Goal: Transaction & Acquisition: Purchase product/service

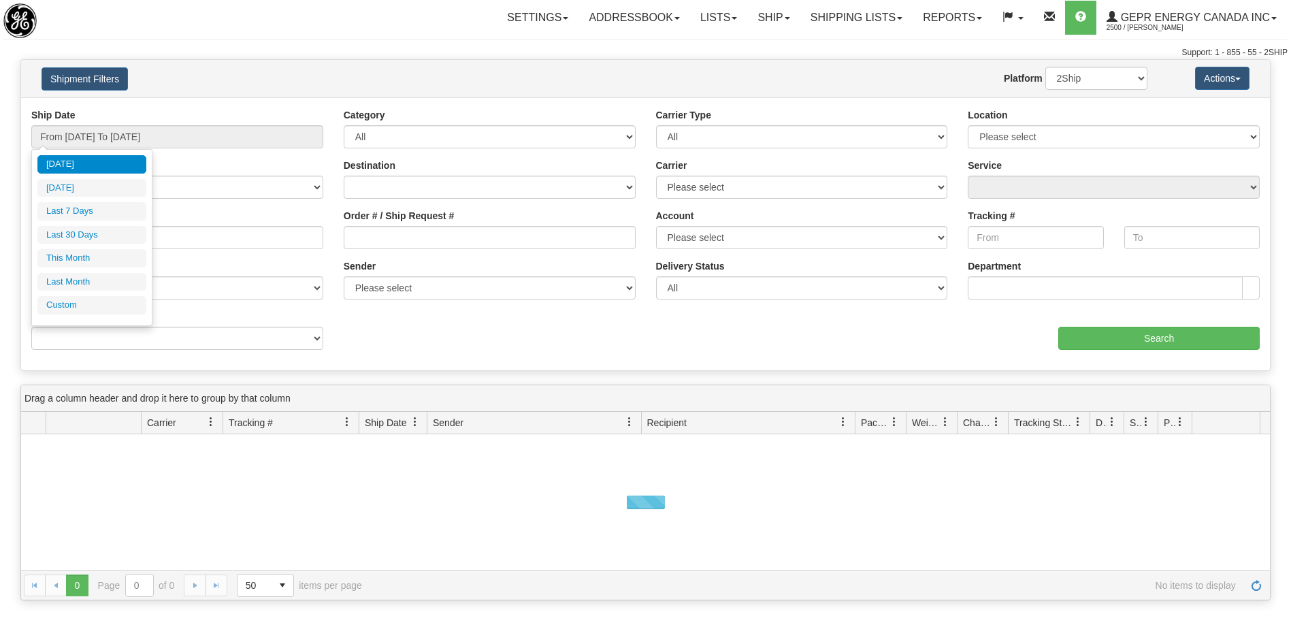
type input "[DATE]"
type input "09/06/2025"
type input "[DATE]"
type input "09/01/2025"
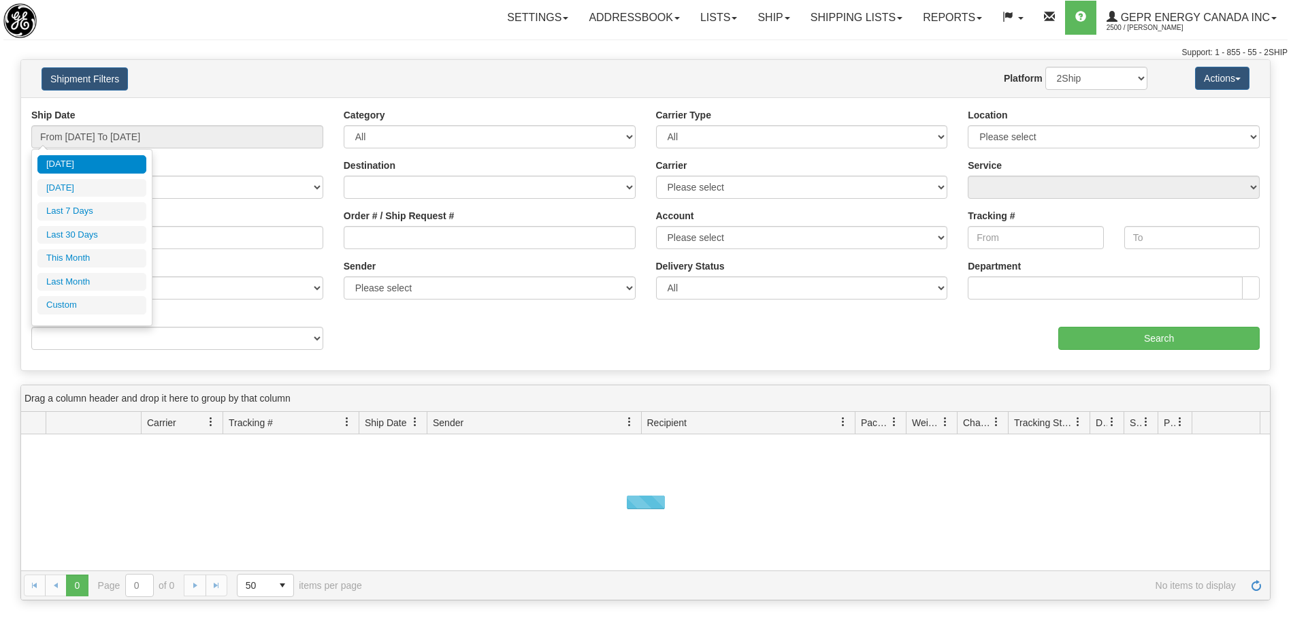
type input "09/30/2025"
type input "[DATE]"
type input "08/01/2025"
type input "08/31/2025"
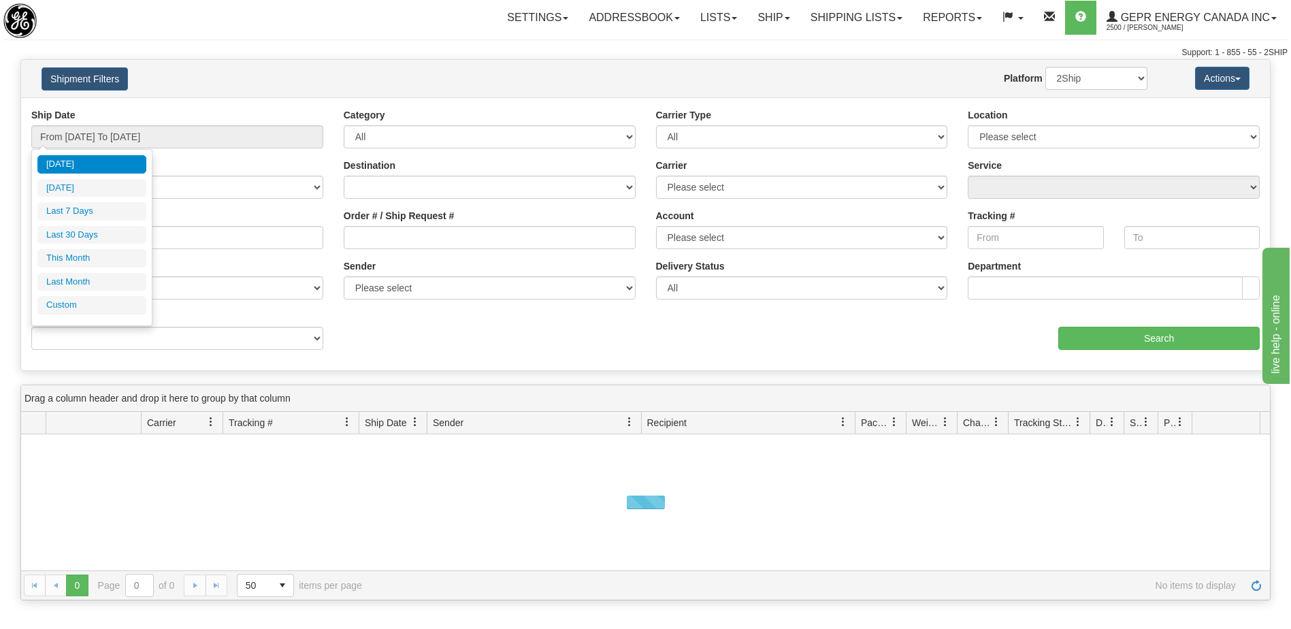
type input "[DATE]"
click at [86, 305] on li "Custom" at bounding box center [91, 305] width 109 height 18
type input "08/01/2025"
type input "08/31/2025"
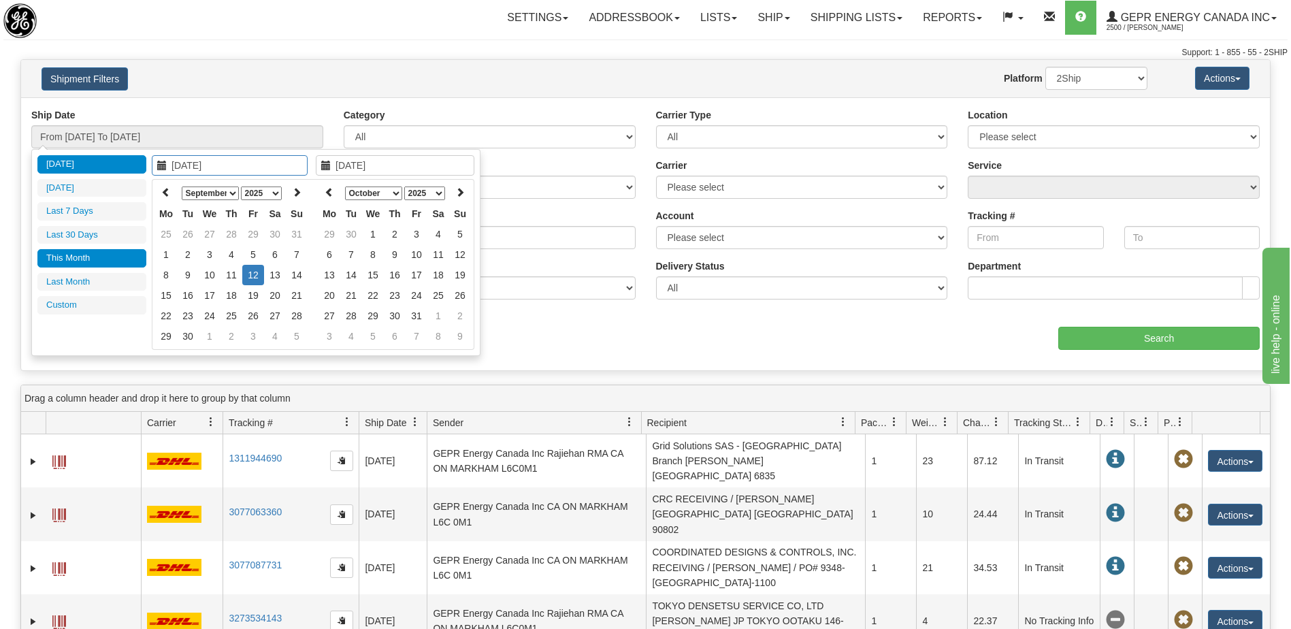
type input "09/01/2025"
type input "09/30/2025"
type input "08/14/2025"
type input "[DATE]"
click at [167, 195] on icon at bounding box center [166, 192] width 10 height 10
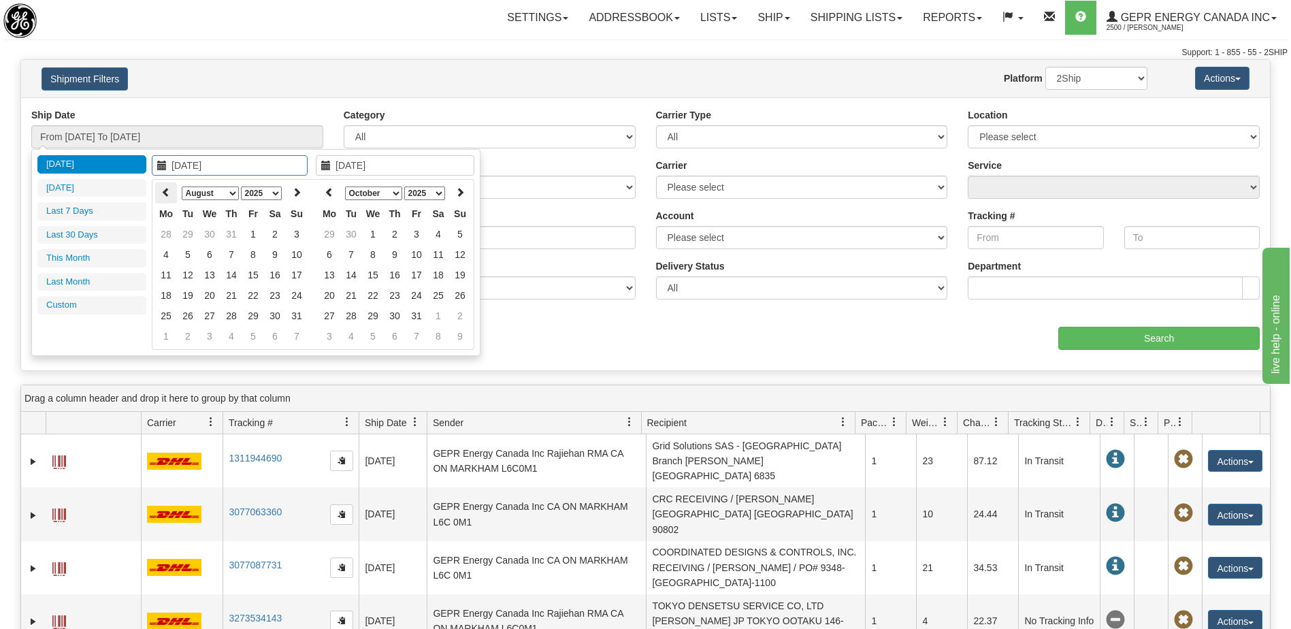
click at [161, 188] on th at bounding box center [166, 192] width 22 height 21
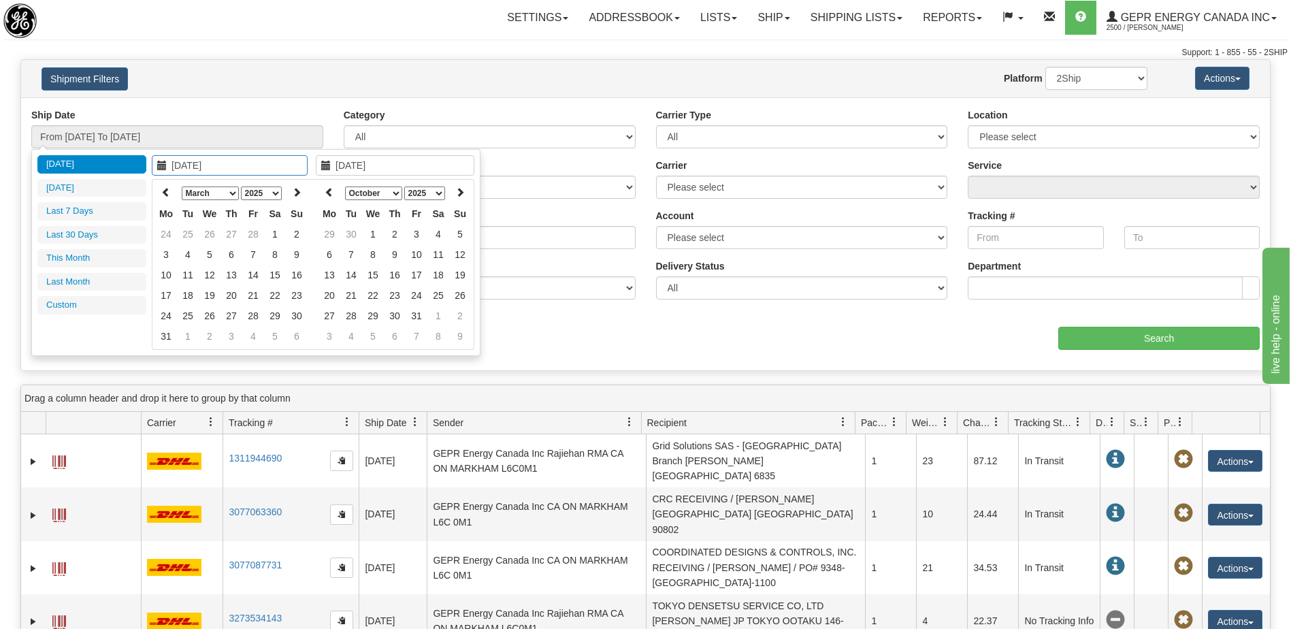
click at [161, 188] on th at bounding box center [166, 192] width 22 height 21
type input "01/01/2025"
click at [212, 234] on td "1" at bounding box center [210, 234] width 22 height 20
click at [331, 193] on icon at bounding box center [330, 192] width 10 height 10
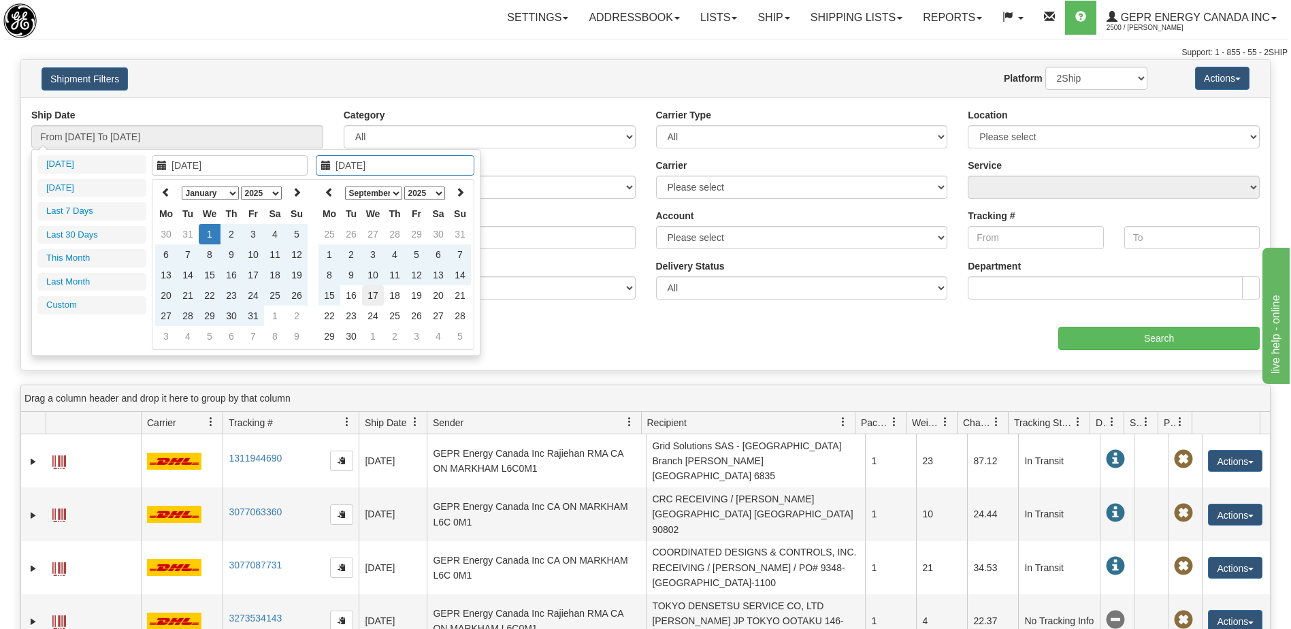
type input "09/17/2025"
click at [369, 292] on td "17" at bounding box center [373, 295] width 22 height 20
type input "From 01/01/2025 To 09/17/2025"
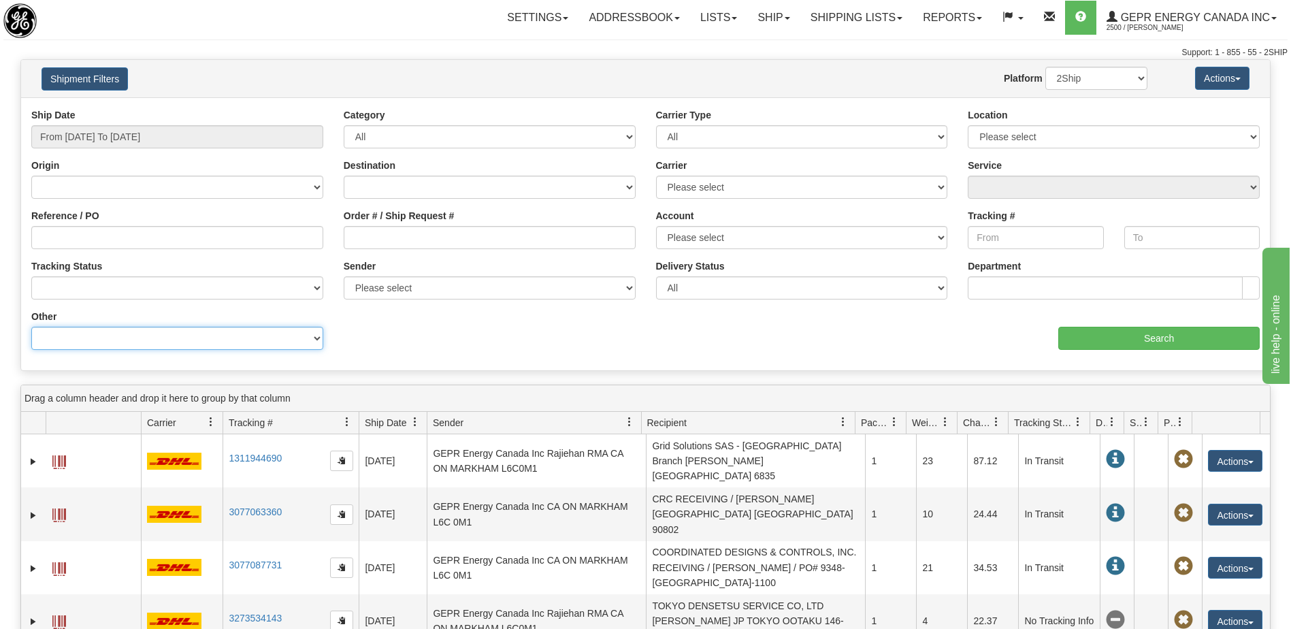
click at [238, 337] on select "Billing Account # Billing Type BOL # (LTL) Commodity Or Documents Consolidation…" at bounding box center [177, 338] width 292 height 23
select select "Recipient_City"
click at [31, 327] on select "Billing Account # Billing Type BOL # (LTL) Commodity Or Documents Consolidation…" at bounding box center [177, 338] width 292 height 23
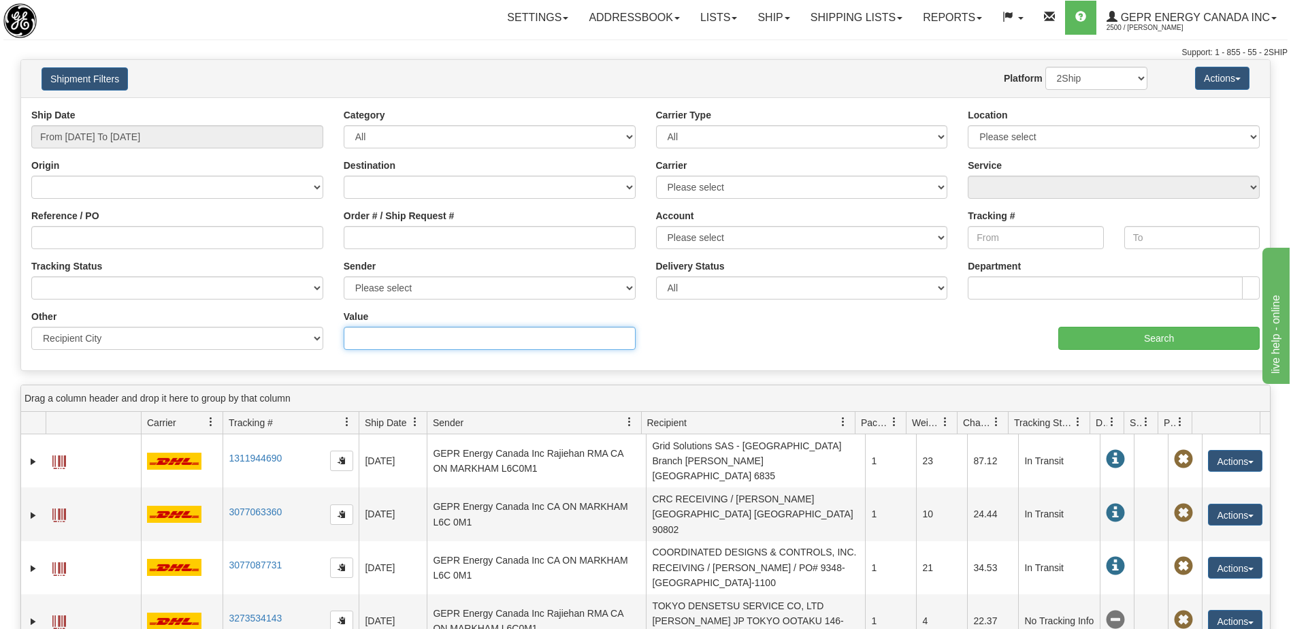
click at [393, 340] on input "Value" at bounding box center [490, 338] width 292 height 23
paste input "[GEOGRAPHIC_DATA][PERSON_NAME]"
type input "[GEOGRAPHIC_DATA][PERSON_NAME]"
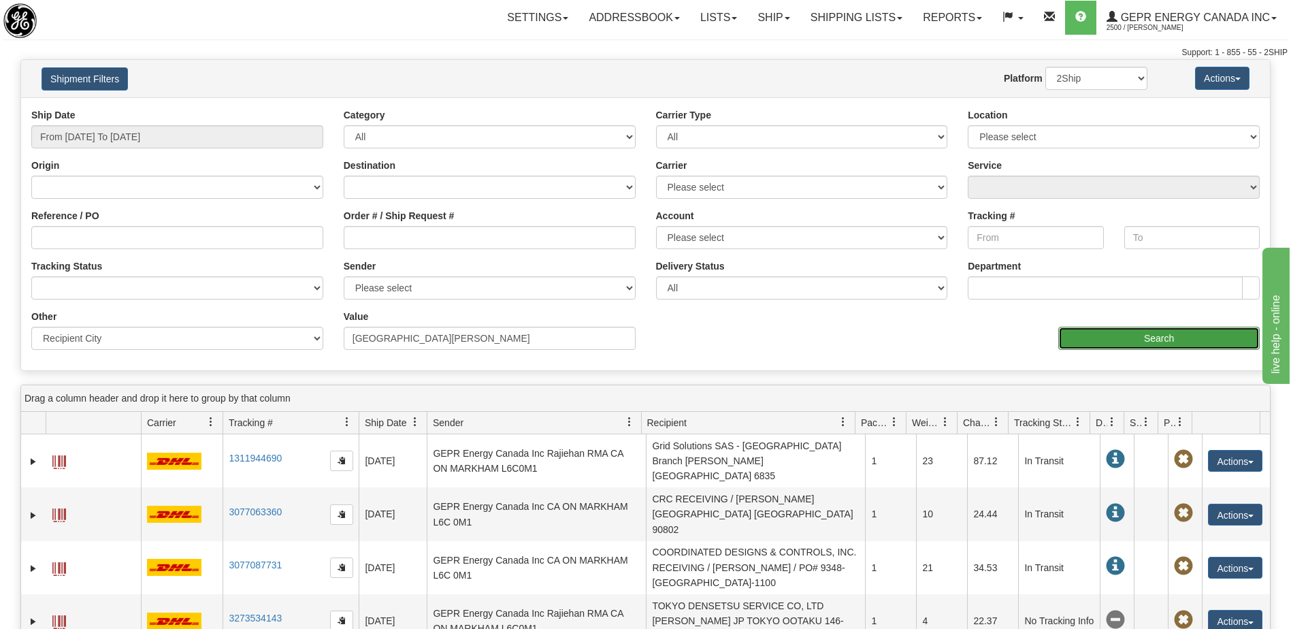
click at [1073, 332] on input "Search" at bounding box center [1158, 338] width 201 height 23
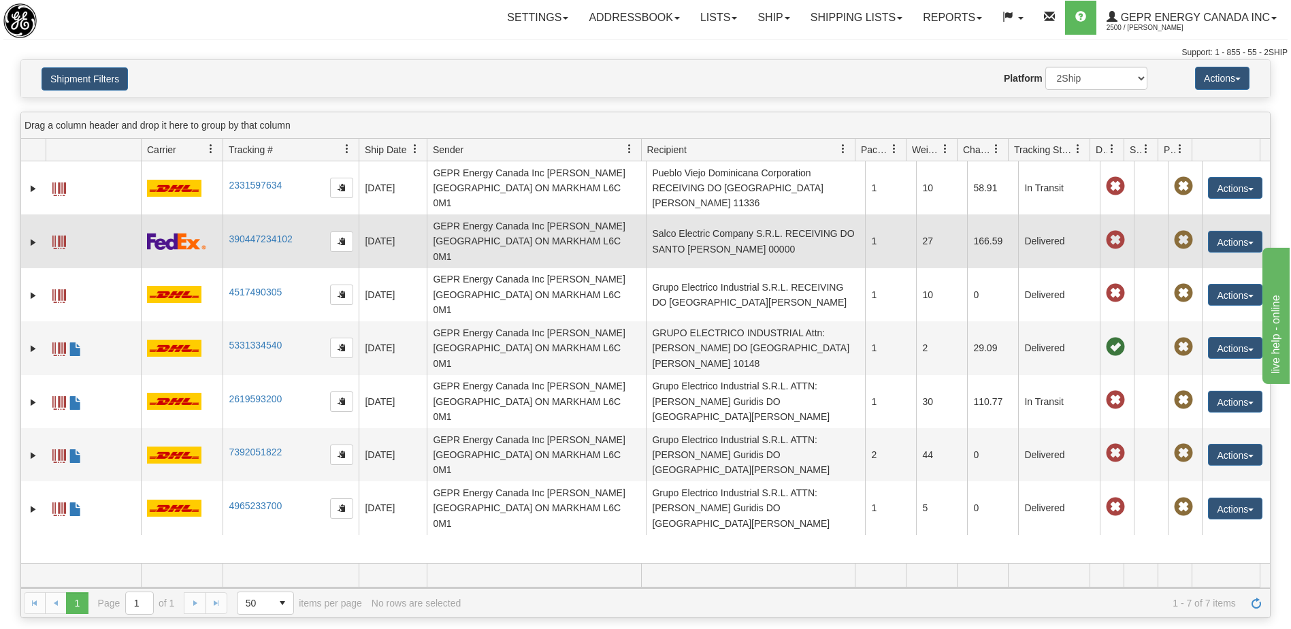
click at [729, 219] on td "Salco Electric Company S.R.L. RECEIVING DO SANTO DOMINGO 00000" at bounding box center [755, 240] width 219 height 53
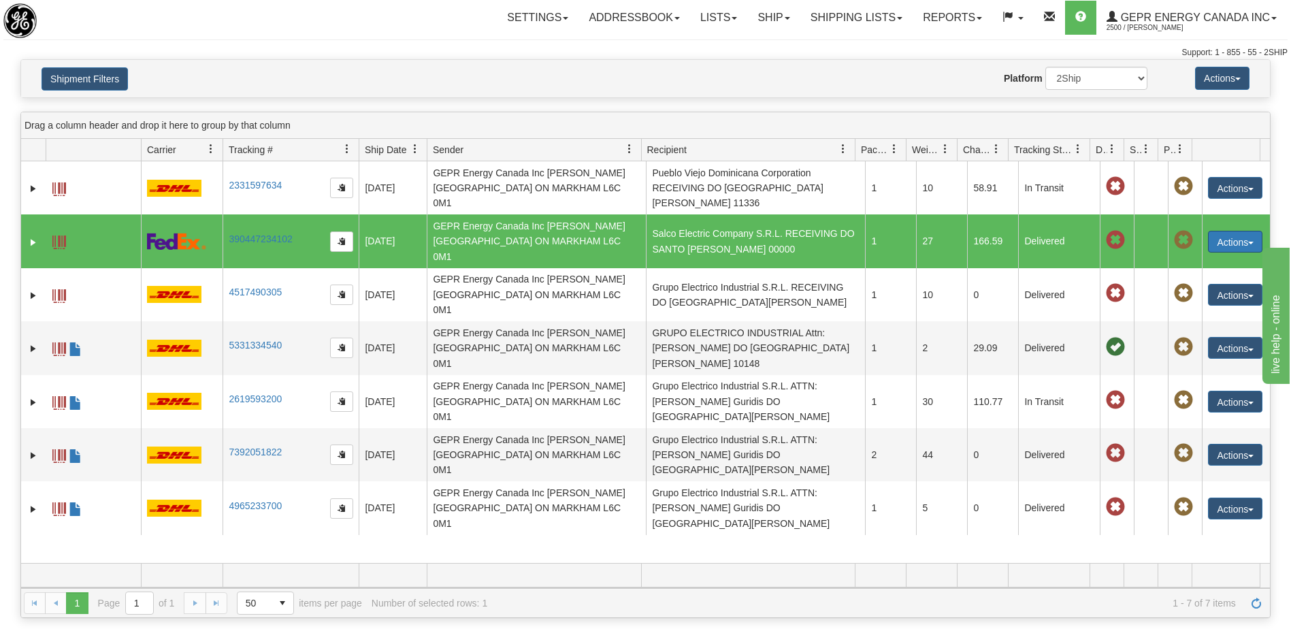
click at [1231, 231] on button "Actions" at bounding box center [1235, 242] width 54 height 22
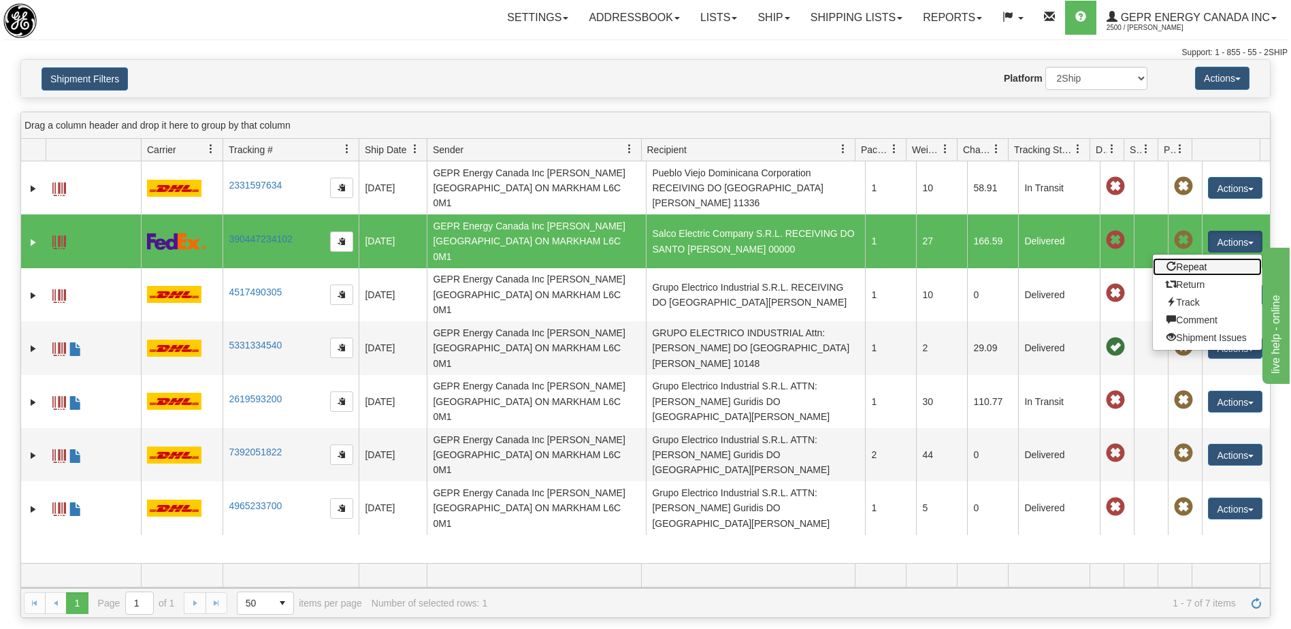
click at [1191, 258] on link "Repeat" at bounding box center [1207, 267] width 109 height 18
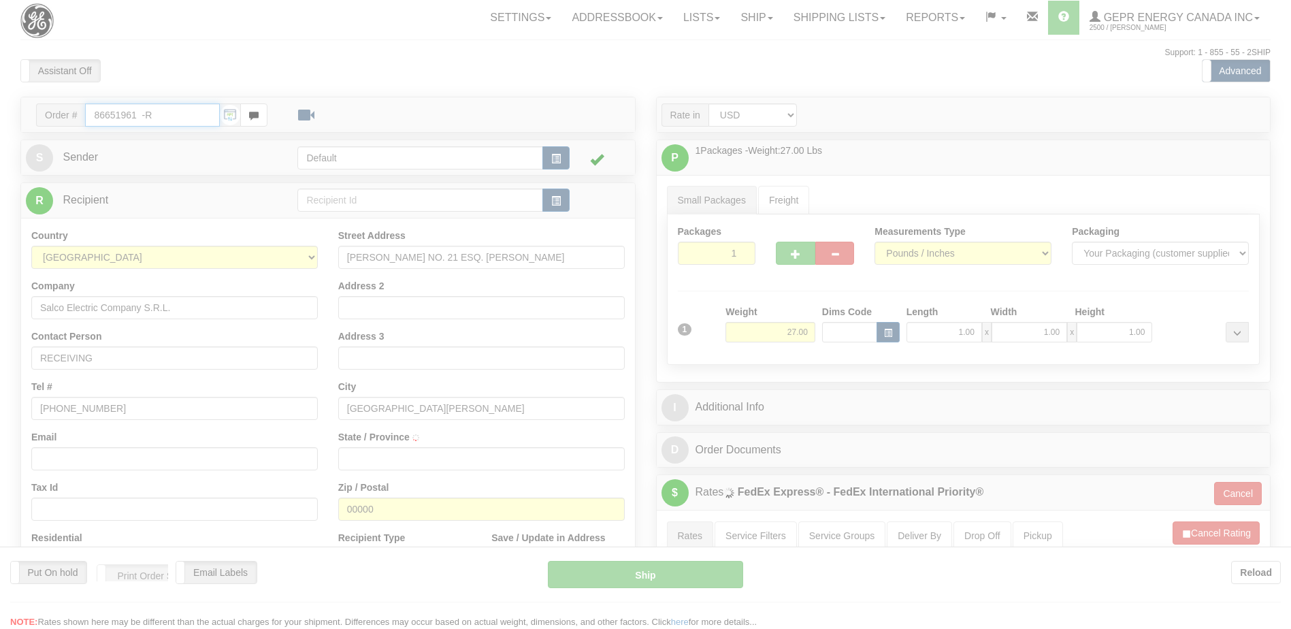
type input "01"
type input "11:30"
type input "16:00"
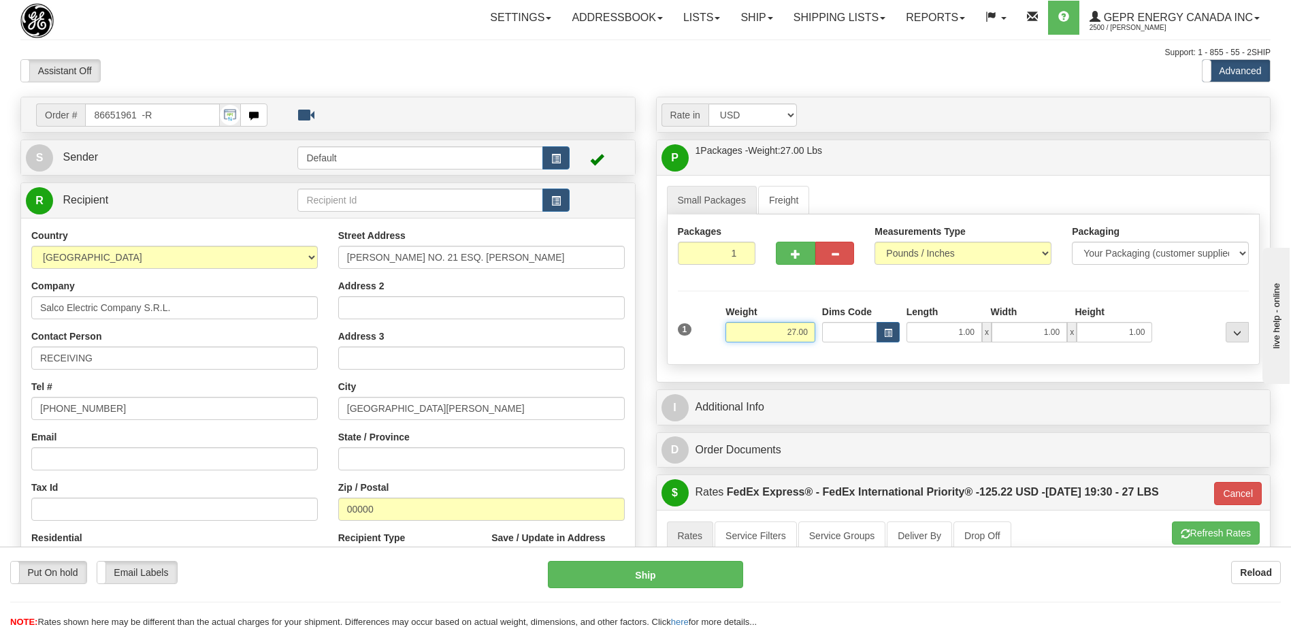
click at [791, 333] on input "27.00" at bounding box center [770, 332] width 90 height 20
type input "21.00"
type input "01"
click at [710, 66] on div "Assistant On Assistant Off Do a return Do a return Previous Next Standard Advan…" at bounding box center [645, 70] width 1270 height 23
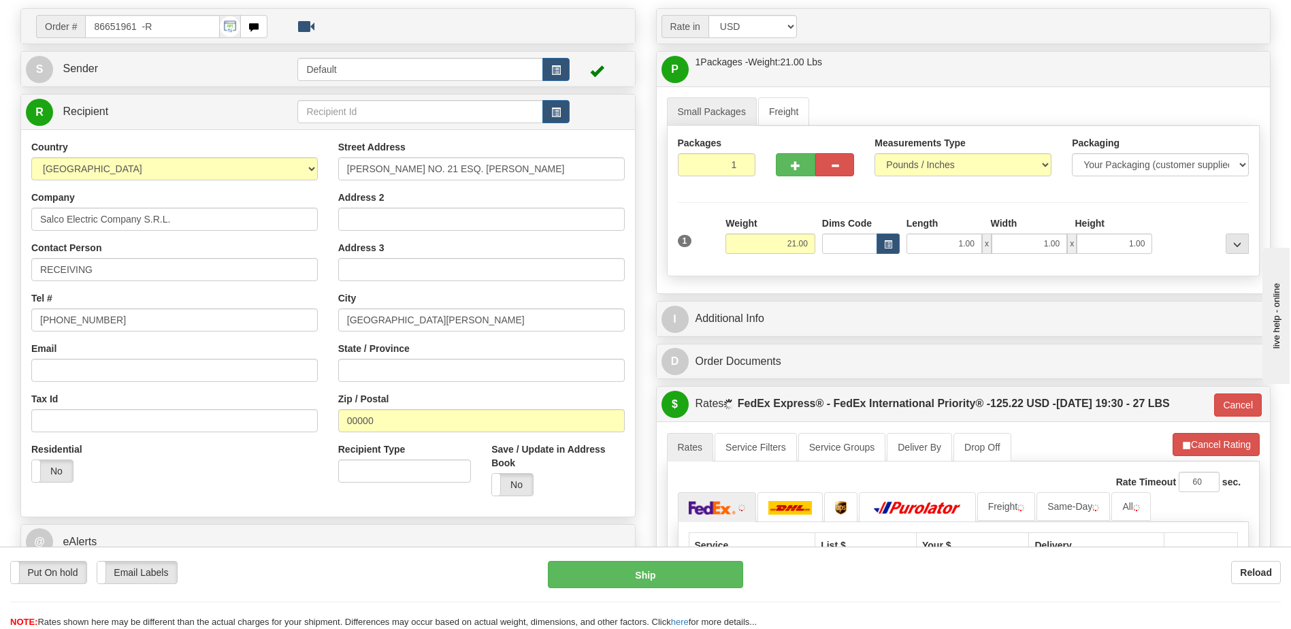
scroll to position [272, 0]
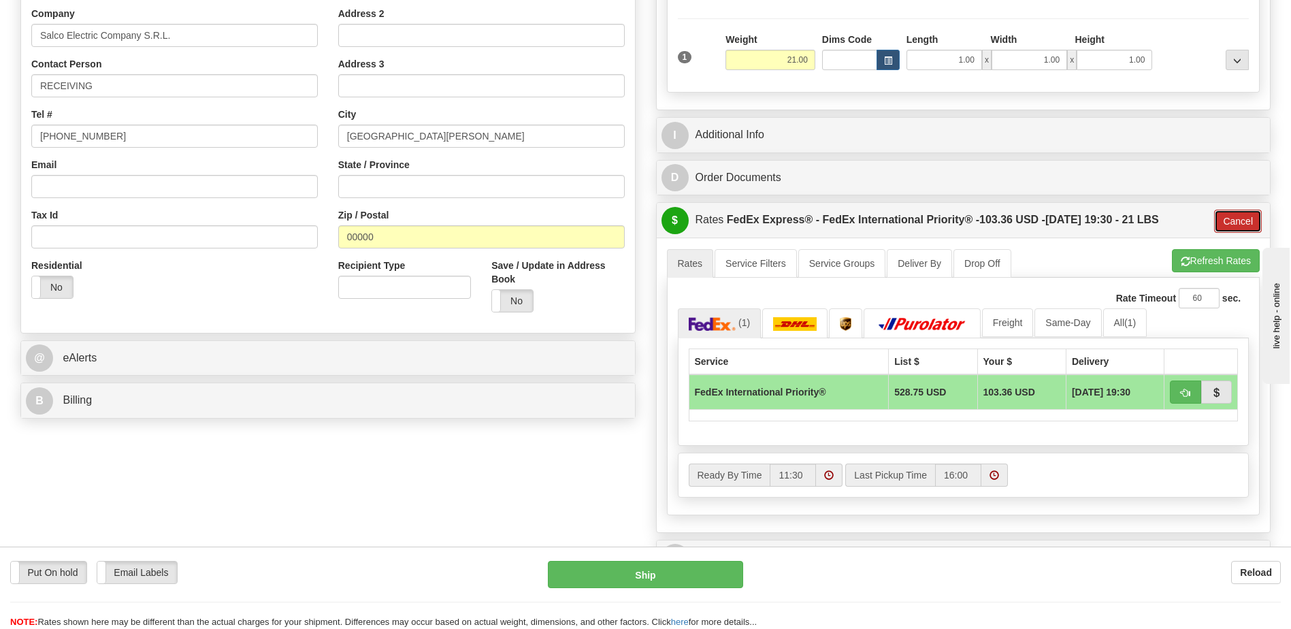
click at [1240, 223] on button "Cancel" at bounding box center [1238, 221] width 48 height 23
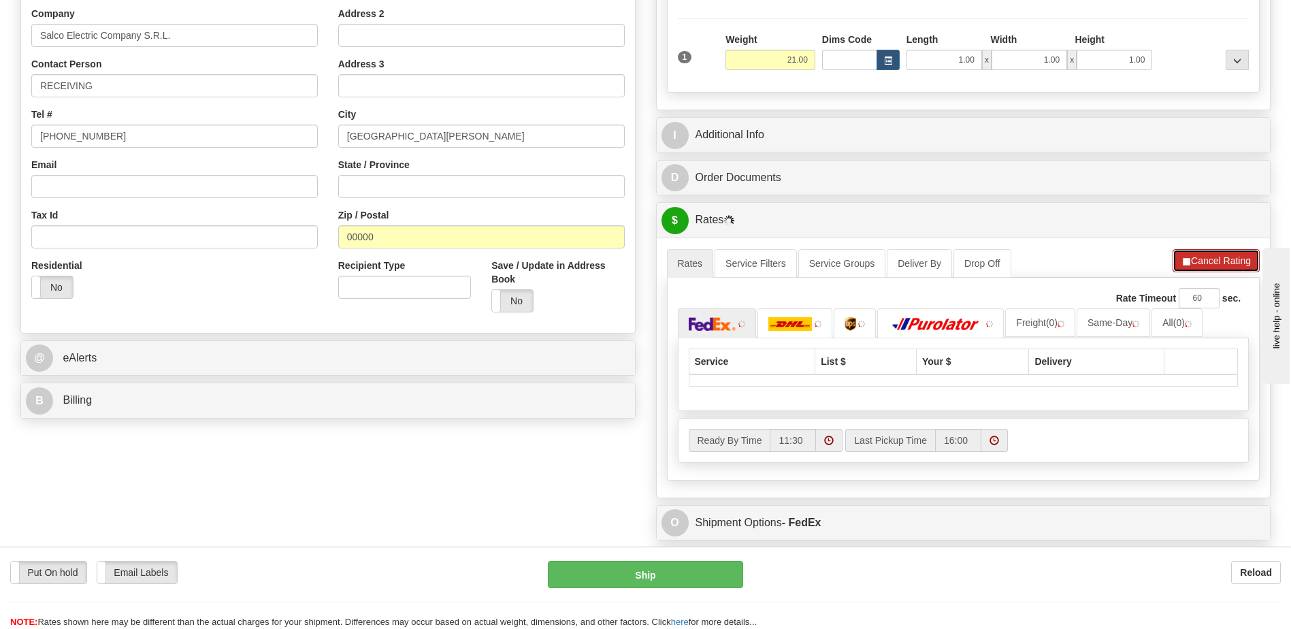
click at [1227, 260] on button "Cancel Rating" at bounding box center [1215, 260] width 87 height 23
click at [1215, 263] on button "Refresh Rates" at bounding box center [1216, 260] width 88 height 23
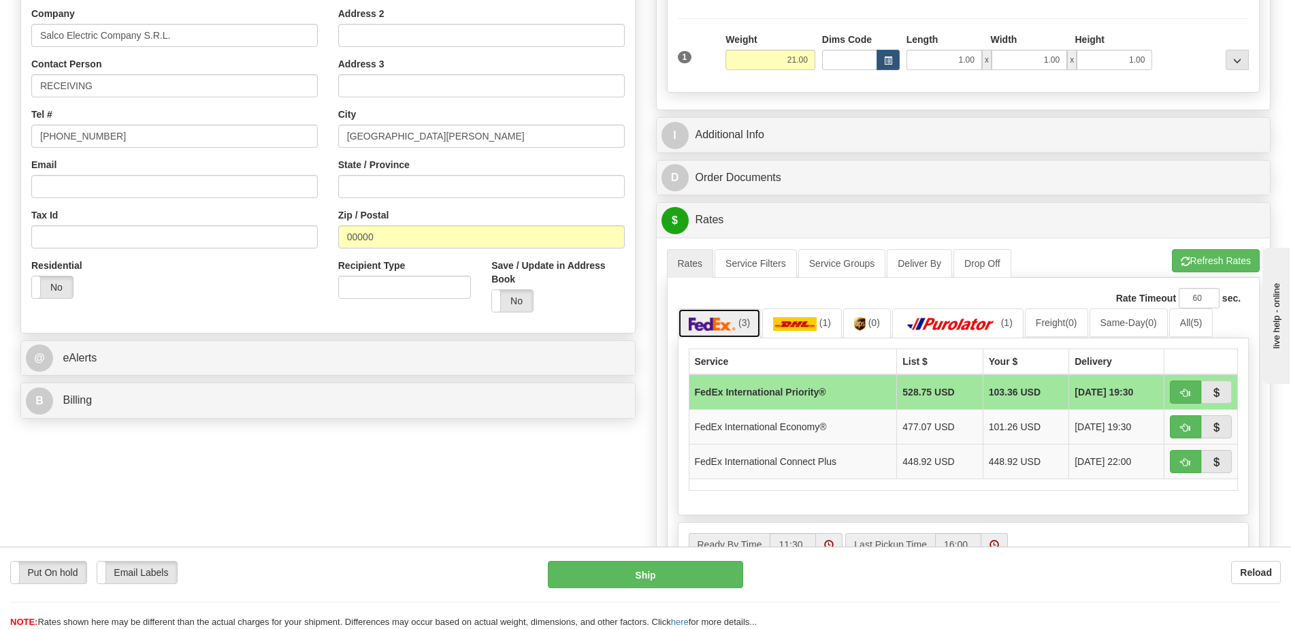
click at [712, 323] on img at bounding box center [713, 324] width 48 height 14
drag, startPoint x: 434, startPoint y: 499, endPoint x: 440, endPoint y: 491, distance: 9.3
click at [436, 497] on div "Order # 86651961 -R S Sender" at bounding box center [645, 280] width 1270 height 912
click at [439, 535] on div "Order # 86651961 -R S Sender" at bounding box center [645, 280] width 1270 height 912
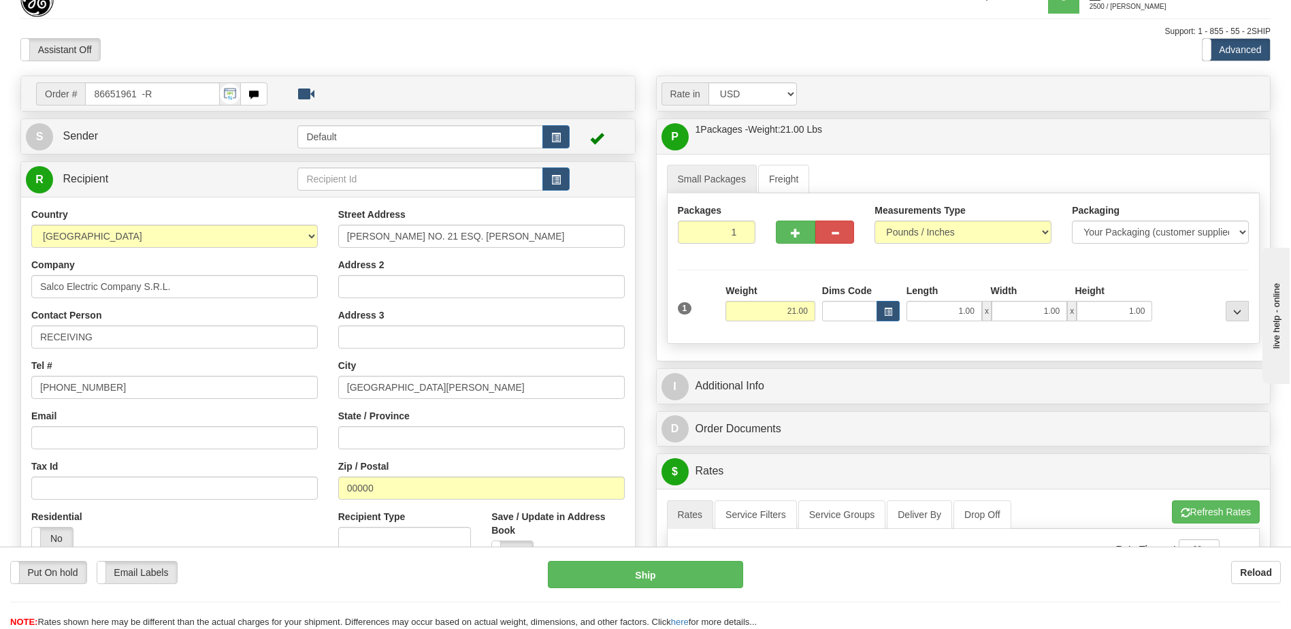
scroll to position [0, 0]
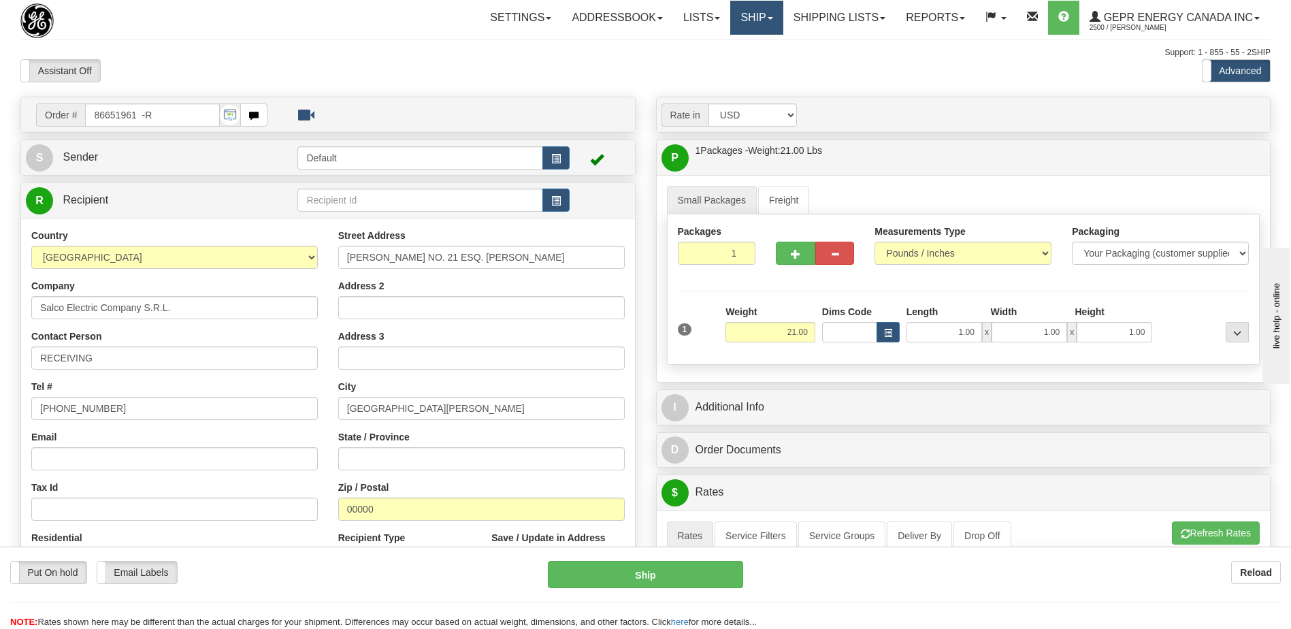
click at [751, 22] on link "Ship" at bounding box center [756, 18] width 52 height 34
click at [702, 42] on link "Ship Screen" at bounding box center [720, 48] width 123 height 18
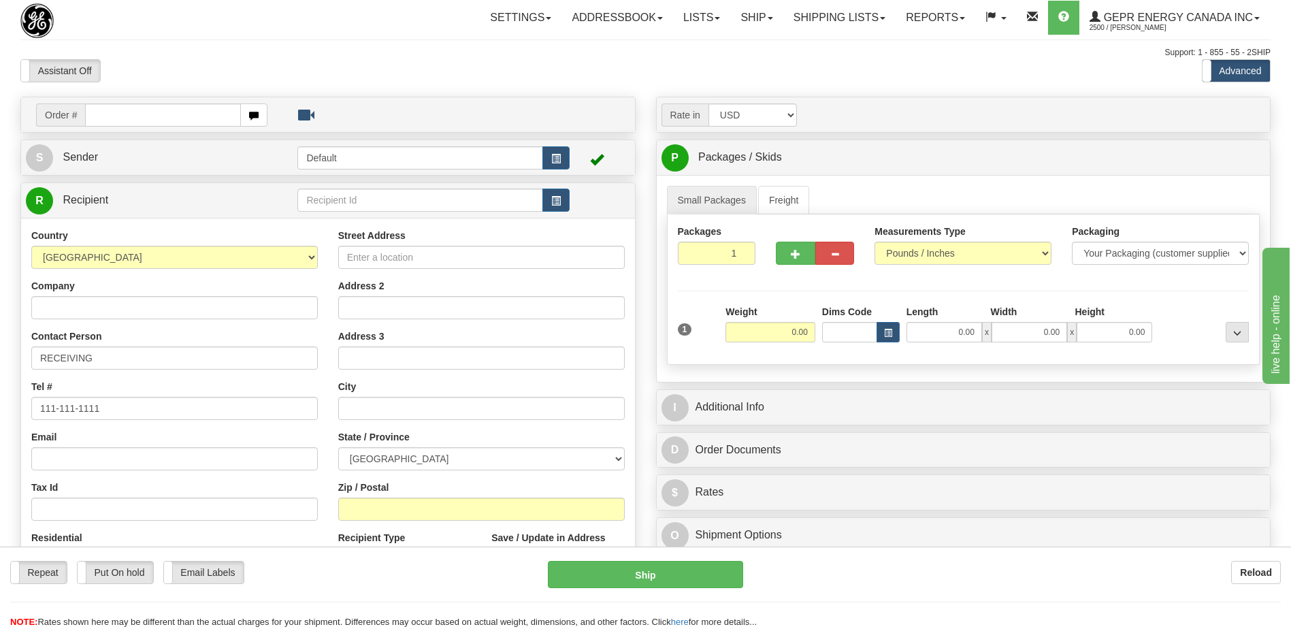
drag, startPoint x: 186, startPoint y: 124, endPoint x: 173, endPoint y: 97, distance: 29.5
click at [186, 124] on input "text" at bounding box center [162, 114] width 155 height 23
type input "86693575"
click at [203, 70] on body "Training Course Close Toggle navigation Settings Shipping Preferences New Recip…" at bounding box center [645, 314] width 1291 height 629
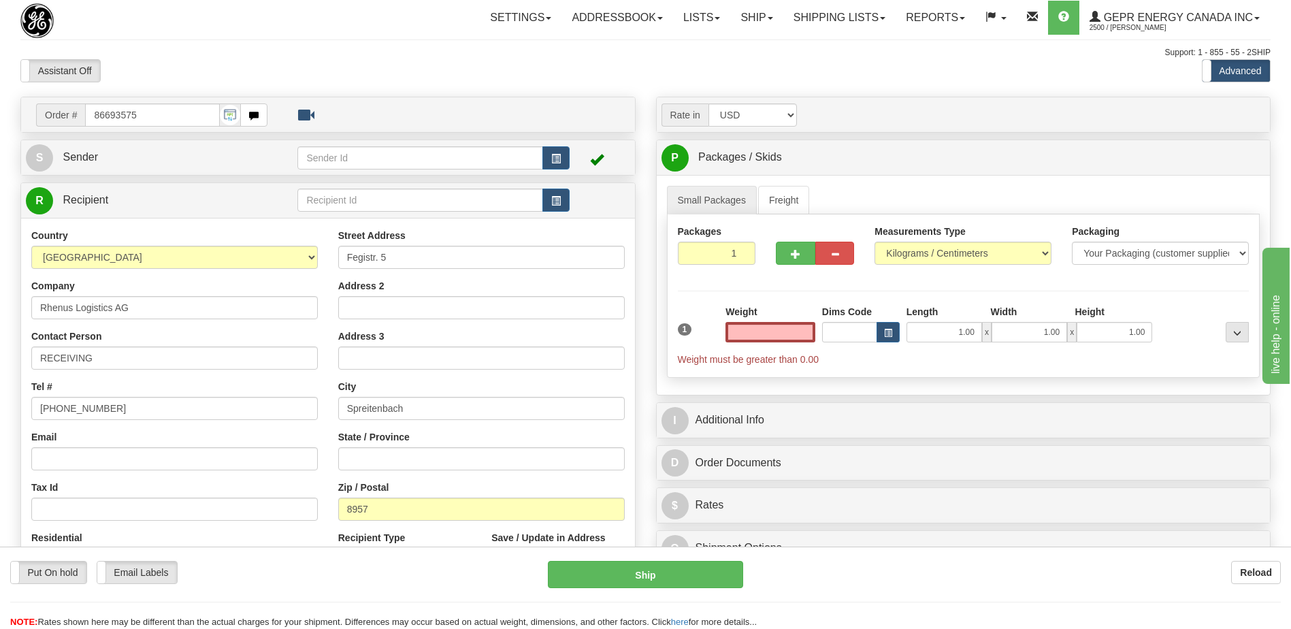
type input "0.00"
click at [456, 263] on input "Fegistr. 5" at bounding box center [481, 257] width 286 height 23
paste input "c/o ABB Schweiz AG"
drag, startPoint x: 388, startPoint y: 258, endPoint x: 327, endPoint y: 258, distance: 60.6
click at [327, 258] on div "Country AFGHANISTAN ALAND ISLANDS ALBANIA ALGERIA AMERICAN SAMOA ANDORRA ANGOLA…" at bounding box center [328, 412] width 614 height 366
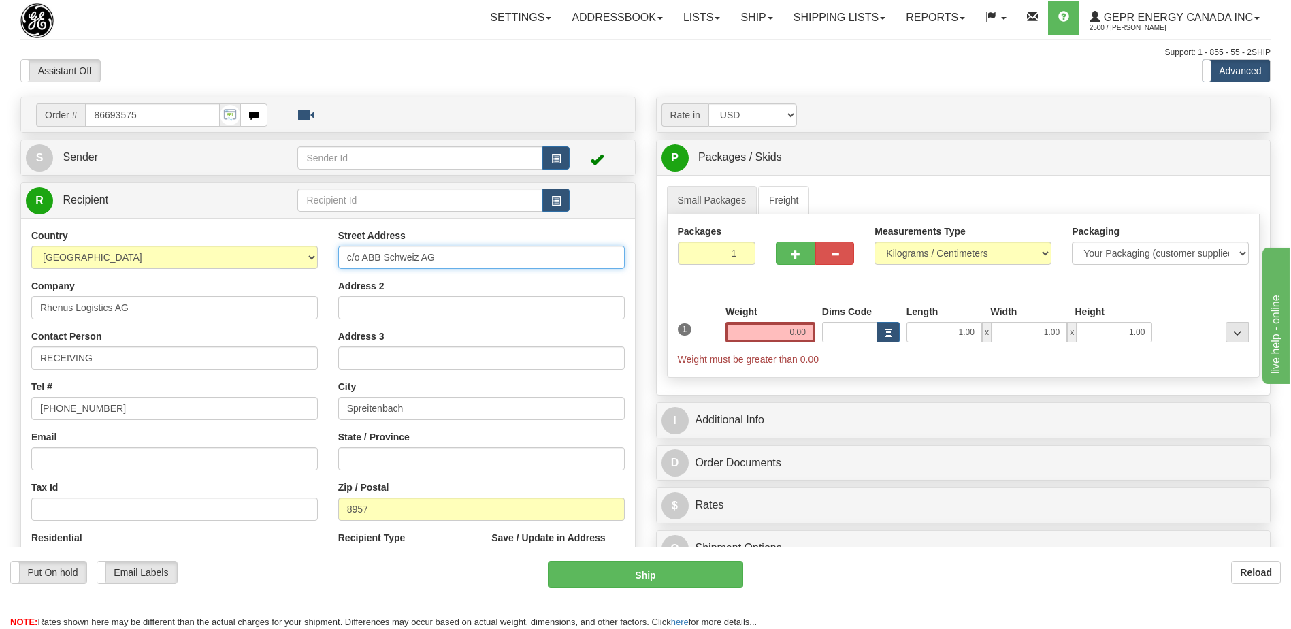
type input "c/o ABB Schweiz AG"
click at [345, 301] on input "Address 2" at bounding box center [481, 307] width 286 height 23
paste input "Fegistr. 5"
type input "Fegistr. 5"
click at [276, 384] on div "Tel # (779)7960565" at bounding box center [174, 400] width 286 height 40
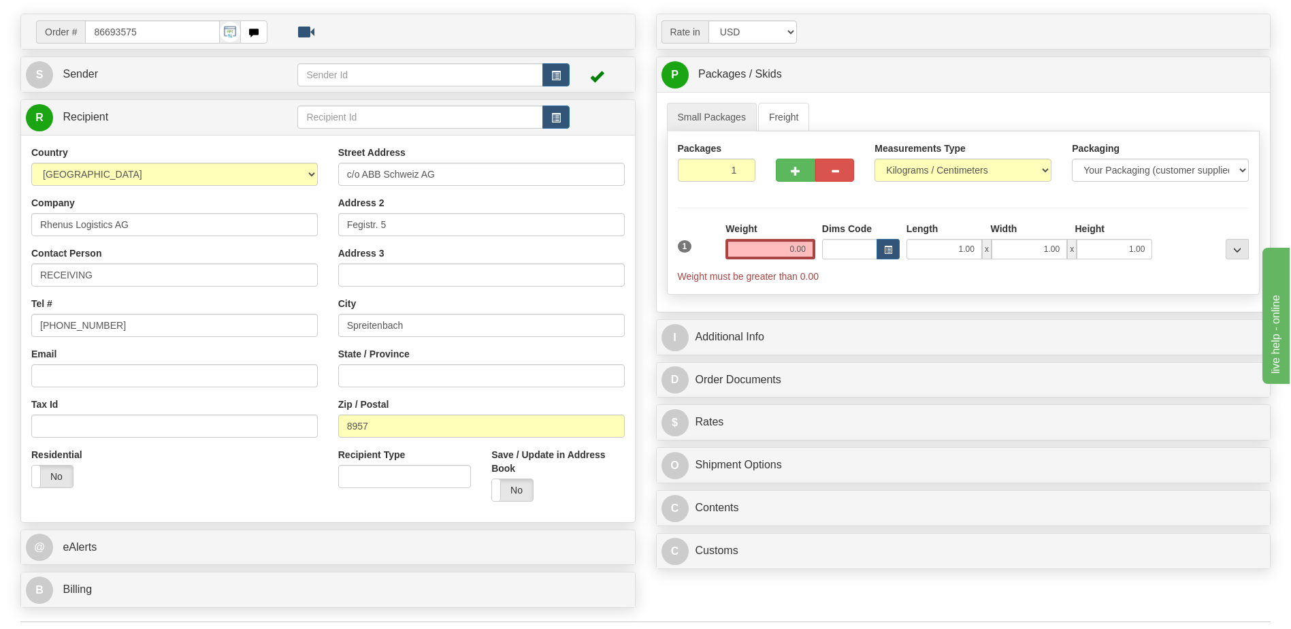
scroll to position [272, 0]
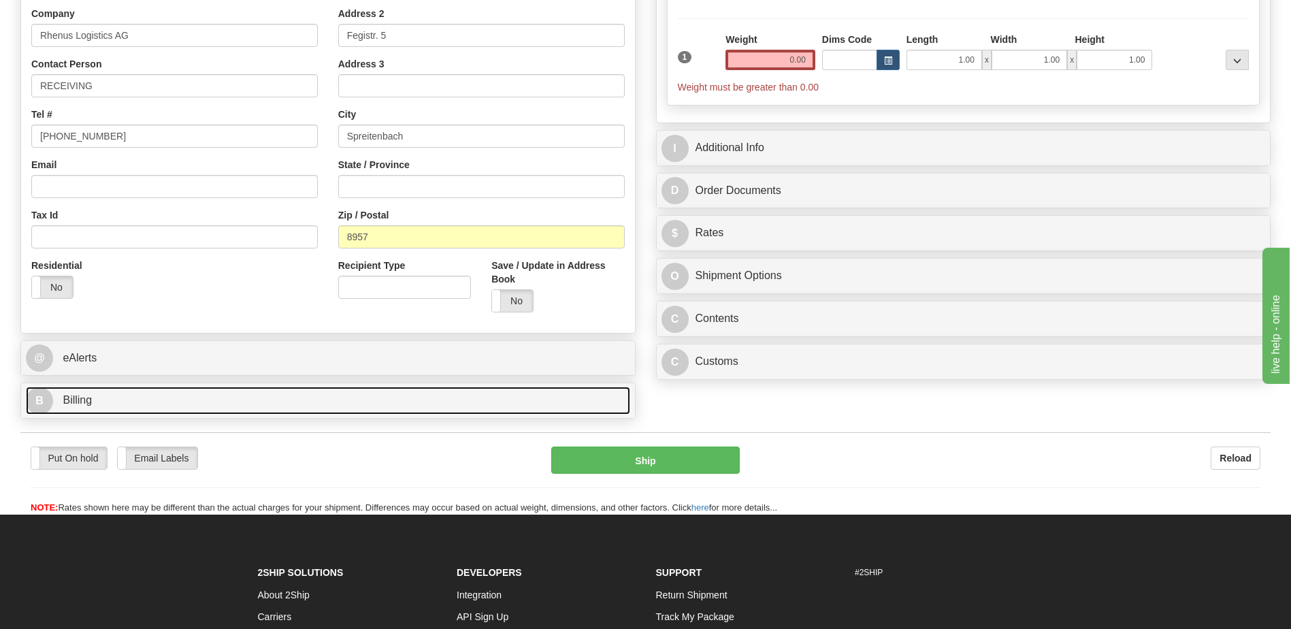
click at [176, 409] on link "B Billing" at bounding box center [328, 400] width 604 height 28
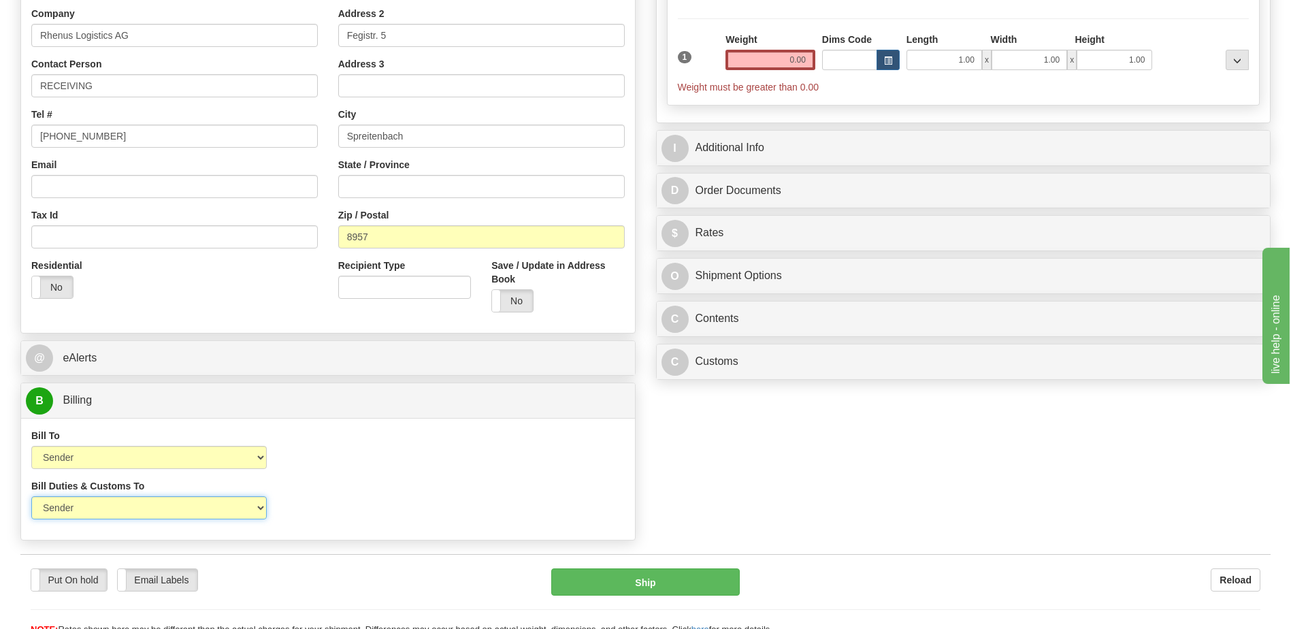
click at [211, 512] on select "Sender Recipient Third Party" at bounding box center [148, 507] width 235 height 23
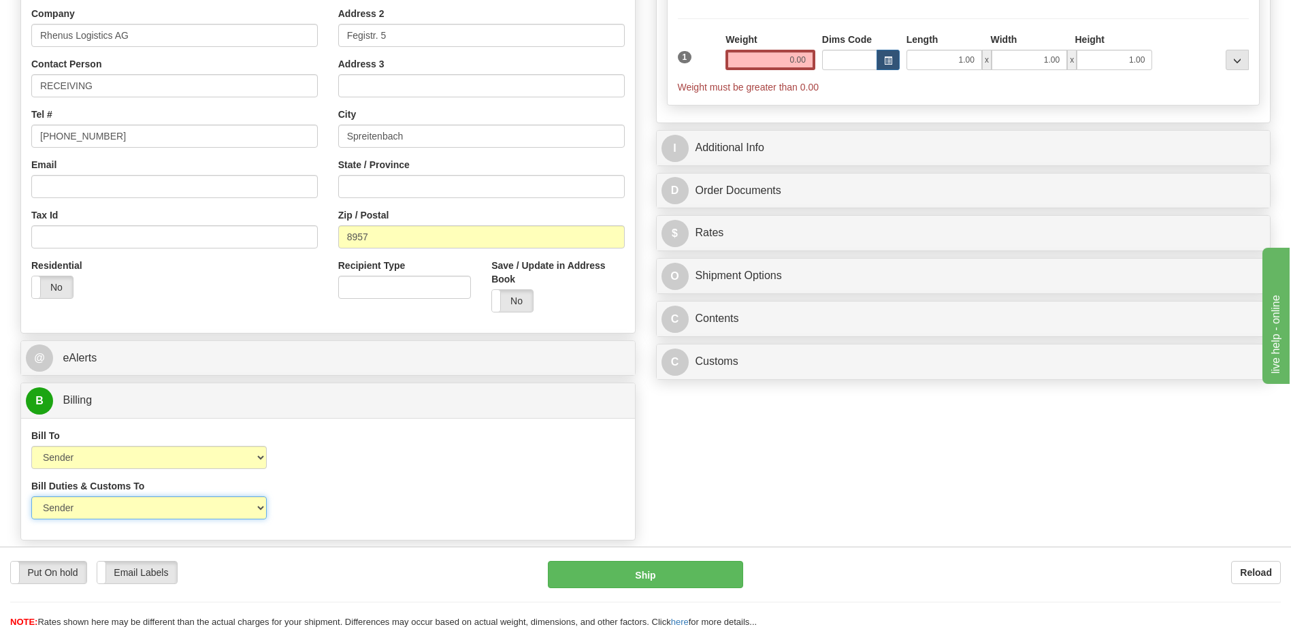
select select "2"
click at [31, 496] on select "Sender Recipient Third Party" at bounding box center [148, 507] width 235 height 23
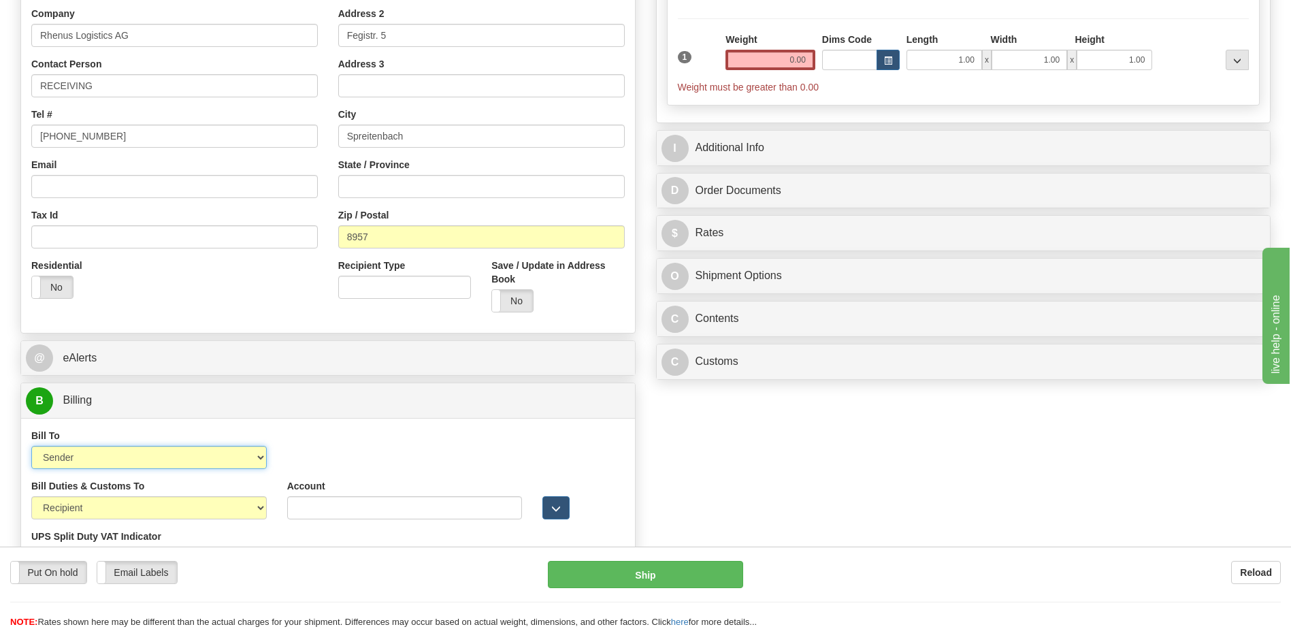
click at [219, 463] on select "Sender Recipient Third Party Collect" at bounding box center [148, 457] width 235 height 23
select select "2"
click at [31, 446] on select "Sender Recipient Third Party Collect" at bounding box center [148, 457] width 235 height 23
click at [230, 281] on div "Residential Yes No" at bounding box center [174, 284] width 307 height 50
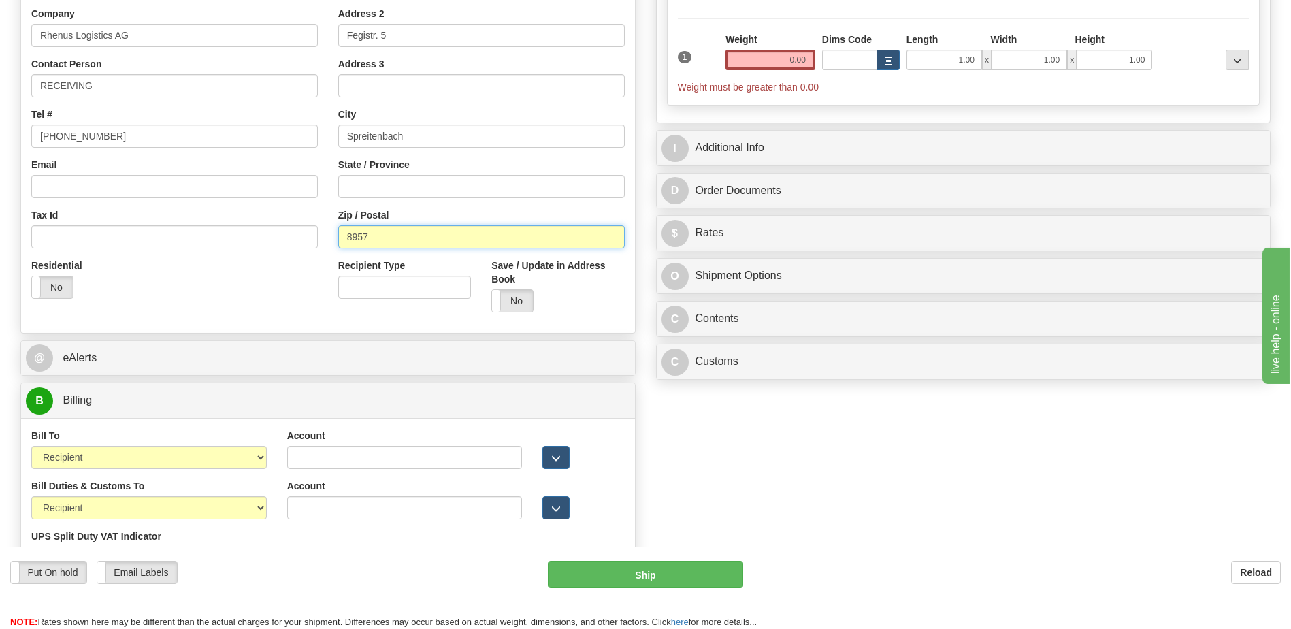
click at [419, 241] on input "8957" at bounding box center [481, 236] width 286 height 23
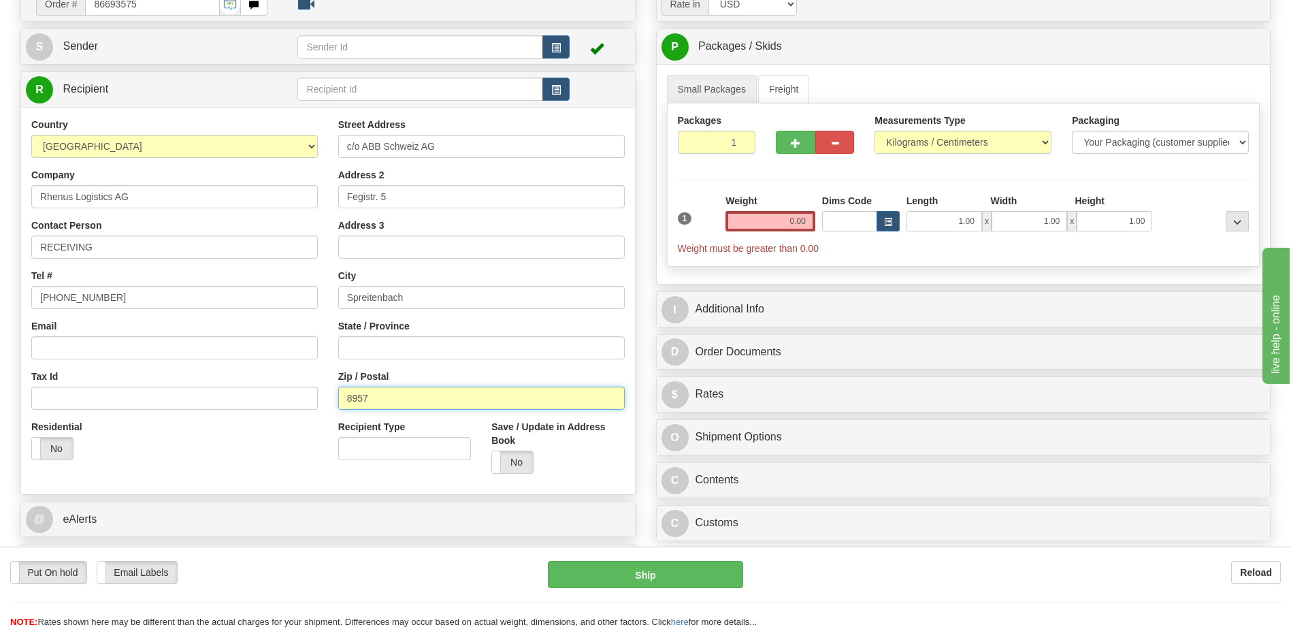
scroll to position [68, 0]
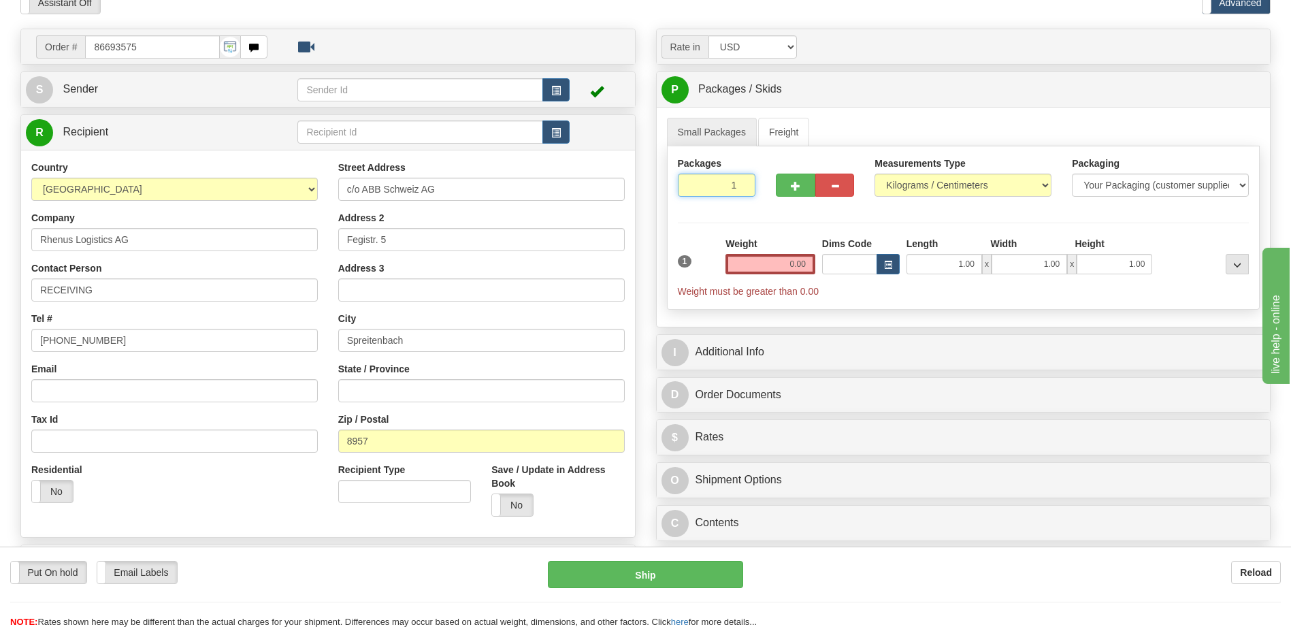
click at [715, 185] on input "1" at bounding box center [717, 184] width 78 height 23
click at [710, 188] on input "1" at bounding box center [717, 184] width 78 height 23
type input "7"
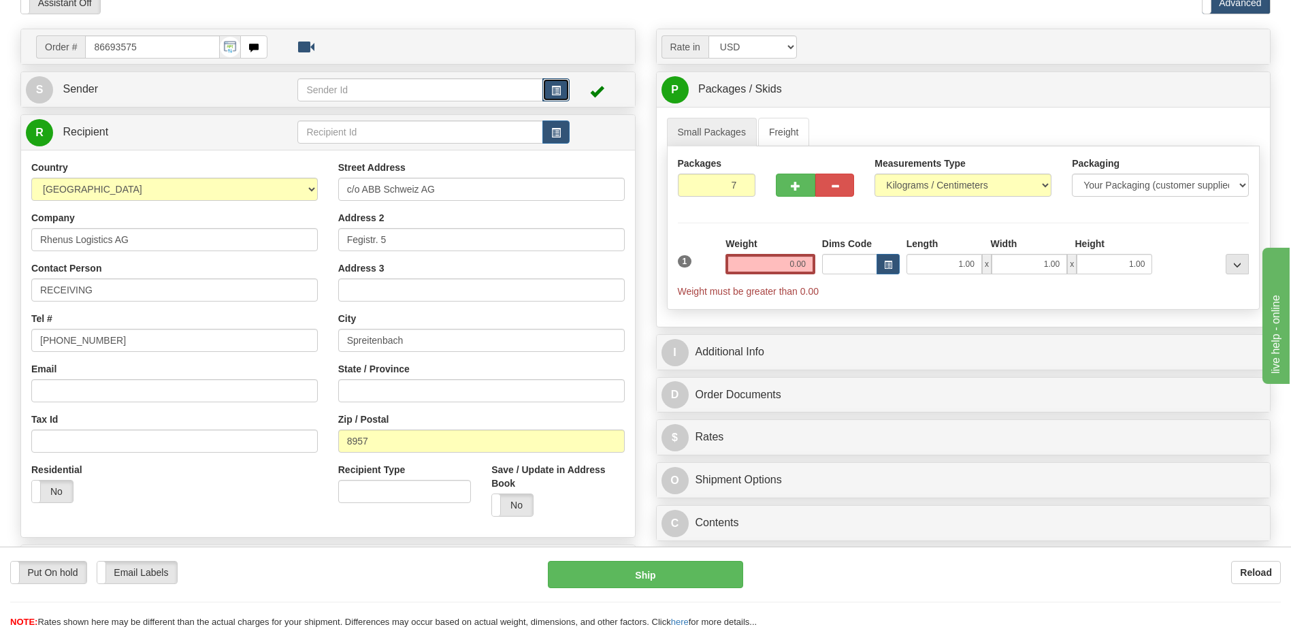
click at [554, 90] on span "button" at bounding box center [556, 90] width 10 height 9
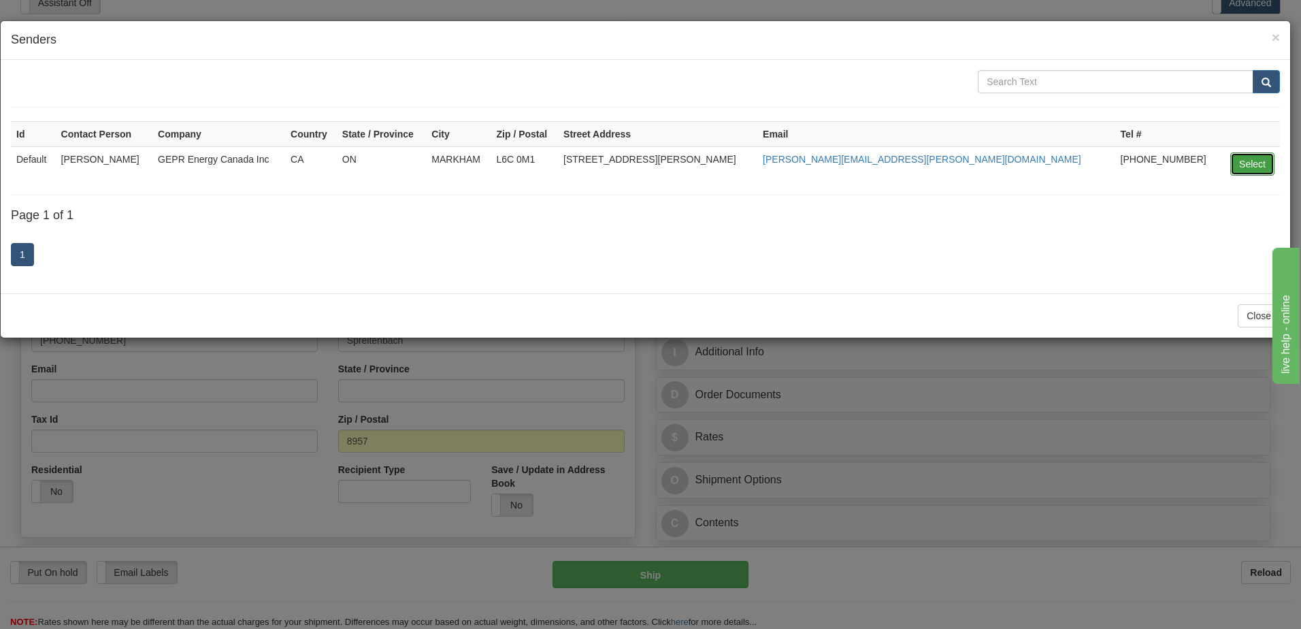
click at [1233, 162] on button "Select" at bounding box center [1252, 163] width 44 height 23
type input "Default"
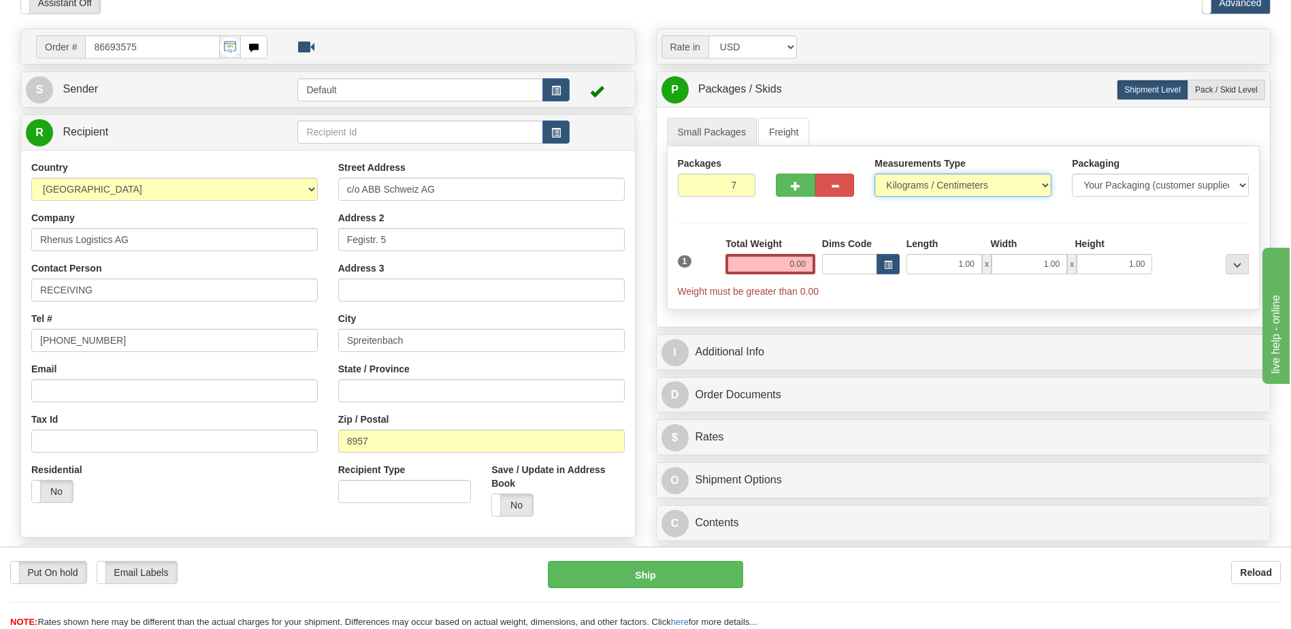
drag, startPoint x: 956, startPoint y: 190, endPoint x: 953, endPoint y: 197, distance: 7.3
click at [956, 190] on select "Pounds / Inches Kilograms / Centimeters" at bounding box center [962, 184] width 177 height 23
select select "0"
click at [874, 173] on select "Pounds / Inches Kilograms / Centimeters" at bounding box center [962, 184] width 177 height 23
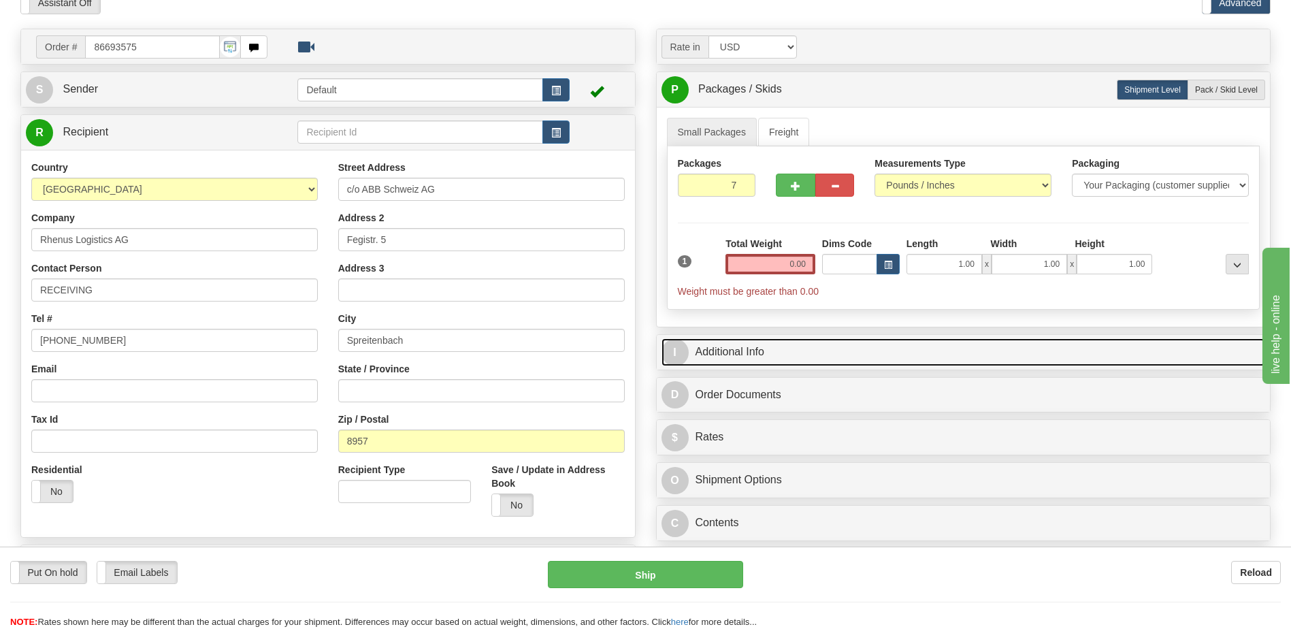
click at [811, 355] on link "I Additional Info" at bounding box center [963, 352] width 604 height 28
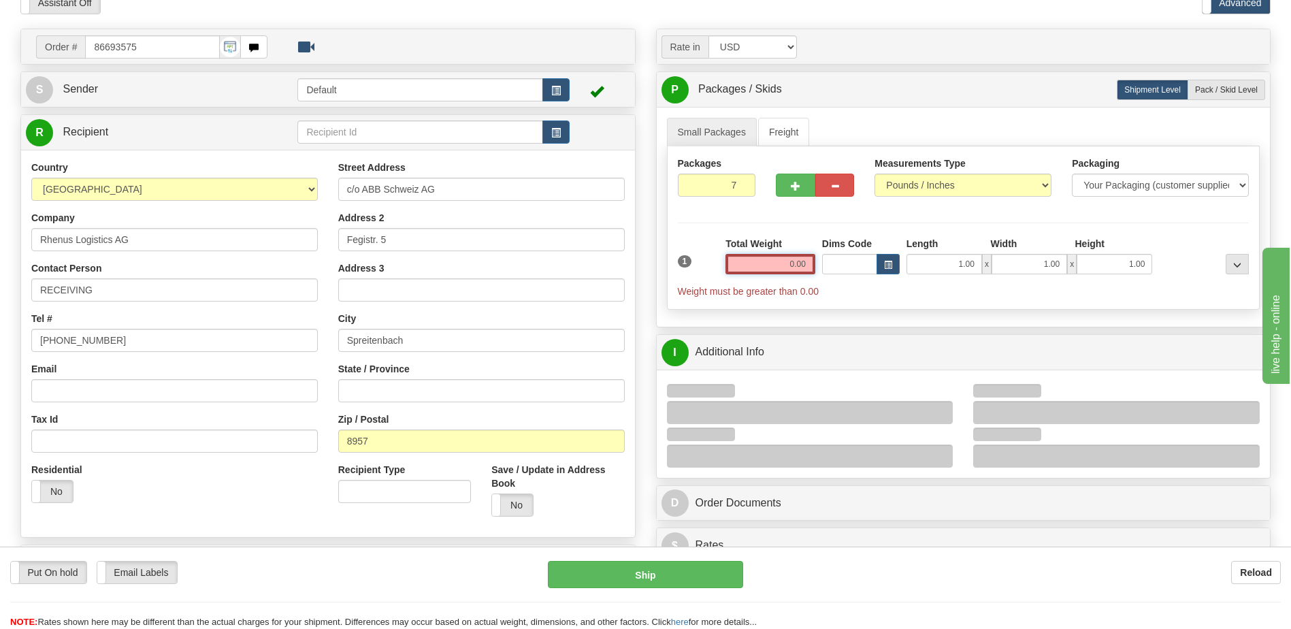
click at [799, 267] on input "0.00" at bounding box center [770, 264] width 90 height 20
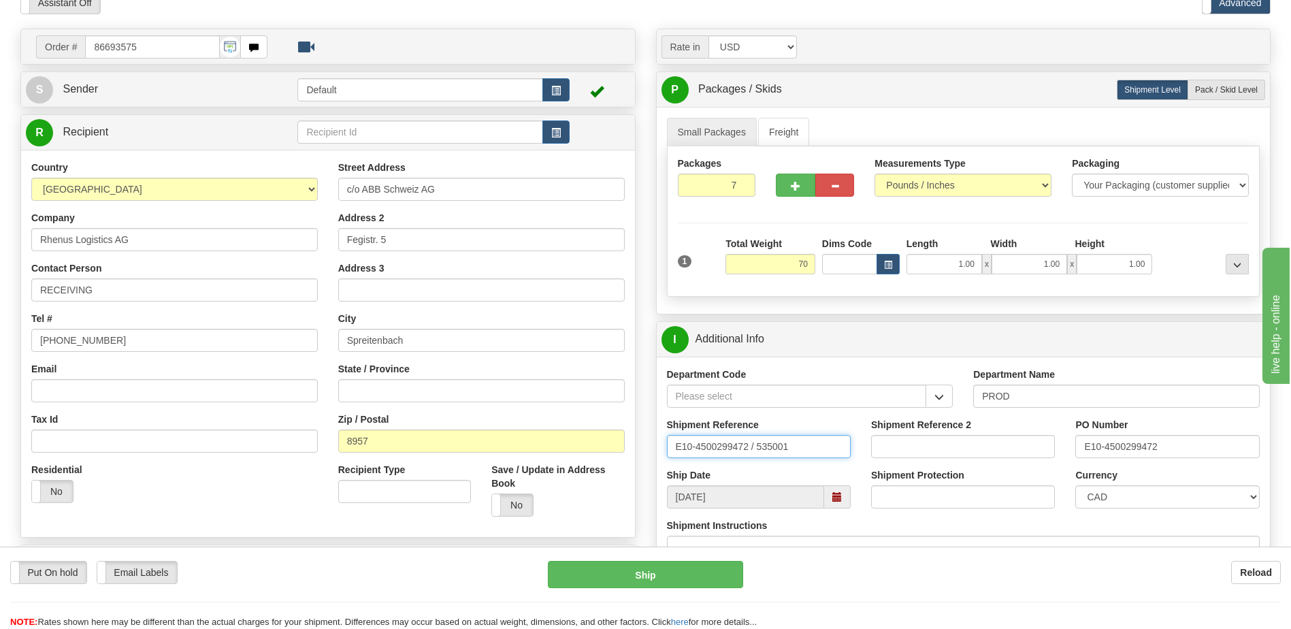
type input "70.00"
drag, startPoint x: 798, startPoint y: 445, endPoint x: 357, endPoint y: 440, distance: 440.9
click at [357, 29] on div "Order # 86693575" at bounding box center [645, 29] width 1270 height 0
type input "5399005505"
click at [1140, 497] on select "CAD USD EUR ZAR RON ANG ARN AUD AUS AWG BBD BFR BGN BHD BMD BND BRC BRL CHP CKZ…" at bounding box center [1167, 496] width 184 height 23
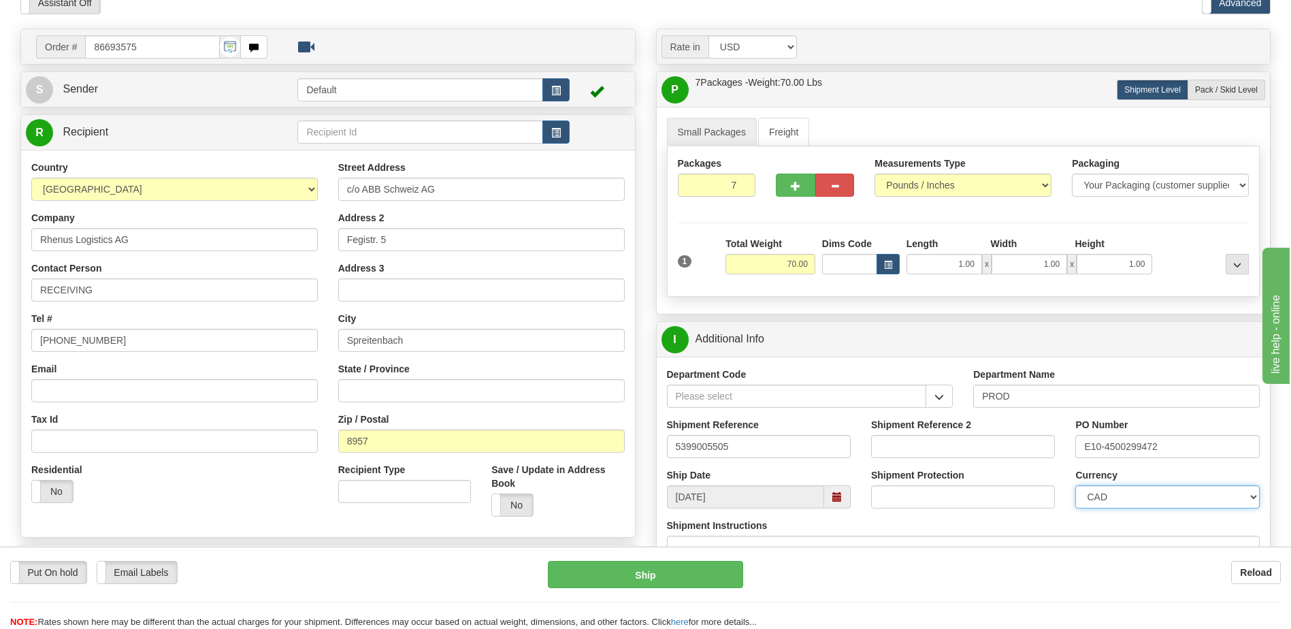
select select "1"
click at [1075, 485] on select "CAD USD EUR ZAR RON ANG ARN AUD AUS AWG BBD BFR BGN BHD BMD BND BRC BRL CHP CKZ…" at bounding box center [1167, 496] width 184 height 23
drag, startPoint x: 1187, startPoint y: 450, endPoint x: 867, endPoint y: 459, distance: 320.6
click at [870, 459] on div "Shipment Reference 5399005505 Shipment Reference 2 PO Number E10-4500299472" at bounding box center [964, 443] width 614 height 50
click at [1189, 454] on input "E10-4500299472" at bounding box center [1167, 446] width 184 height 23
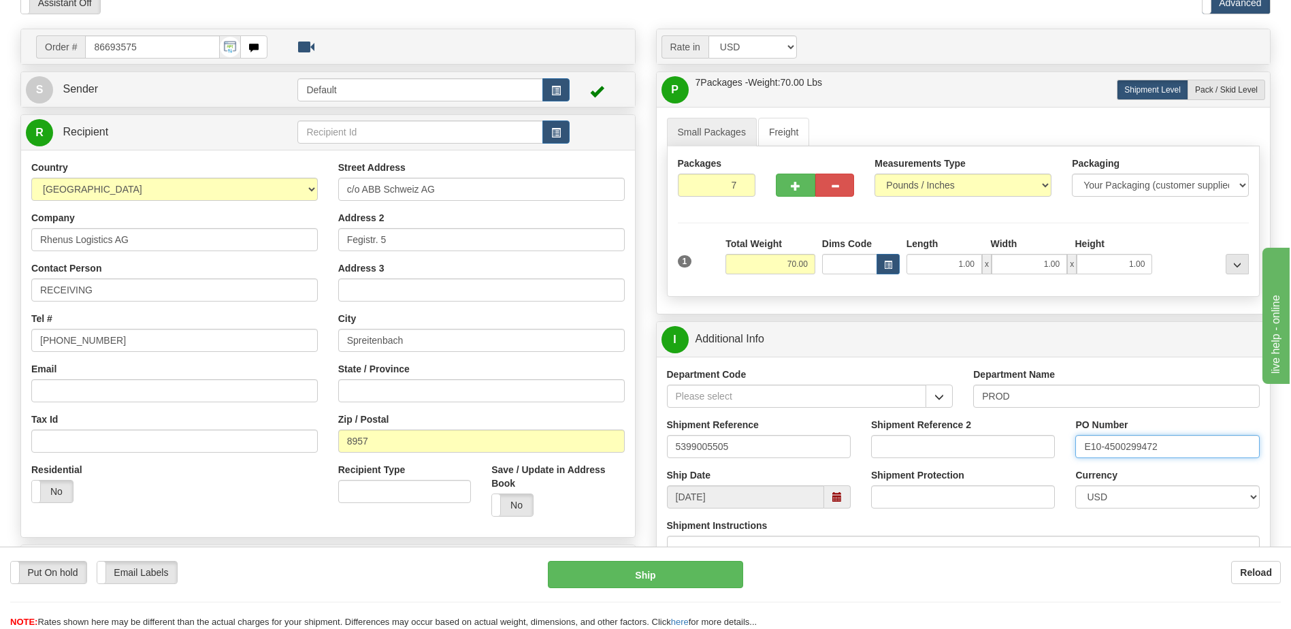
drag, startPoint x: 1193, startPoint y: 449, endPoint x: 1045, endPoint y: 443, distance: 148.4
click at [1045, 443] on div "Shipment Reference 5399005505 Shipment Reference 2 PO Number E10-4500299472" at bounding box center [964, 443] width 614 height 50
click at [1133, 447] on input "450139" at bounding box center [1167, 446] width 184 height 23
type input "4501390522"
click at [274, 506] on div "Residential Yes No" at bounding box center [174, 488] width 307 height 50
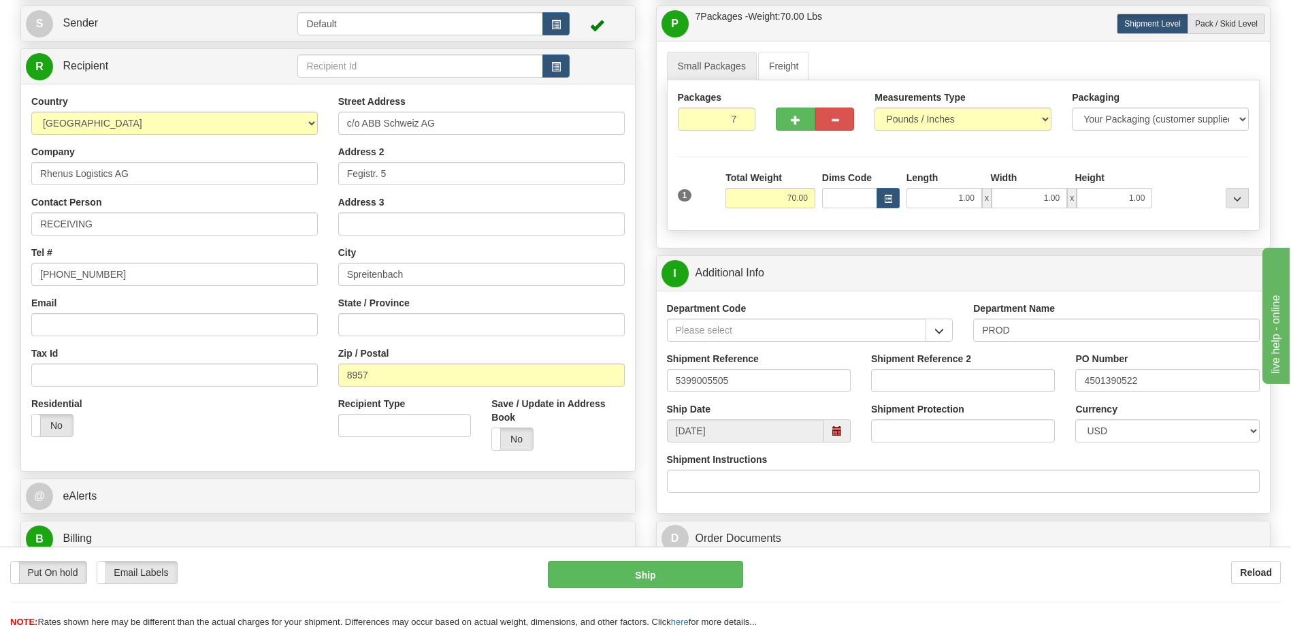
scroll to position [204, 0]
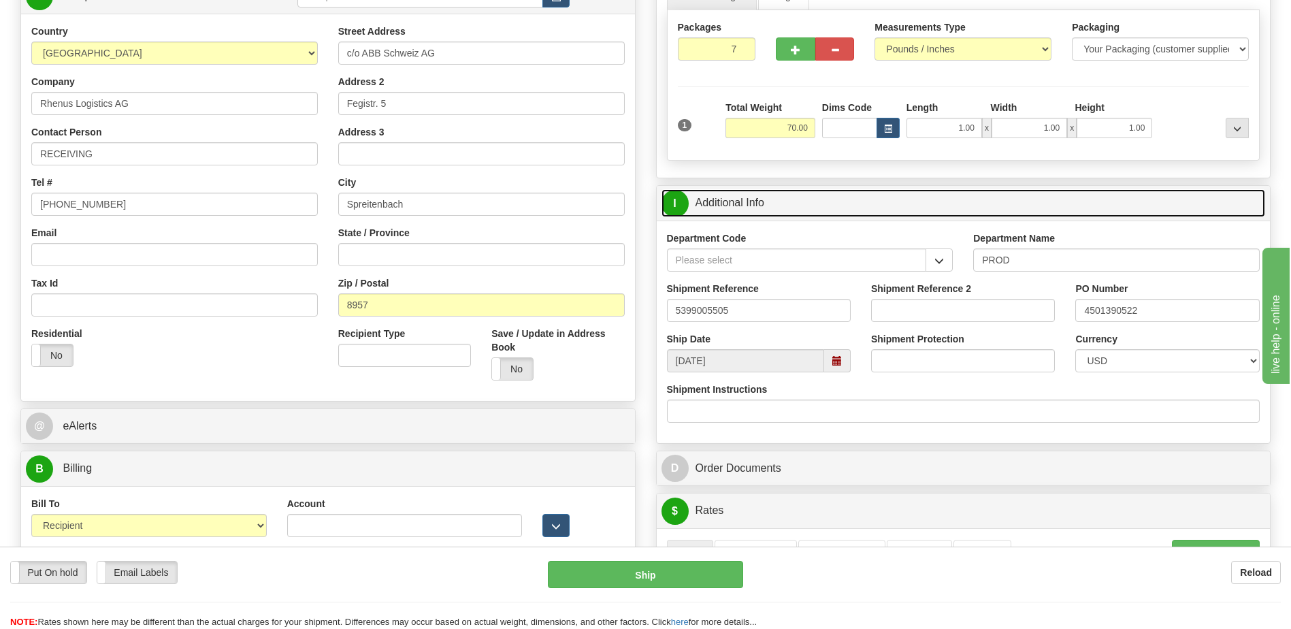
click at [752, 196] on link "I Additional Info" at bounding box center [963, 203] width 604 height 28
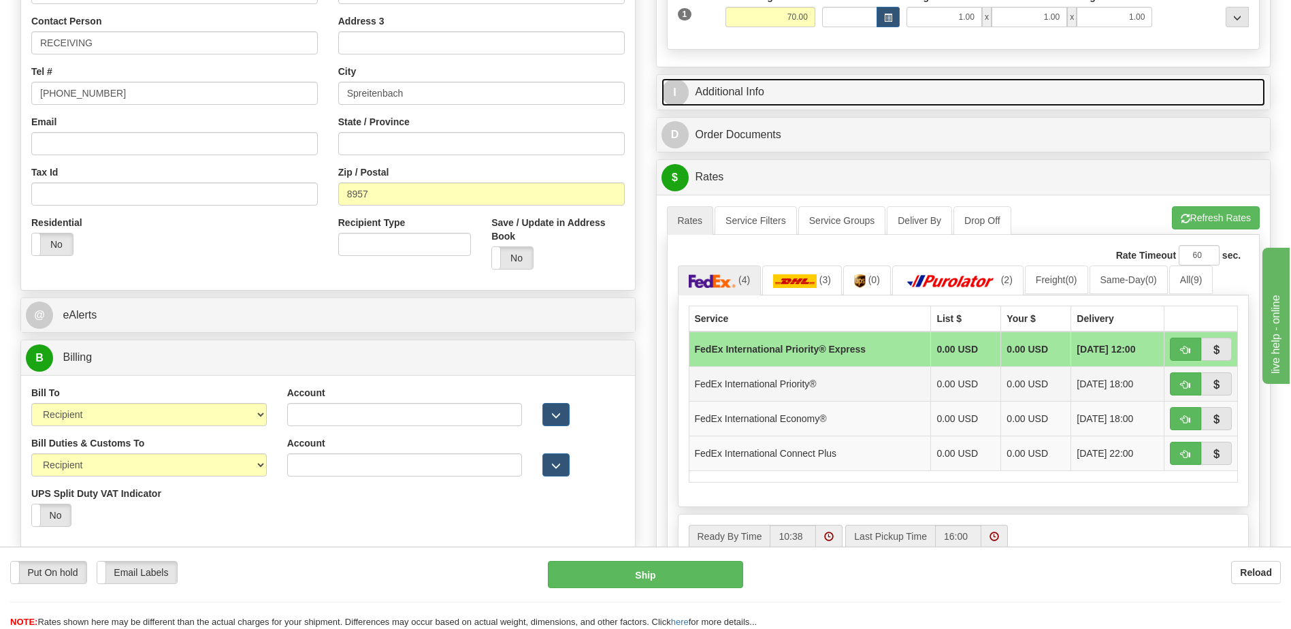
scroll to position [408, 0]
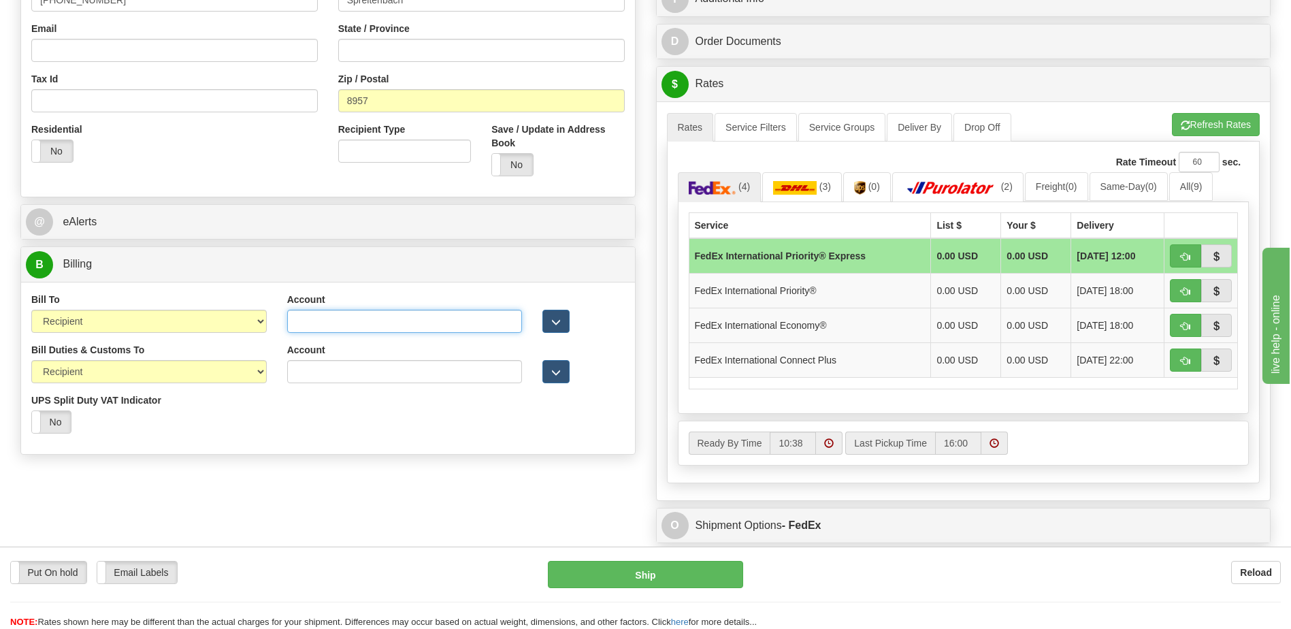
click at [293, 320] on input "Account" at bounding box center [404, 321] width 235 height 23
paste input "966781373"
type input "966781373"
click at [288, 435] on div "Bill Duties & Customs To Sender Recipient Third Party UPS Split Duty VAT Indica…" at bounding box center [328, 393] width 614 height 101
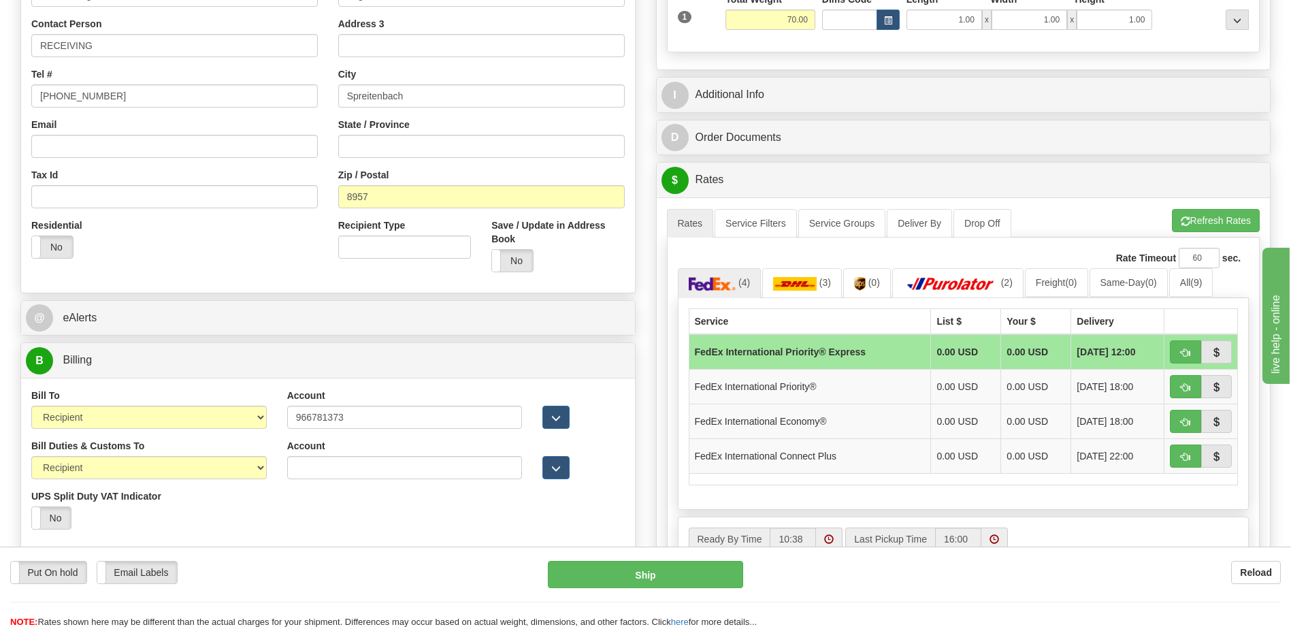
scroll to position [204, 0]
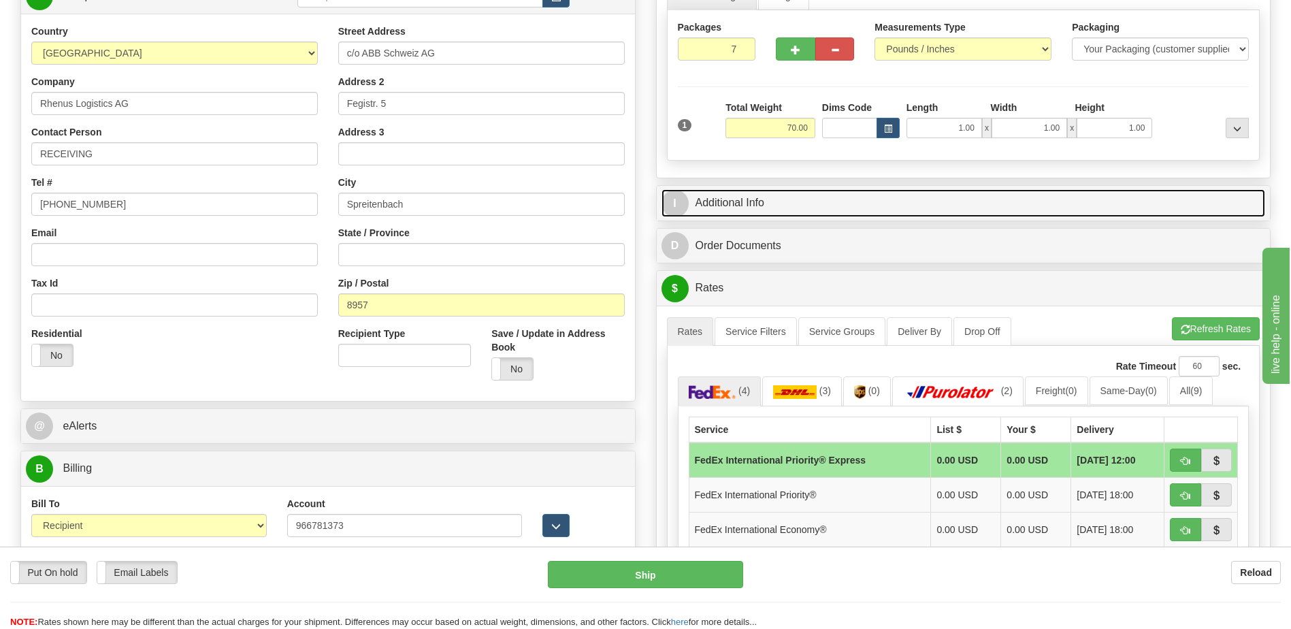
click at [761, 197] on link "I Additional Info" at bounding box center [963, 203] width 604 height 28
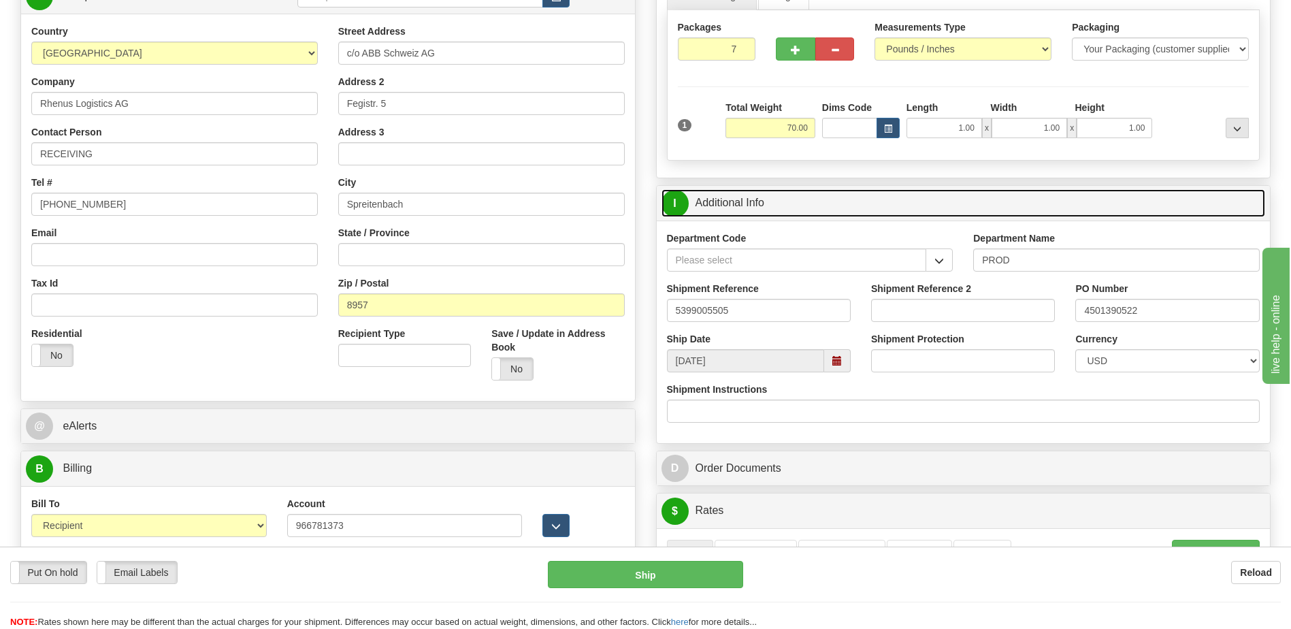
click at [761, 197] on link "I Additional Info" at bounding box center [963, 203] width 604 height 28
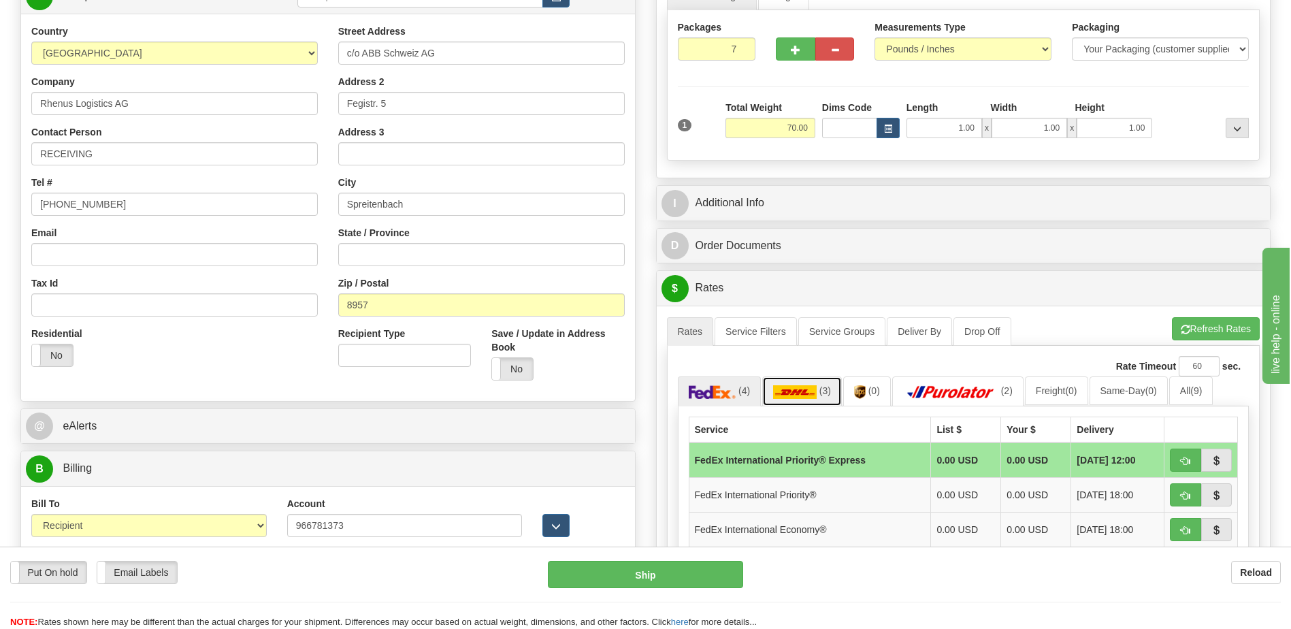
click at [810, 386] on img at bounding box center [795, 392] width 44 height 14
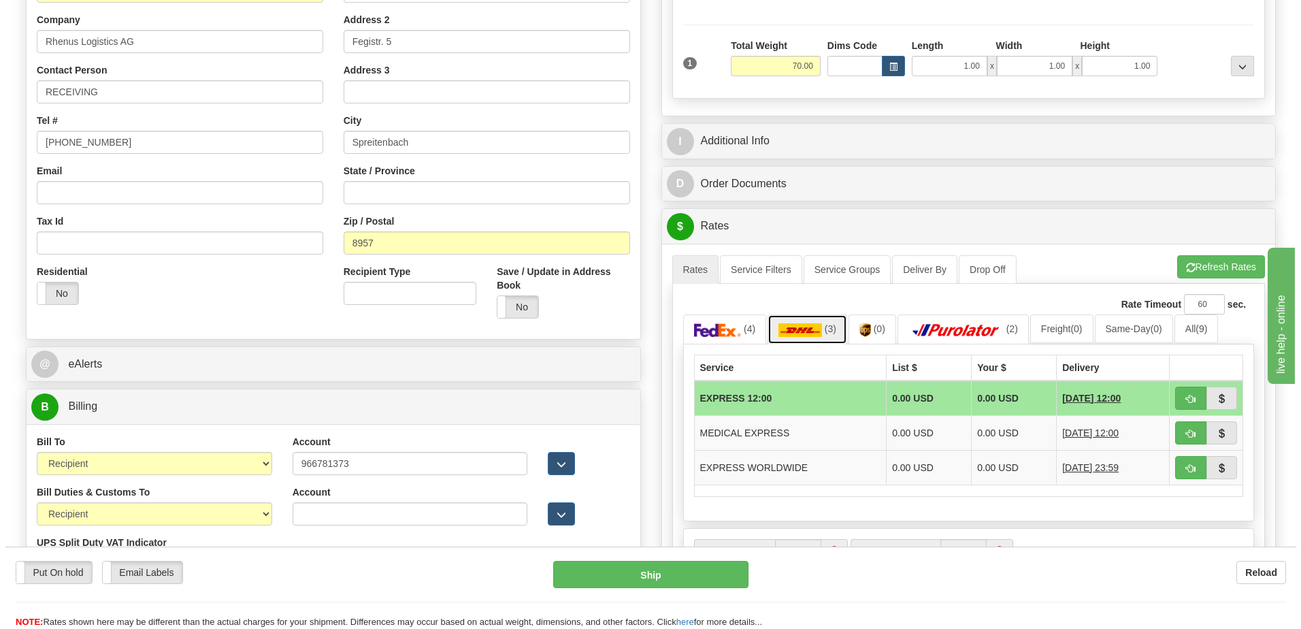
scroll to position [340, 0]
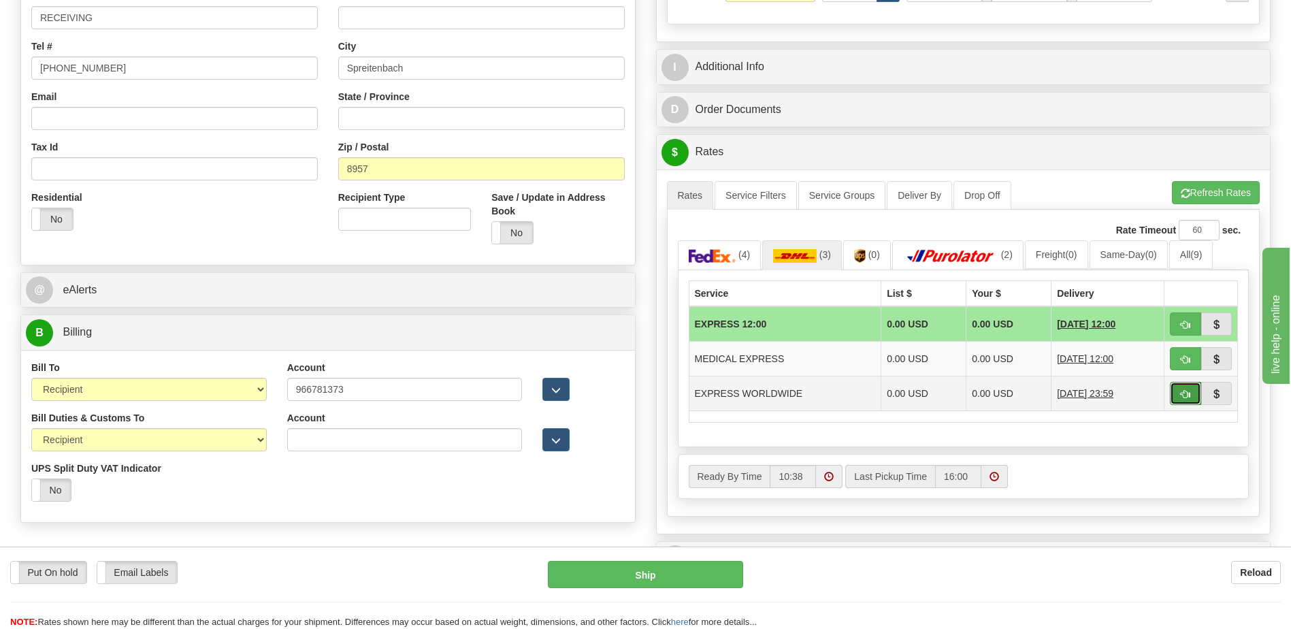
click at [1175, 395] on button "button" at bounding box center [1185, 393] width 31 height 23
type input "P"
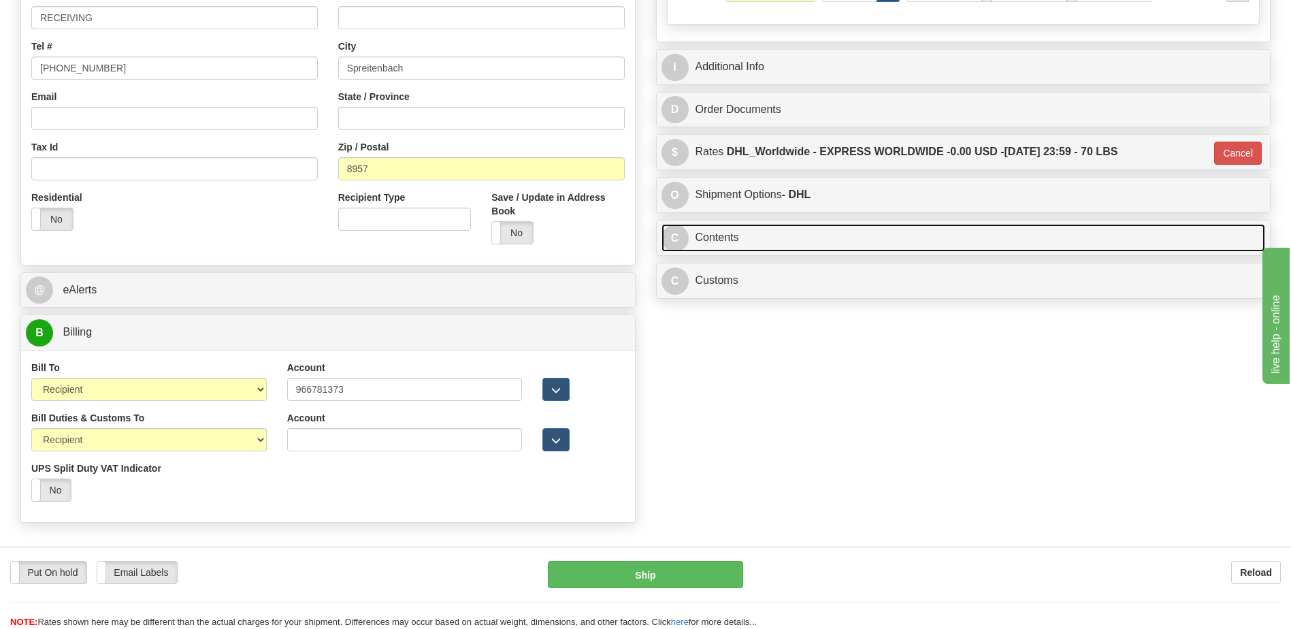
click at [780, 236] on link "C Contents" at bounding box center [963, 238] width 604 height 28
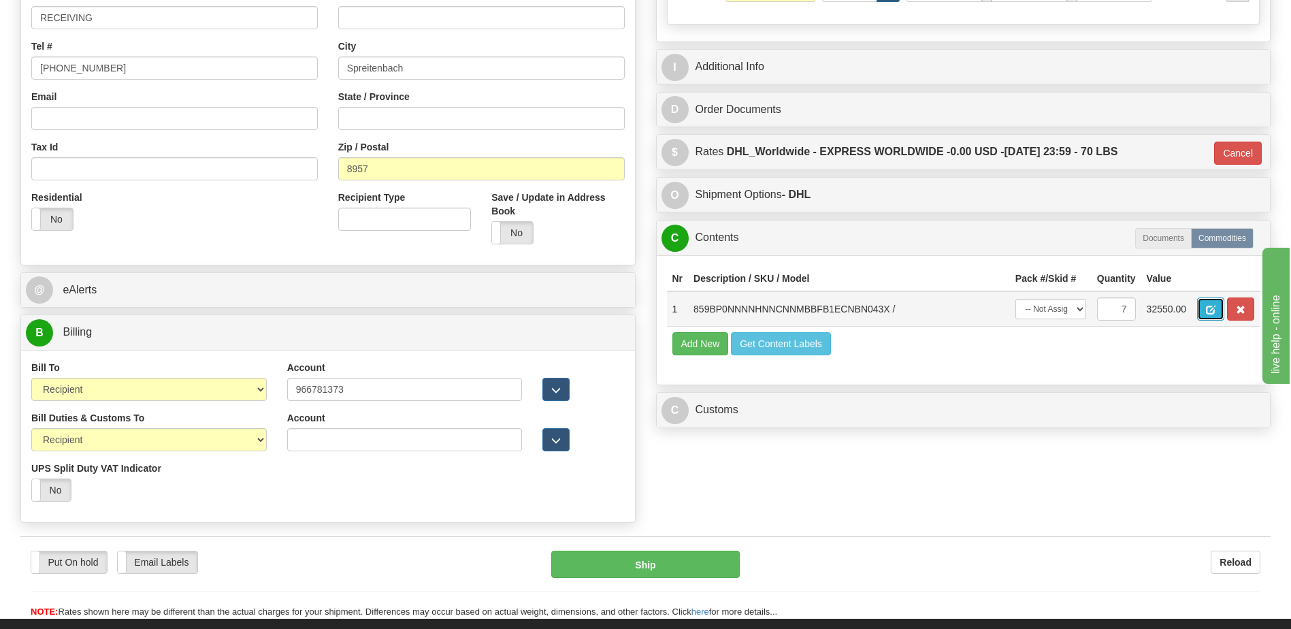
click at [1215, 305] on span "button" at bounding box center [1211, 309] width 10 height 9
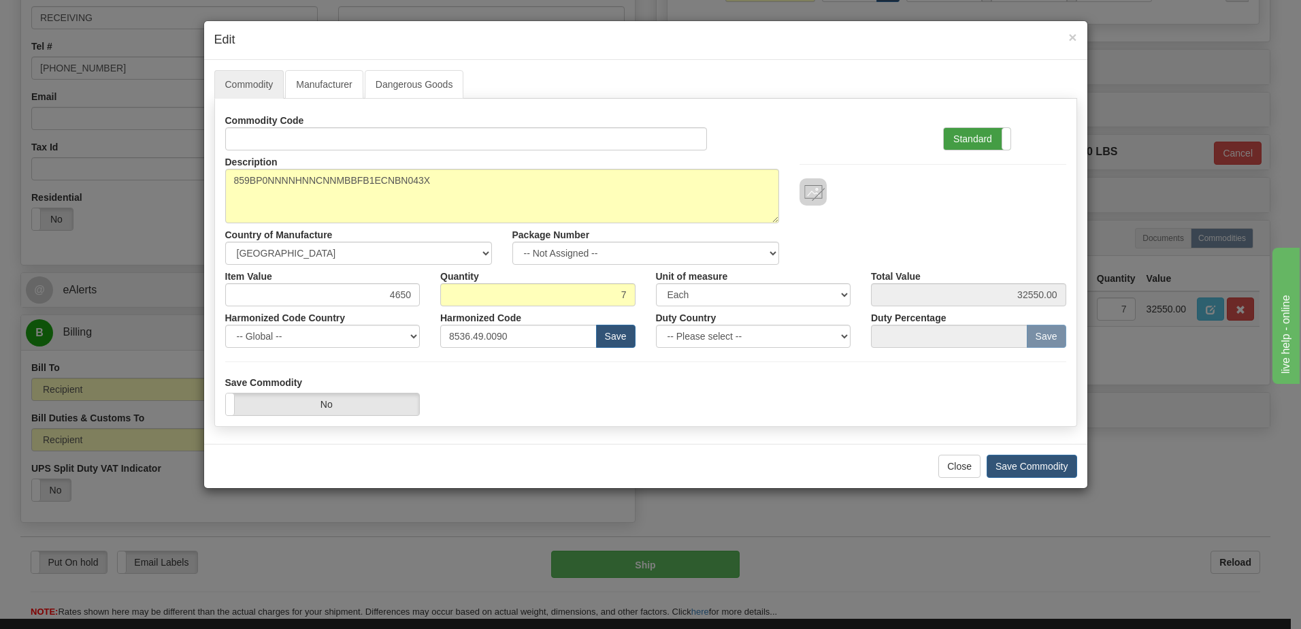
click at [980, 137] on label "Standard" at bounding box center [977, 139] width 67 height 22
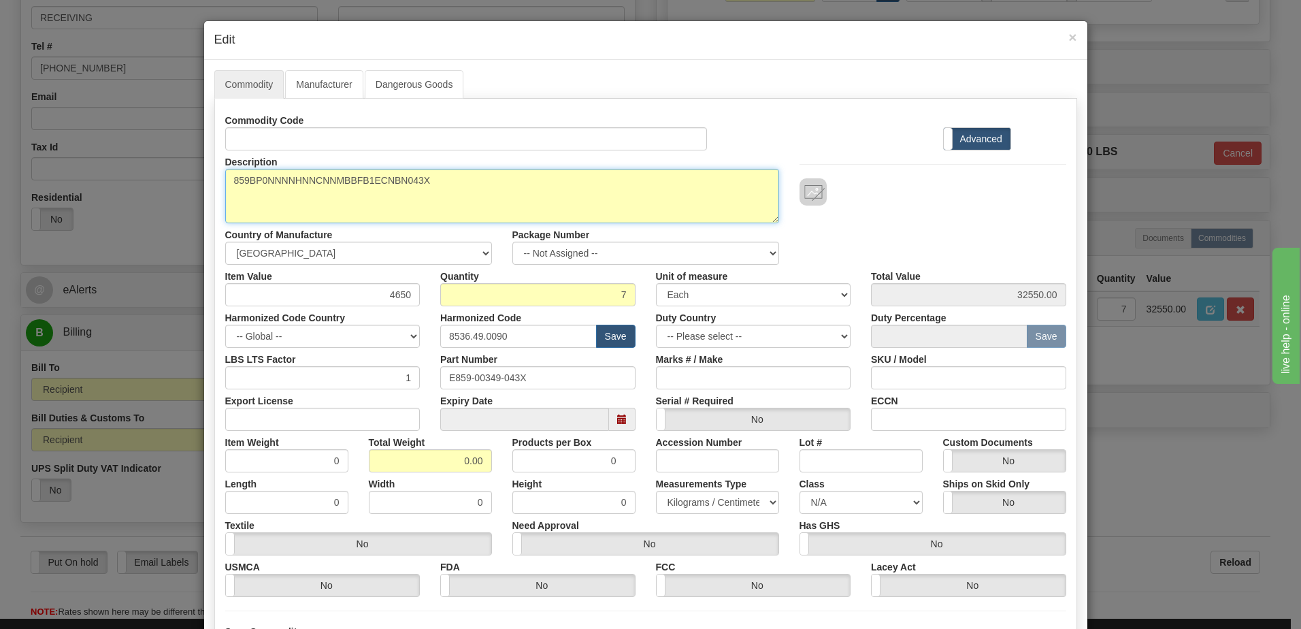
click at [228, 184] on textarea "859BP0NNNNHNNCNNMBBFB1ECNBN043X" at bounding box center [502, 196] width 554 height 54
paste textarea "859 MOTOR PROTECTION SYSTEM"
type textarea "859 MOTOR PROTECTION SYSTEM P/N 859BP0NNNNHNNCNNMBBFB1ECNBN043X"
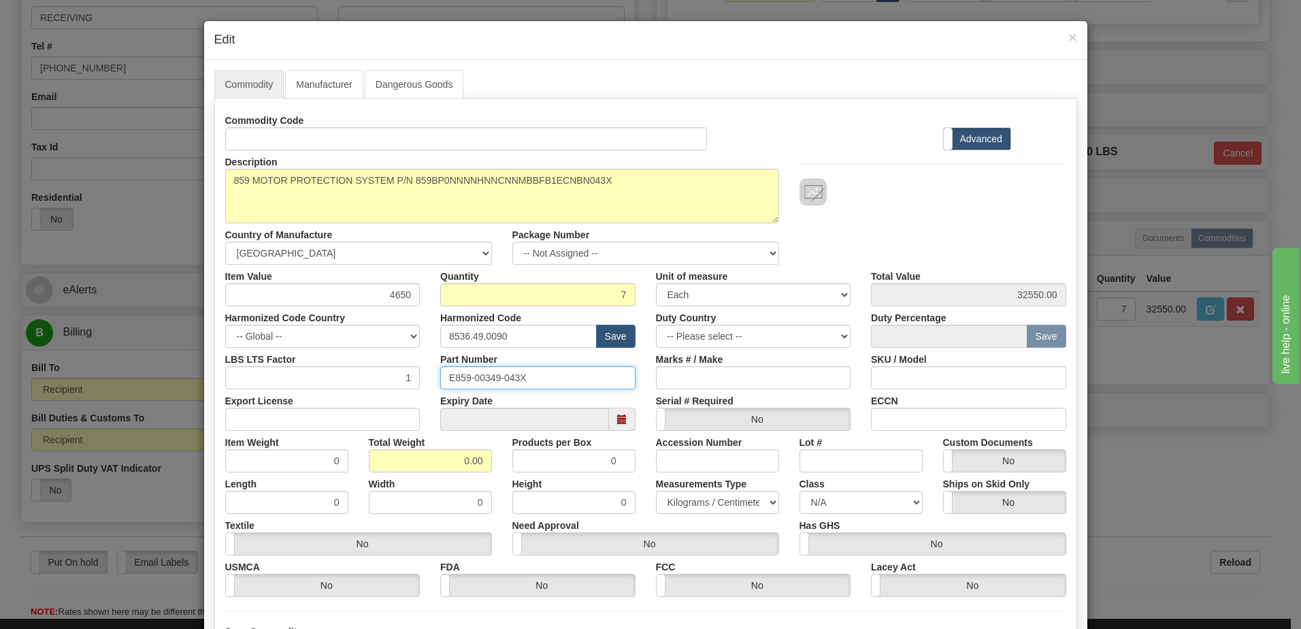
drag, startPoint x: 538, startPoint y: 382, endPoint x: 300, endPoint y: 370, distance: 238.4
click at [303, 369] on div "LBS LTS Factor 1 Part Number E859-00349-043X Marks # / Make SKU / Model" at bounding box center [645, 369] width 861 height 42
drag, startPoint x: 450, startPoint y: 463, endPoint x: 636, endPoint y: 488, distance: 187.4
click at [636, 488] on div "Commodity Code Standard Advanced Description 859BP0NNNNHNNCNNMBBFB1ECNBN043X Co…" at bounding box center [645, 353] width 841 height 488
type input "7"
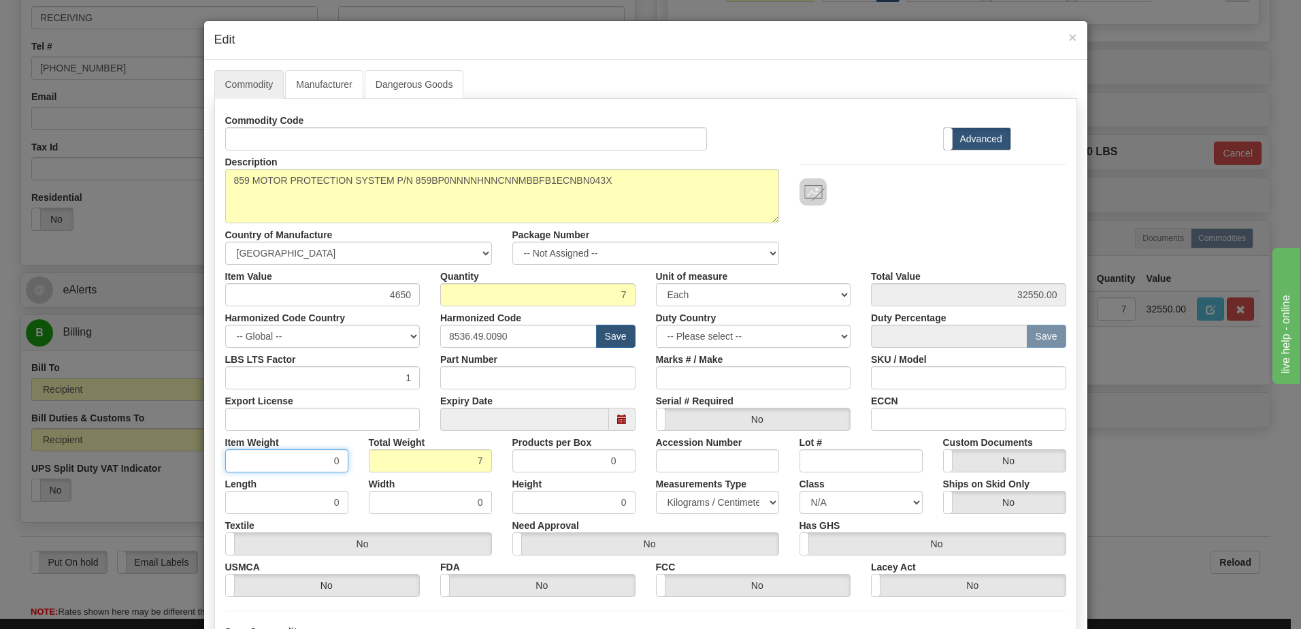
type input "1.0000"
click at [308, 463] on input "1.0000" at bounding box center [286, 460] width 123 height 23
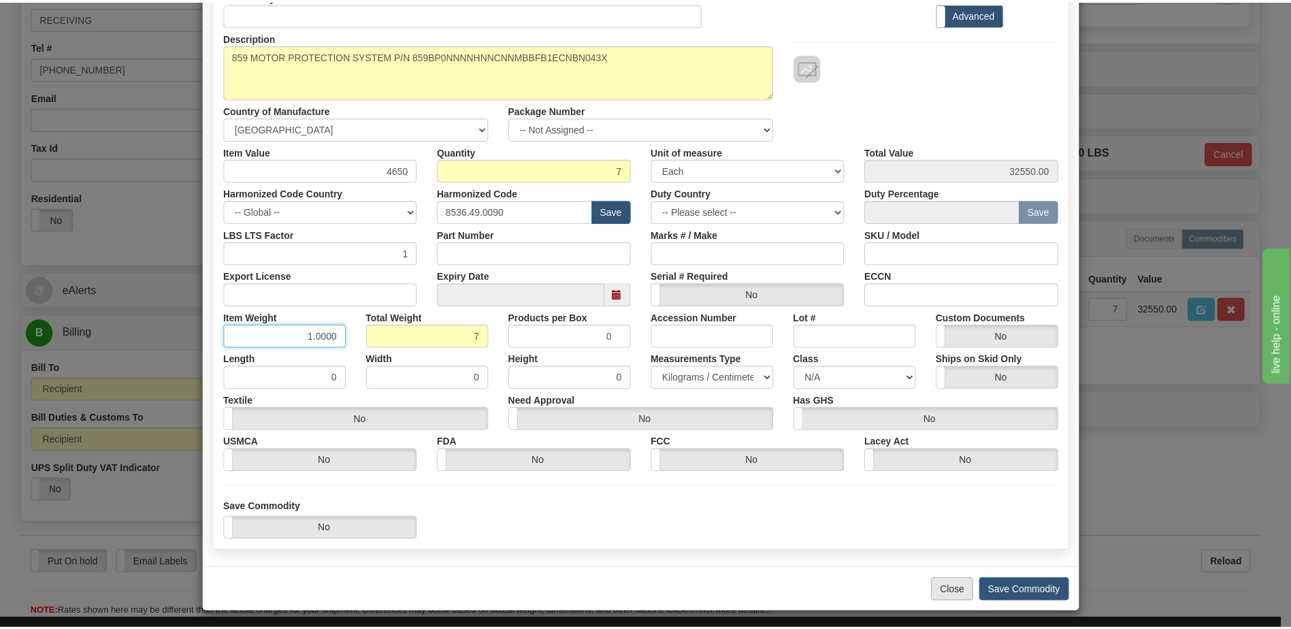
scroll to position [129, 0]
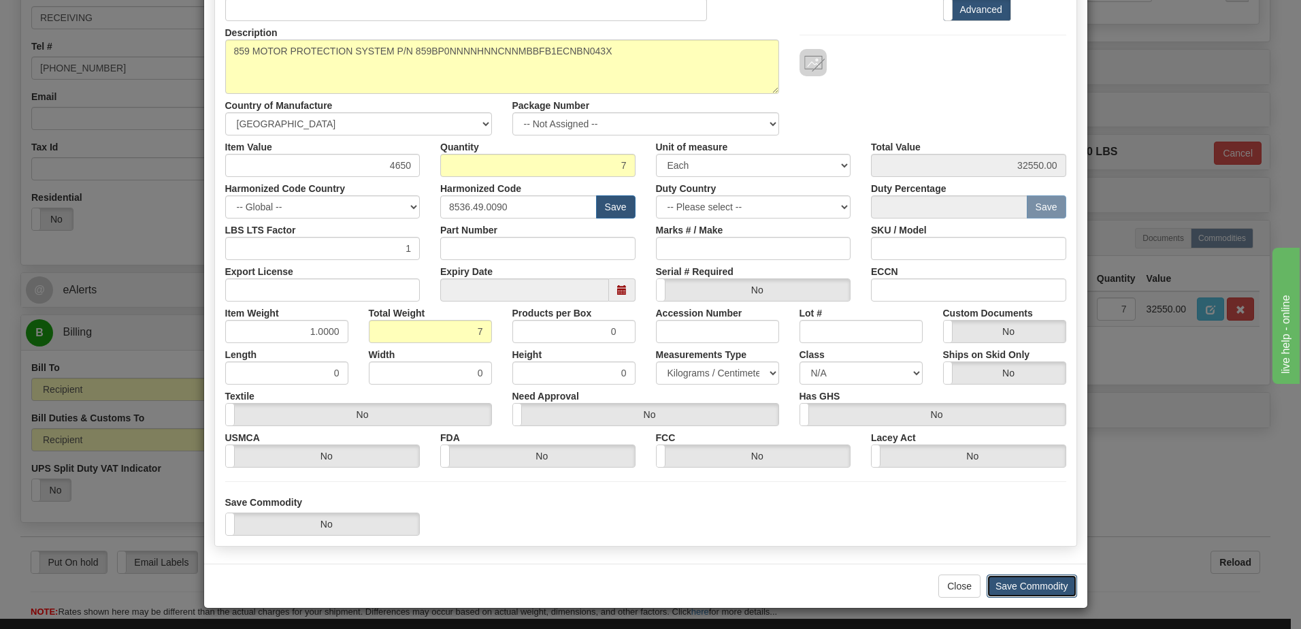
click at [1016, 582] on button "Save Commodity" at bounding box center [1032, 585] width 90 height 23
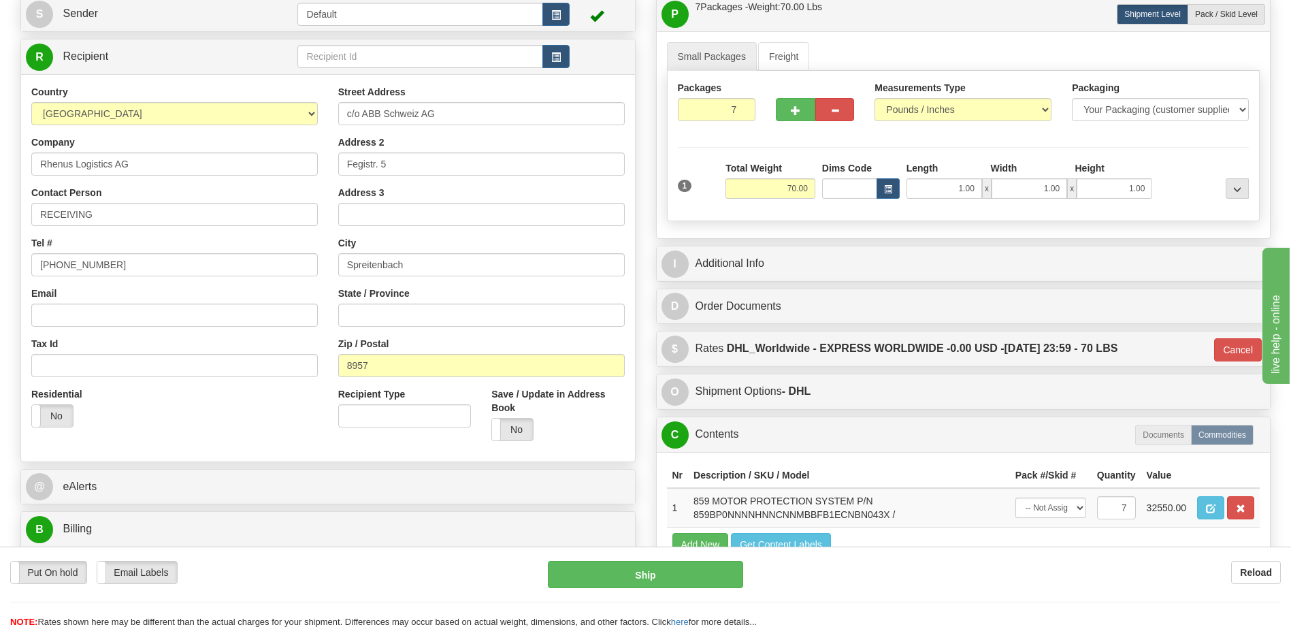
scroll to position [136, 0]
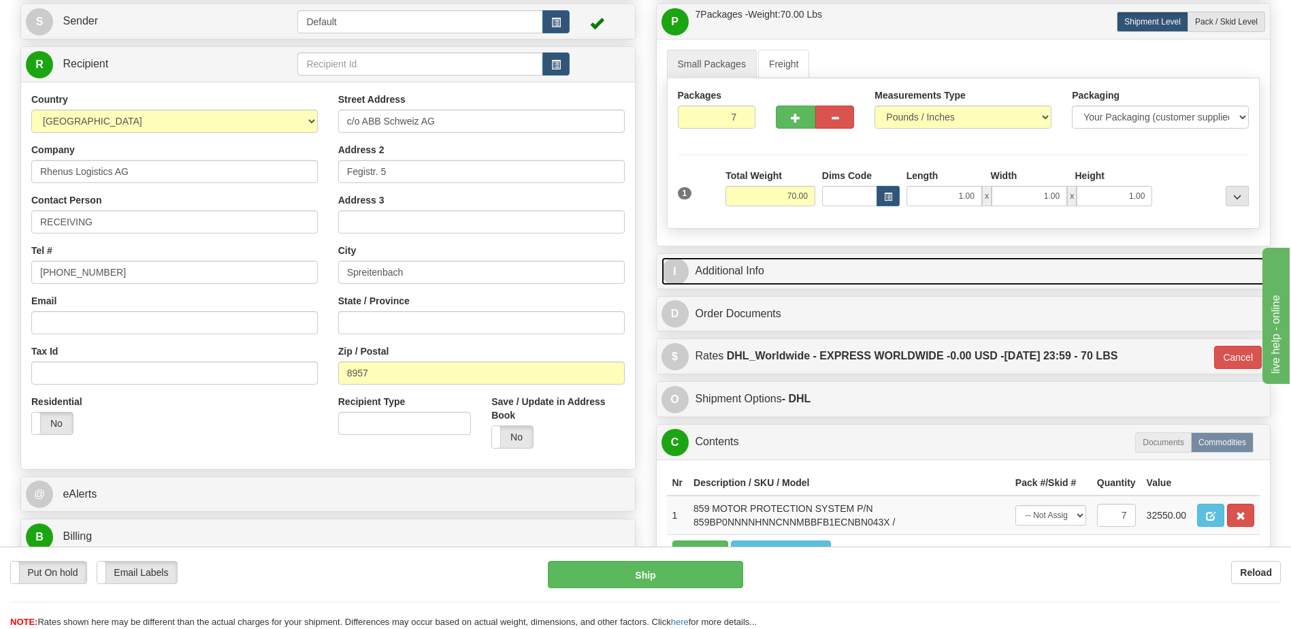
click at [854, 271] on link "I Additional Info" at bounding box center [963, 271] width 604 height 28
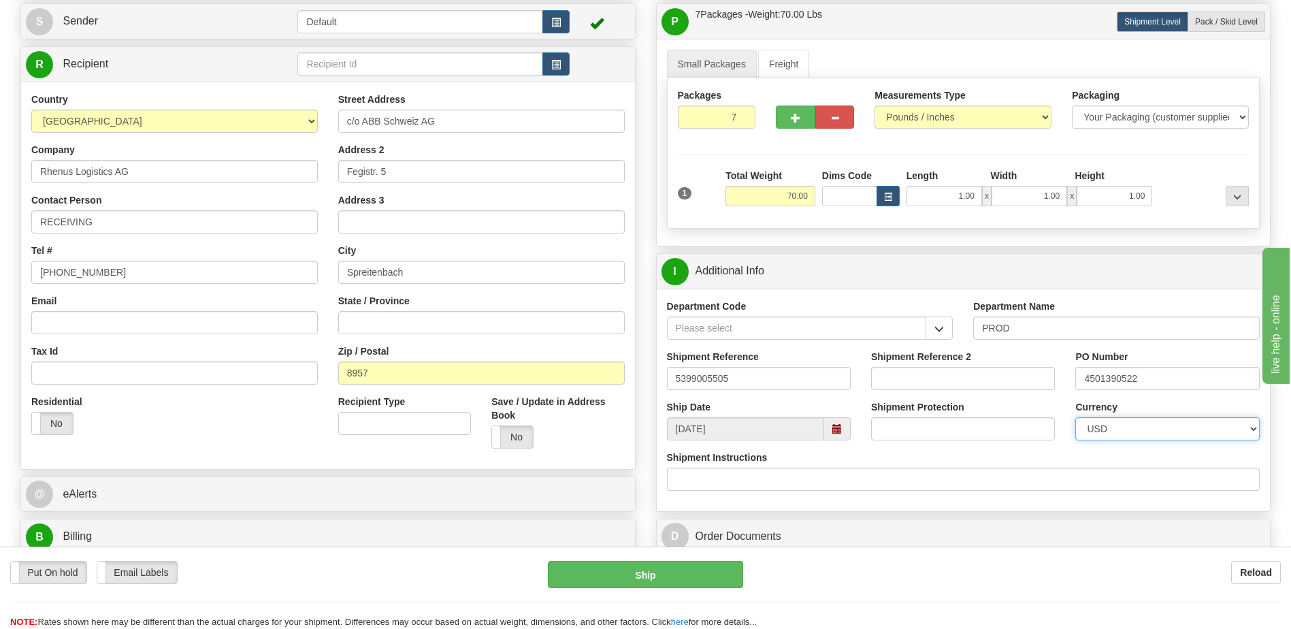
click at [1095, 427] on select "CAD USD EUR ZAR RON ANG ARN AUD AUS AWG BBD BFR BGN BHD BMD BND BRC BRL CHP CKZ…" at bounding box center [1167, 428] width 184 height 23
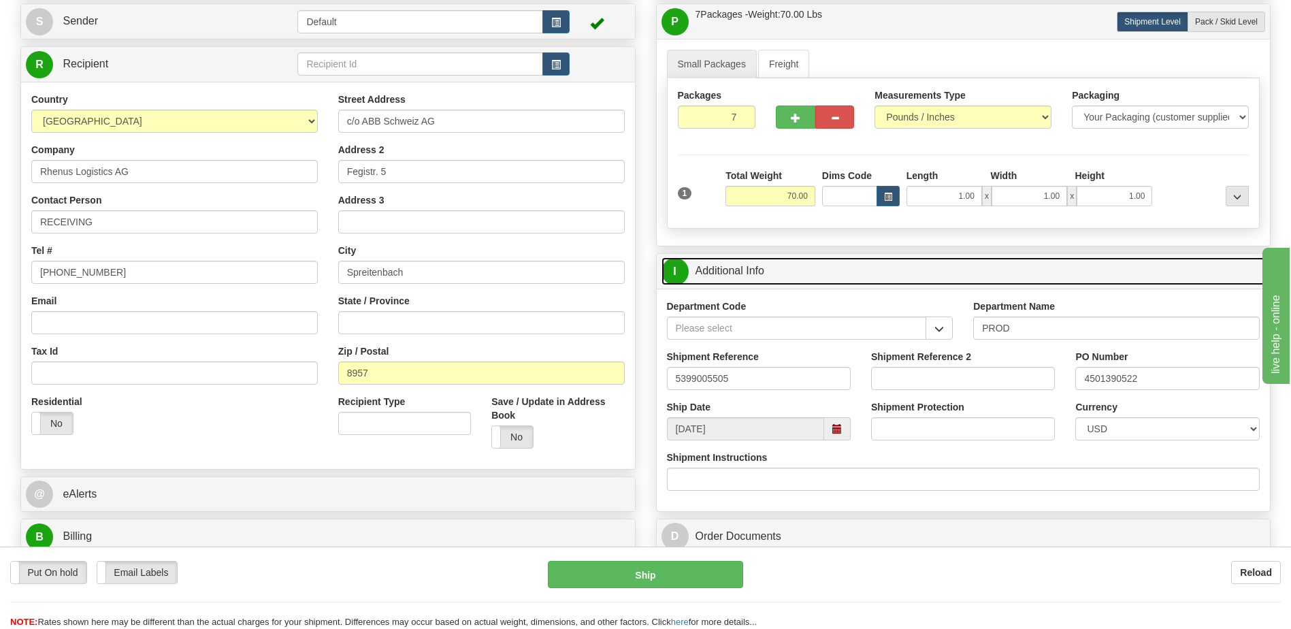
click at [872, 269] on link "I Additional Info" at bounding box center [963, 271] width 604 height 28
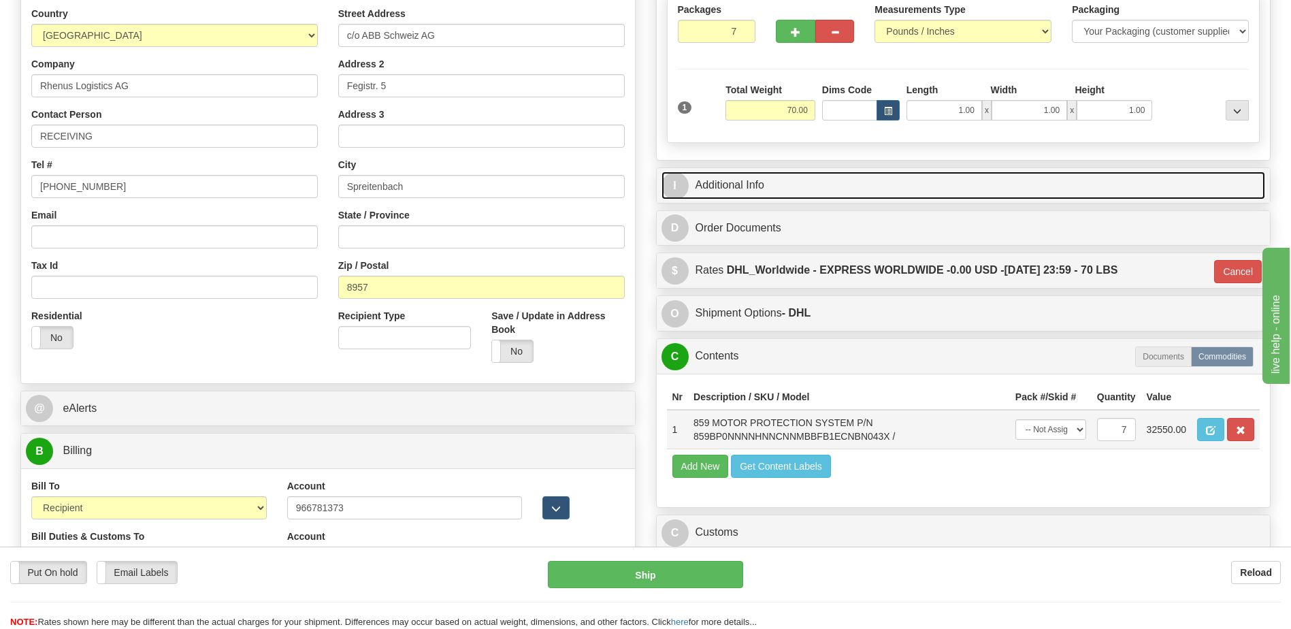
scroll to position [340, 0]
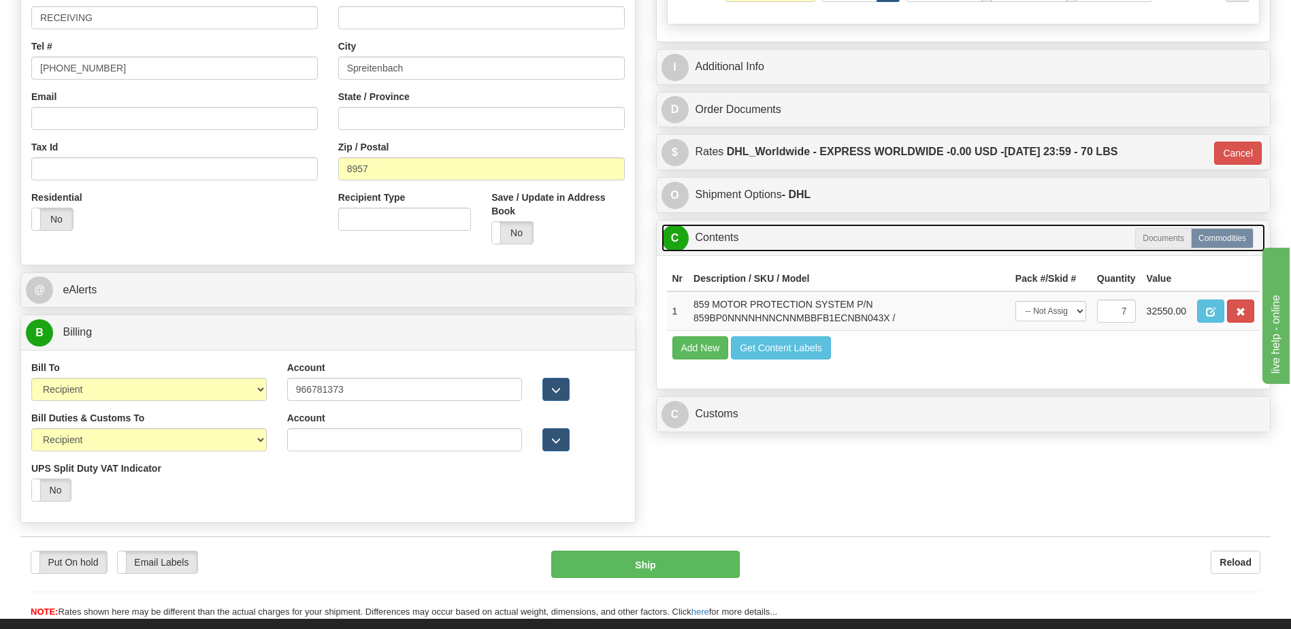
click at [780, 240] on link "C Contents" at bounding box center [963, 238] width 604 height 28
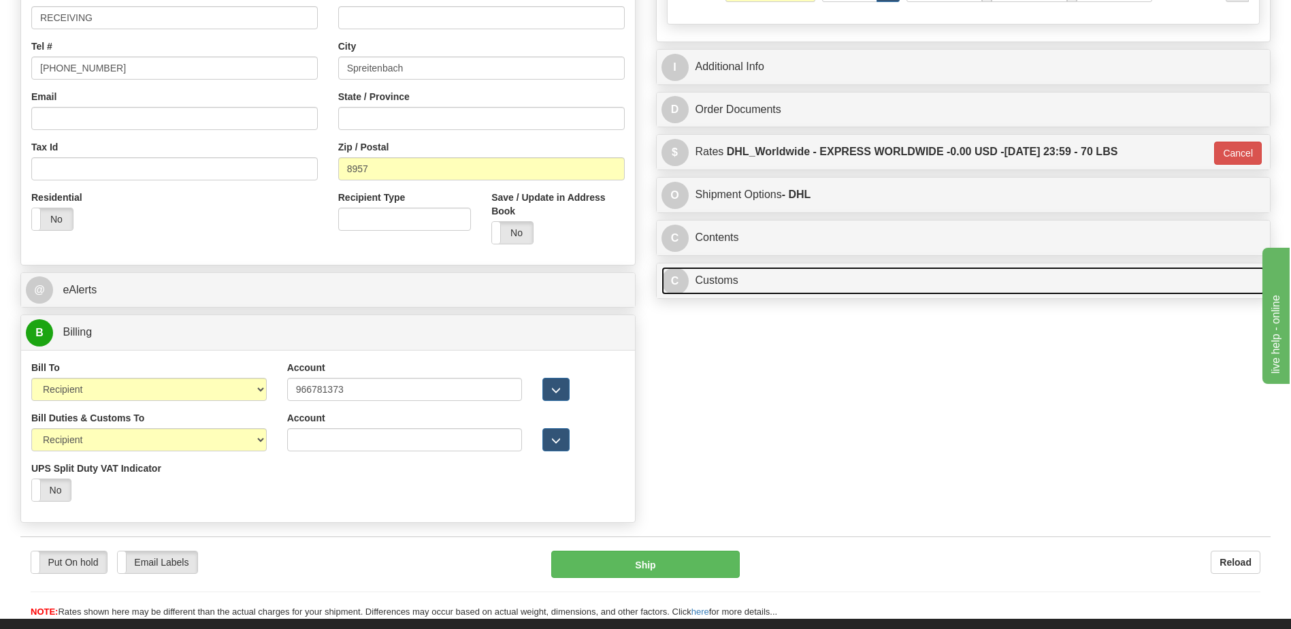
click at [751, 286] on link "C Customs" at bounding box center [963, 281] width 604 height 28
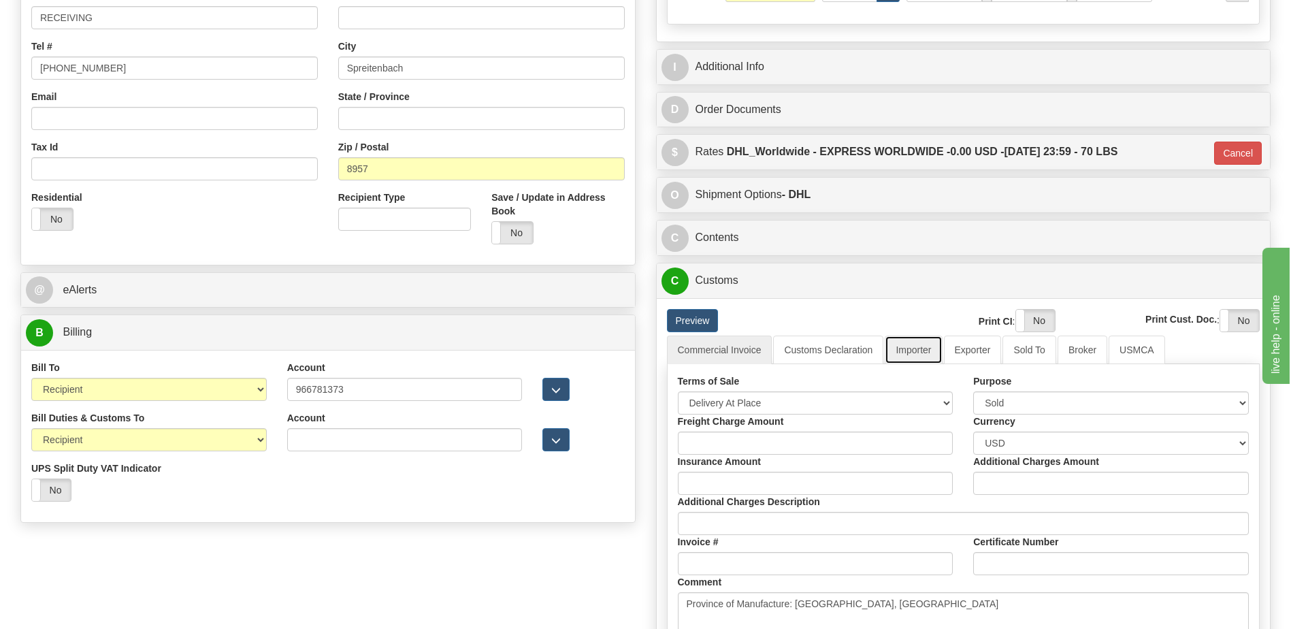
click at [909, 349] on link "Importer" at bounding box center [912, 349] width 57 height 29
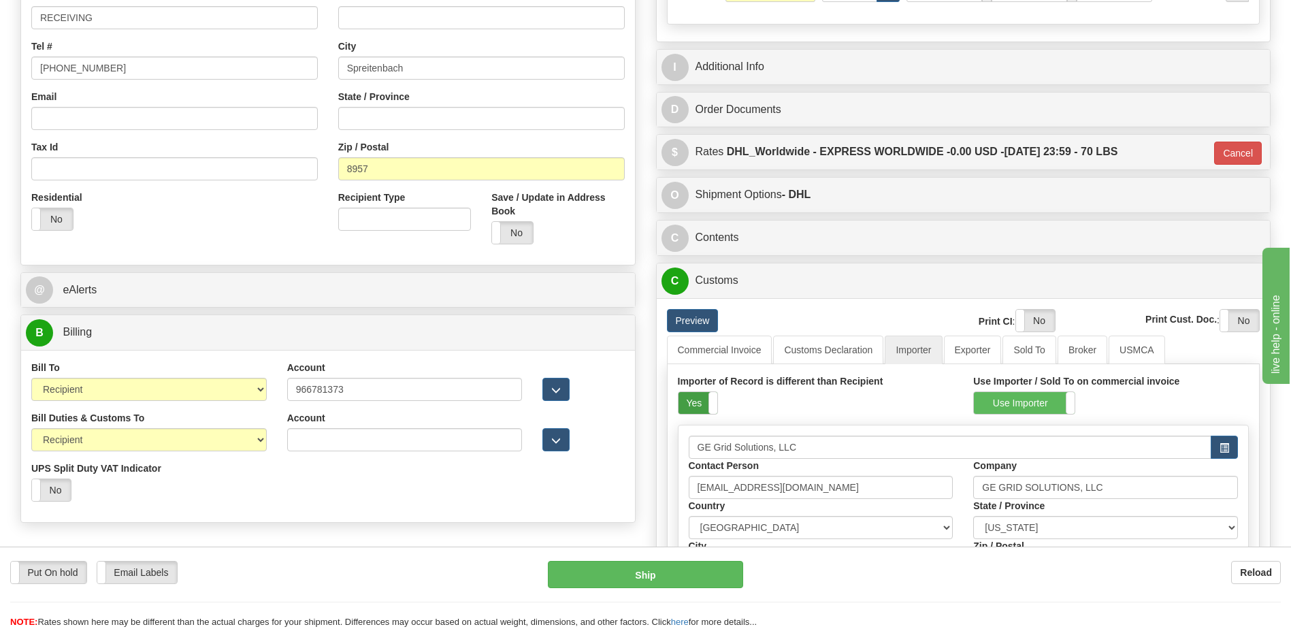
click at [697, 399] on label "Yes" at bounding box center [697, 403] width 39 height 22
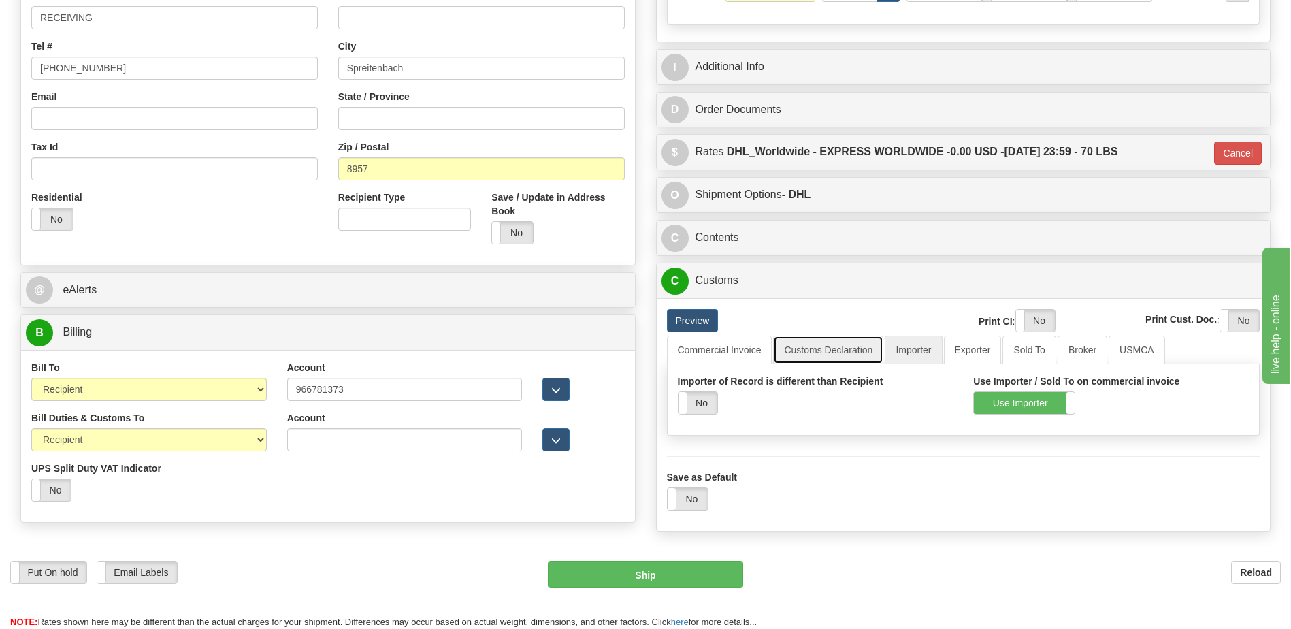
click at [809, 347] on link "Customs Declaration" at bounding box center [828, 349] width 110 height 29
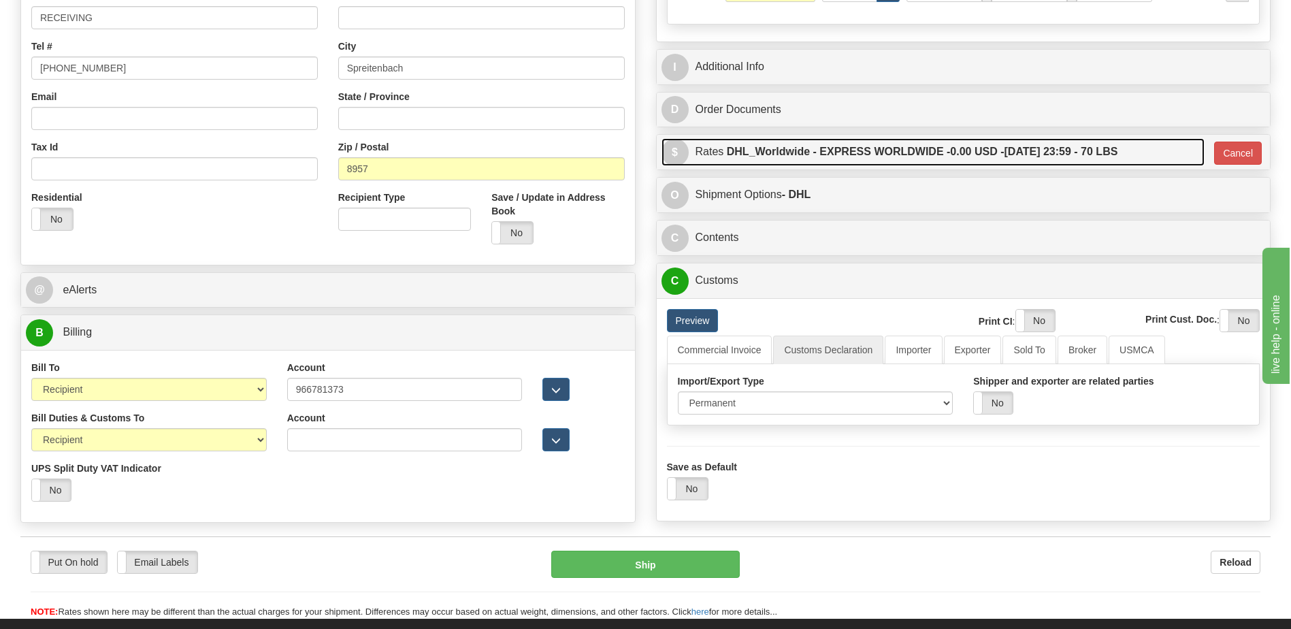
click at [871, 157] on label "DHL_Worldwide - EXPRESS WORLDWIDE - 0.00 USD - 09/15/2025 23:59 - 70 LBS" at bounding box center [922, 151] width 391 height 27
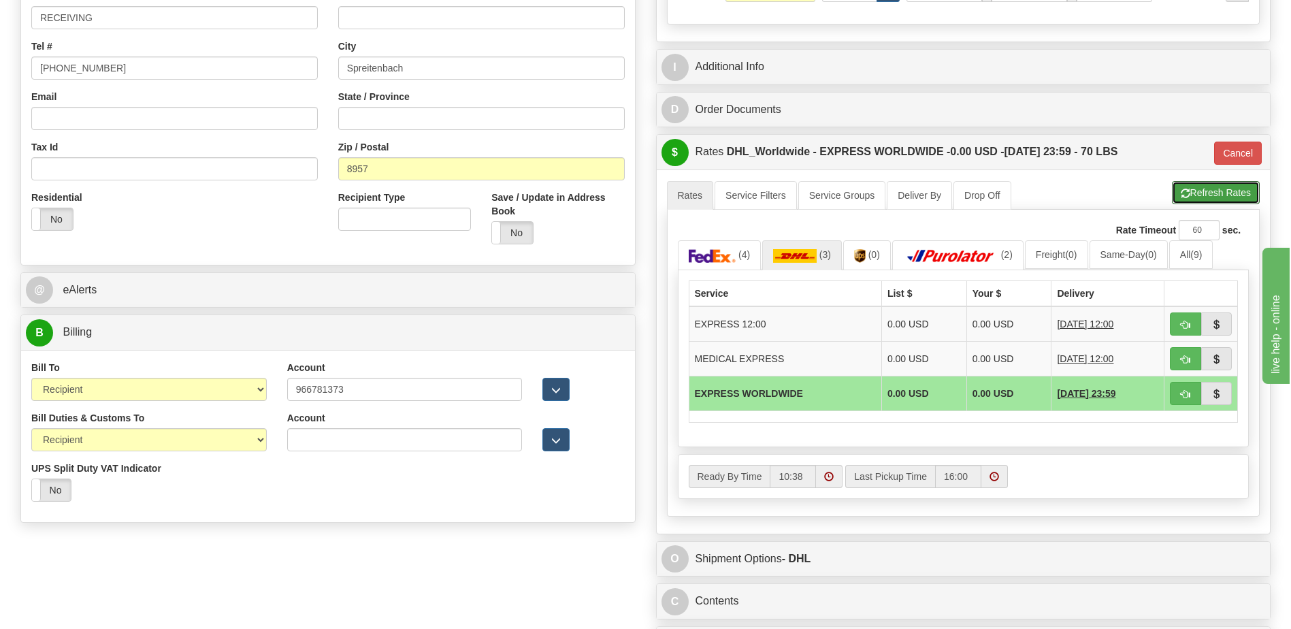
drag, startPoint x: 1223, startPoint y: 198, endPoint x: 1192, endPoint y: 196, distance: 31.4
click at [1223, 198] on button "Refresh Rates" at bounding box center [1216, 192] width 88 height 23
type input "P"
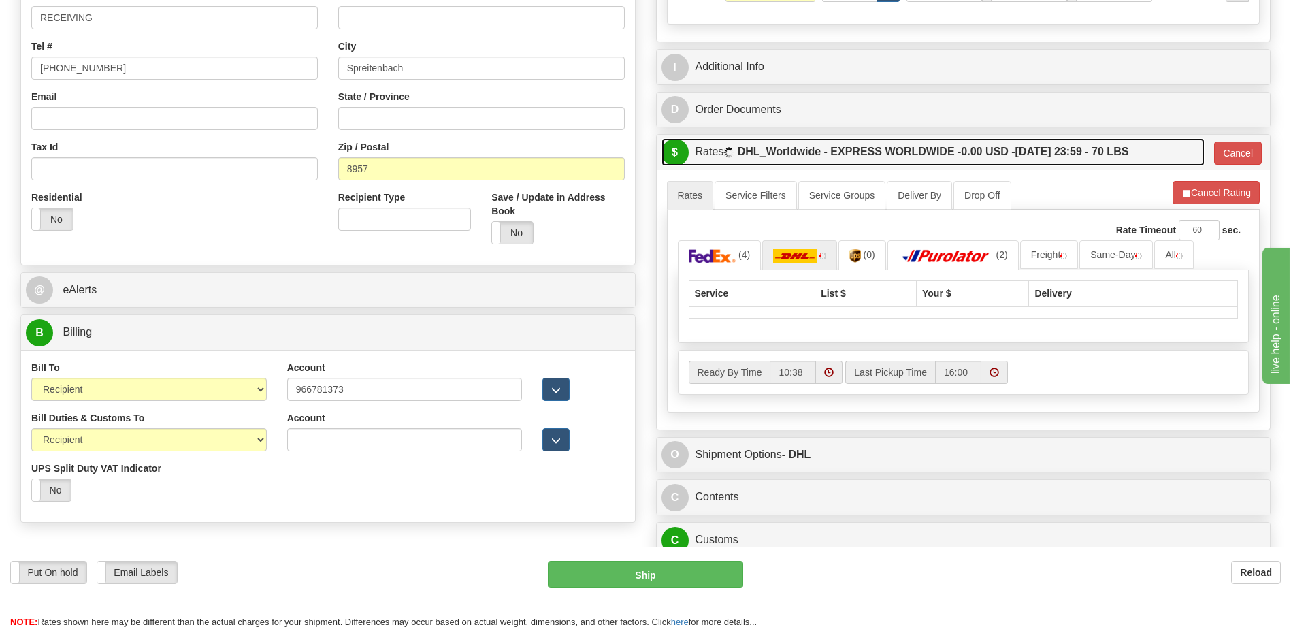
drag, startPoint x: 1036, startPoint y: 161, endPoint x: 1029, endPoint y: 171, distance: 12.8
click at [1036, 161] on label "DHL_Worldwide - EXPRESS WORLDWIDE - 0.00 USD - 09/15/2025 23:59 - 70 LBS" at bounding box center [933, 151] width 391 height 27
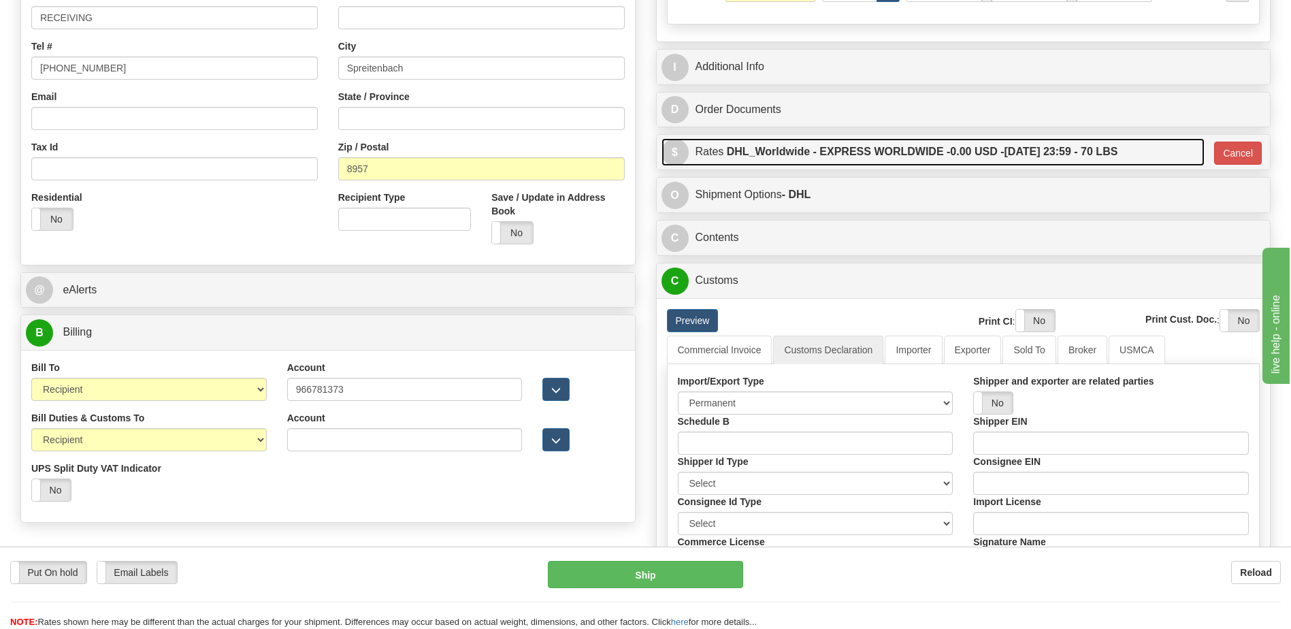
click at [895, 156] on label "DHL_Worldwide - EXPRESS WORLDWIDE - 0.00 USD - 09/15/2025 23:59 - 70 LBS" at bounding box center [922, 151] width 391 height 27
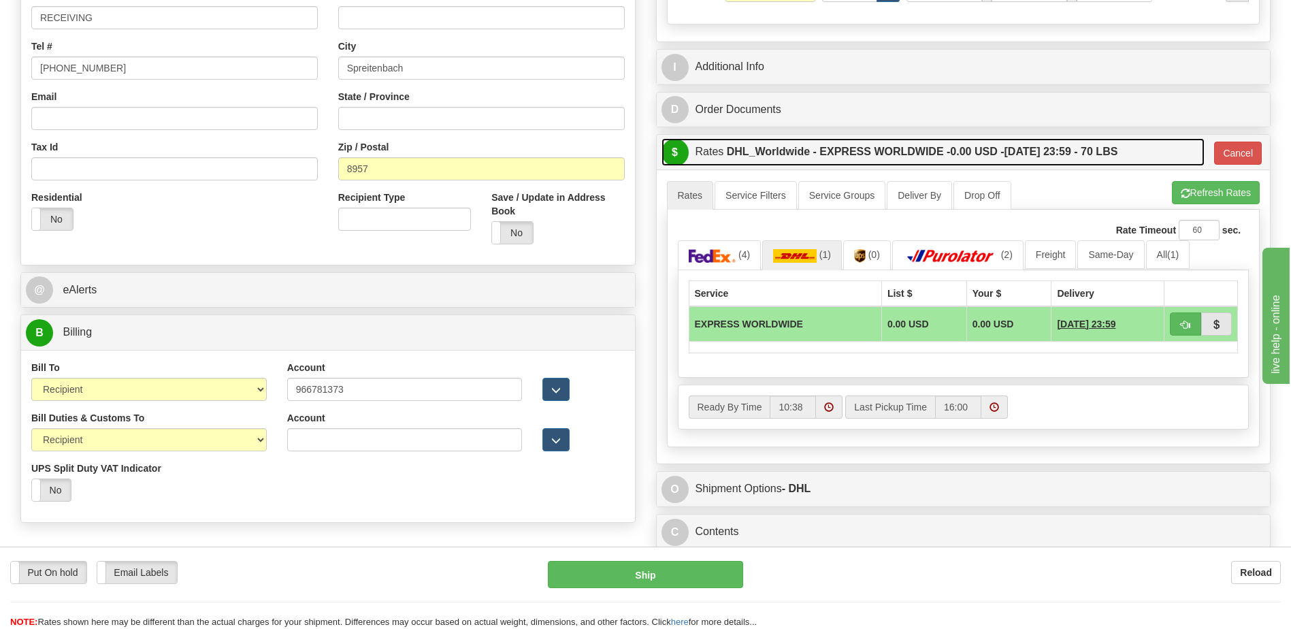
click at [895, 156] on label "DHL_Worldwide - EXPRESS WORLDWIDE - 0.00 USD - 09/15/2025 23:59 - 70 LBS" at bounding box center [922, 151] width 391 height 27
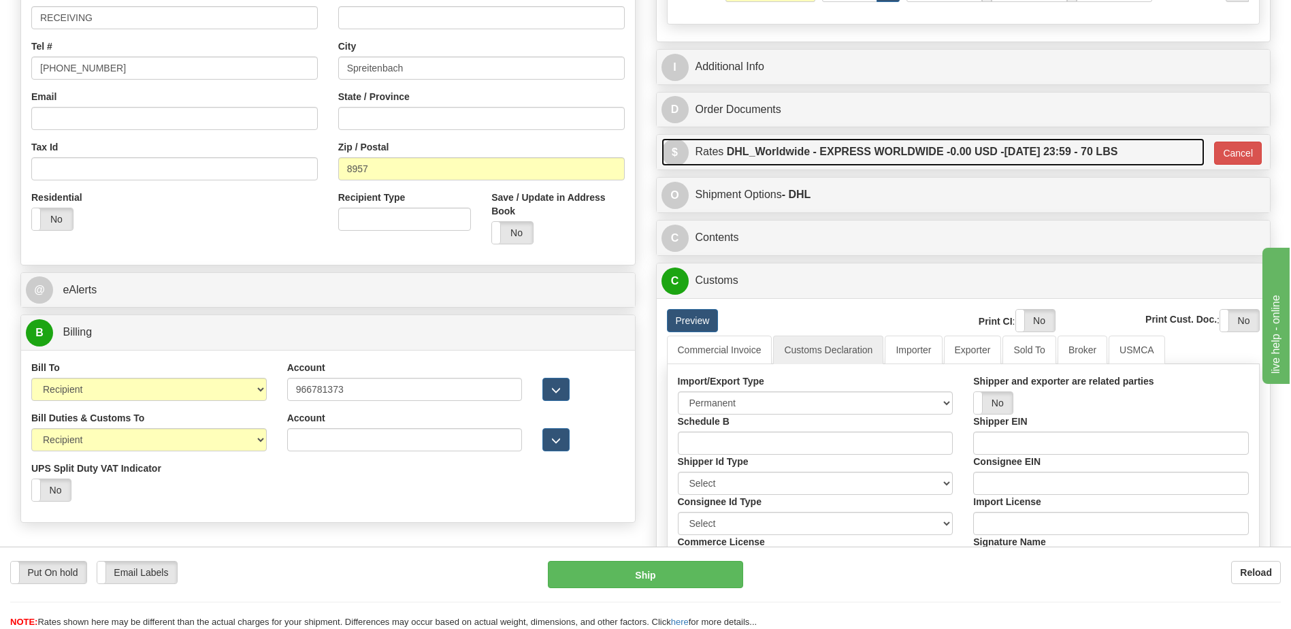
click at [895, 156] on label "DHL_Worldwide - EXPRESS WORLDWIDE - 0.00 USD - 09/15/2025 23:59 - 70 LBS" at bounding box center [922, 151] width 391 height 27
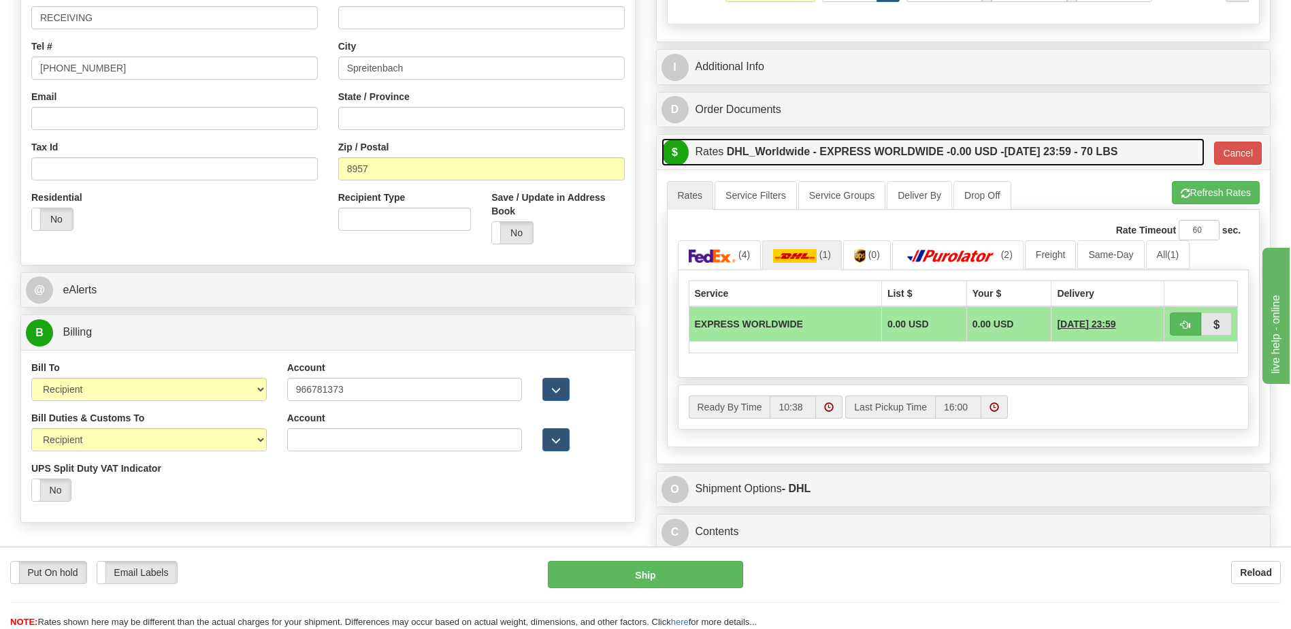
click at [895, 156] on label "DHL_Worldwide - EXPRESS WORLDWIDE - 0.00 USD - 09/15/2025 23:59 - 70 LBS" at bounding box center [922, 151] width 391 height 27
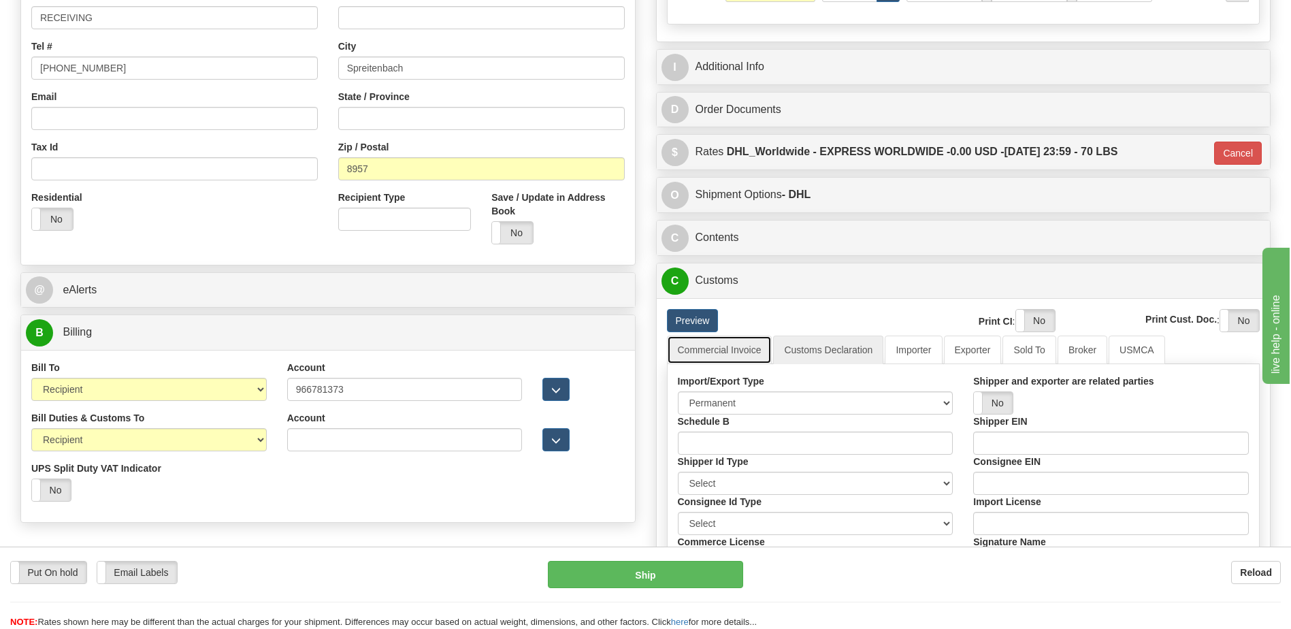
click at [715, 357] on link "Commercial Invoice" at bounding box center [719, 349] width 105 height 29
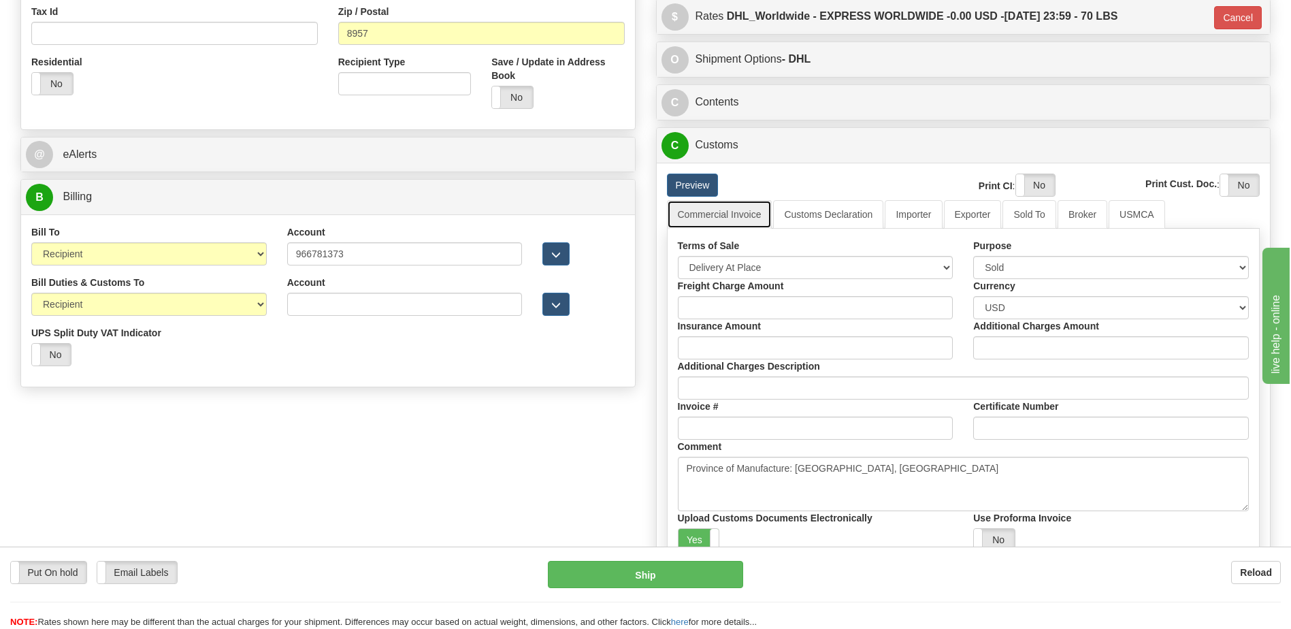
scroll to position [476, 0]
click at [810, 265] on select "Free Carrier Free On Board Ex Works Delivered Duty Unpaid Delivered Duty Paid C…" at bounding box center [816, 266] width 276 height 23
select select "7"
click at [678, 255] on select "Free Carrier Free On Board Ex Works Delivered Duty Unpaid Delivered Duty Paid C…" at bounding box center [816, 266] width 276 height 23
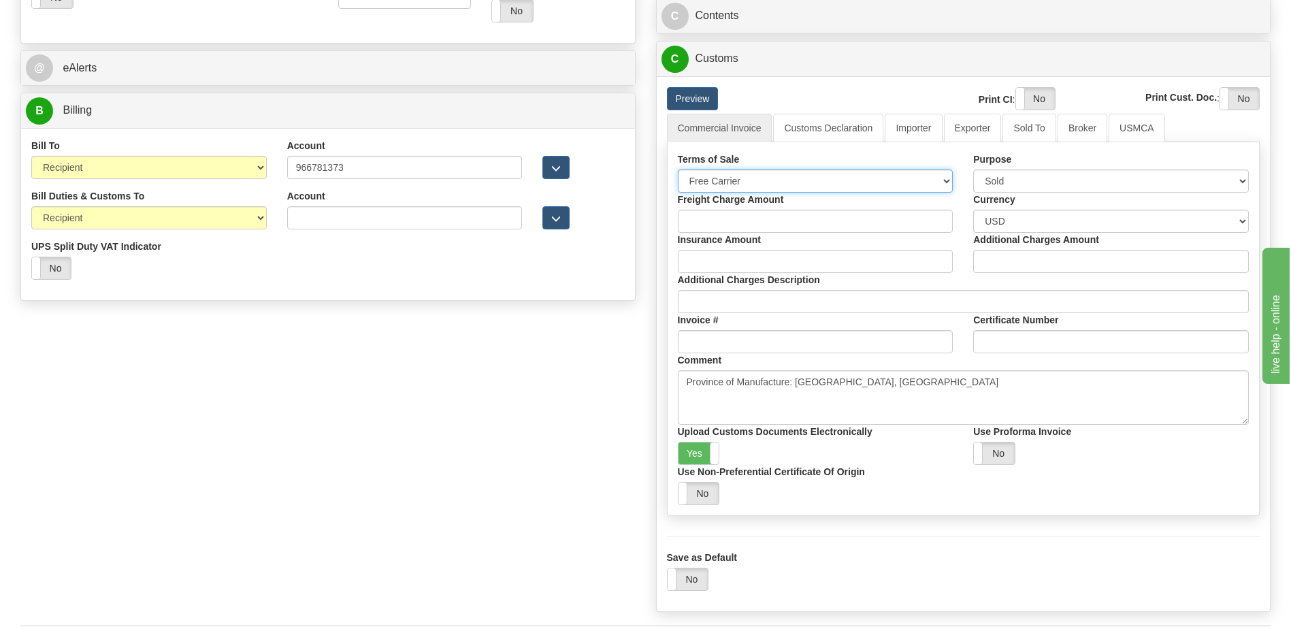
scroll to position [680, 0]
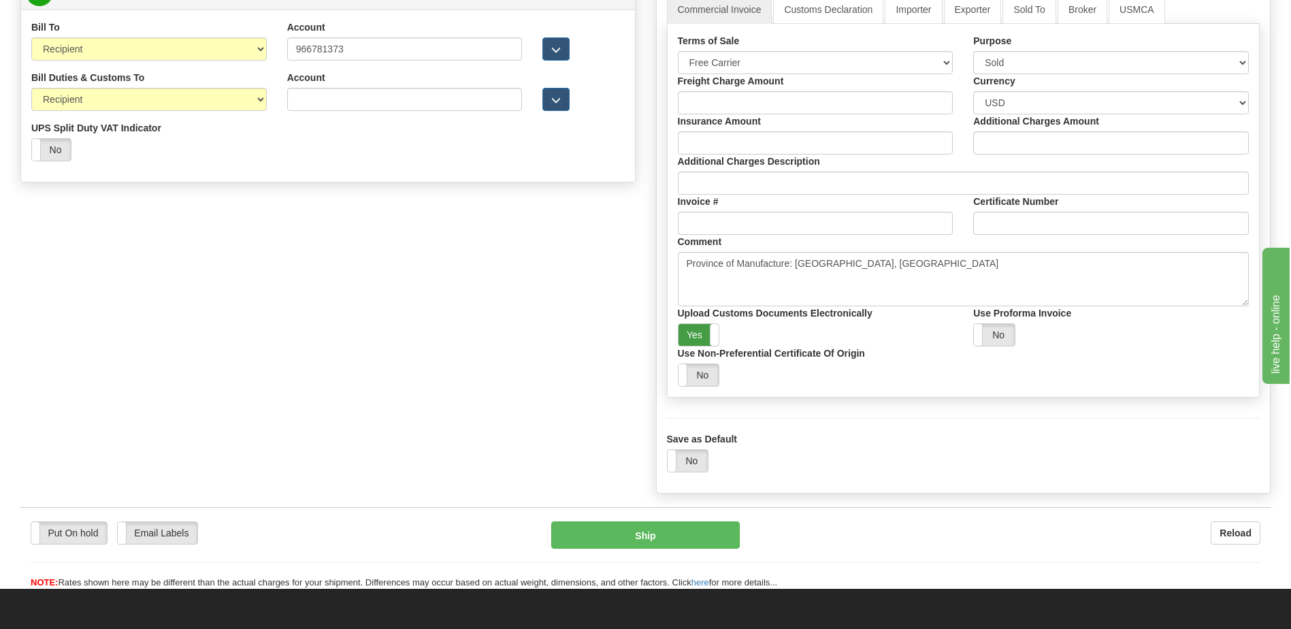
click at [705, 340] on label "Yes" at bounding box center [698, 335] width 41 height 22
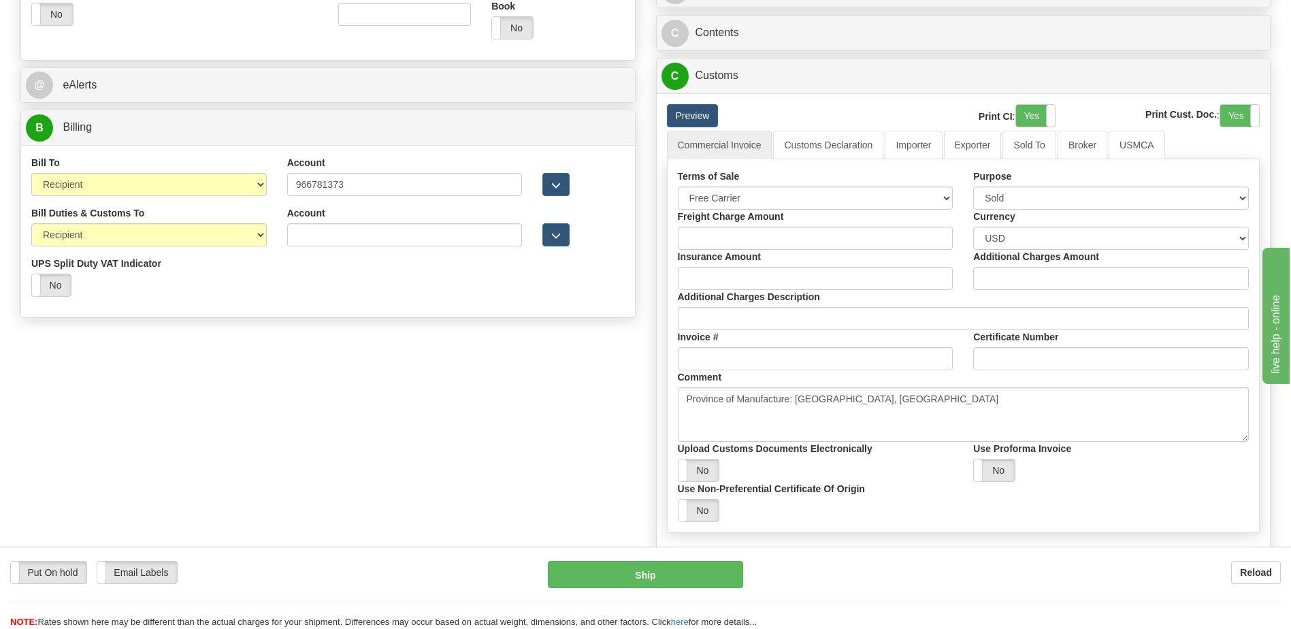
scroll to position [544, 0]
click at [1023, 112] on label "Yes" at bounding box center [1035, 116] width 39 height 22
click at [1234, 127] on label "Yes" at bounding box center [1239, 116] width 39 height 22
click at [1021, 243] on select "Please select CAD USD EUR ZAR RON ANG ARN AUD AUS AWG BBD BFR BGN BHD BMD BND B…" at bounding box center [1111, 238] width 276 height 23
select select "2"
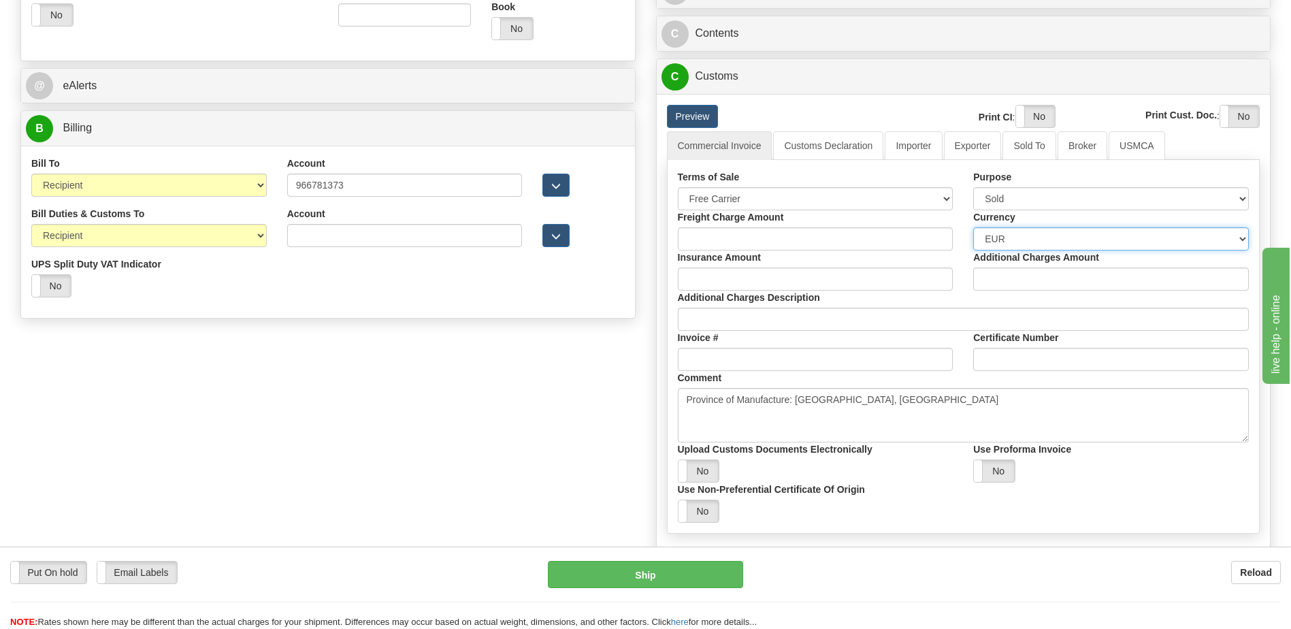
click at [973, 227] on select "Please select CAD USD EUR ZAR RON ANG ARN AUD AUS AWG BBD BFR BGN BHD BMD BND B…" at bounding box center [1111, 238] width 276 height 23
click at [438, 456] on div "Order # 86693575 S Sender" at bounding box center [645, 93] width 1270 height 1083
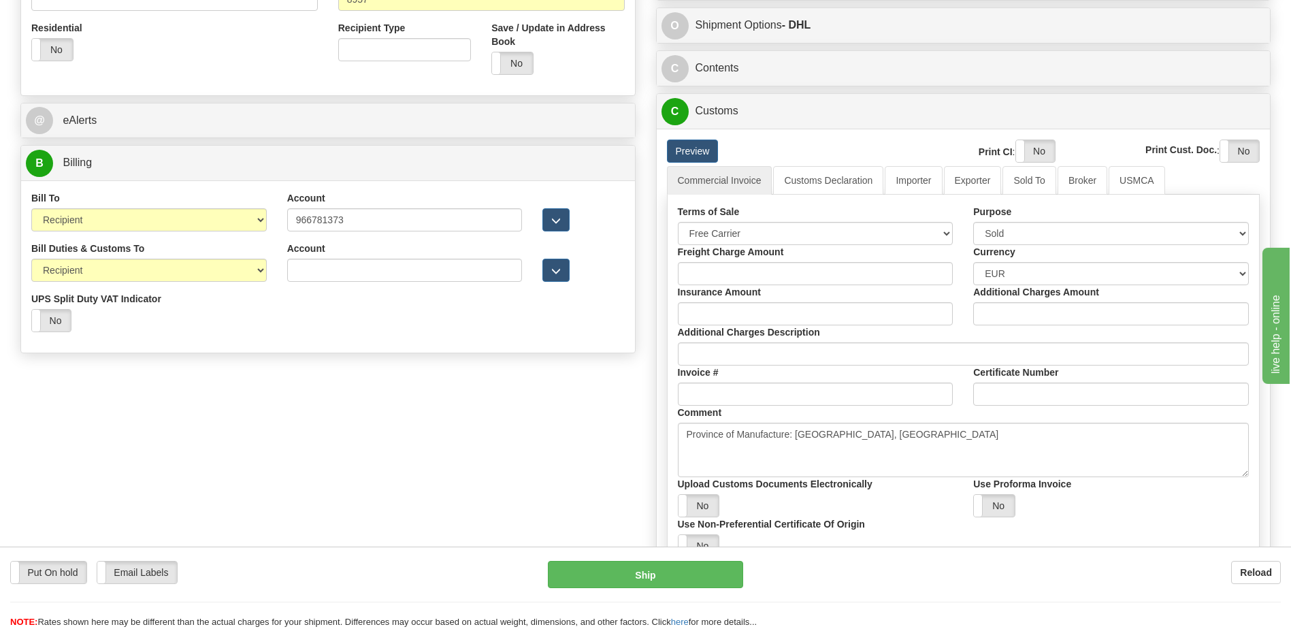
scroll to position [476, 0]
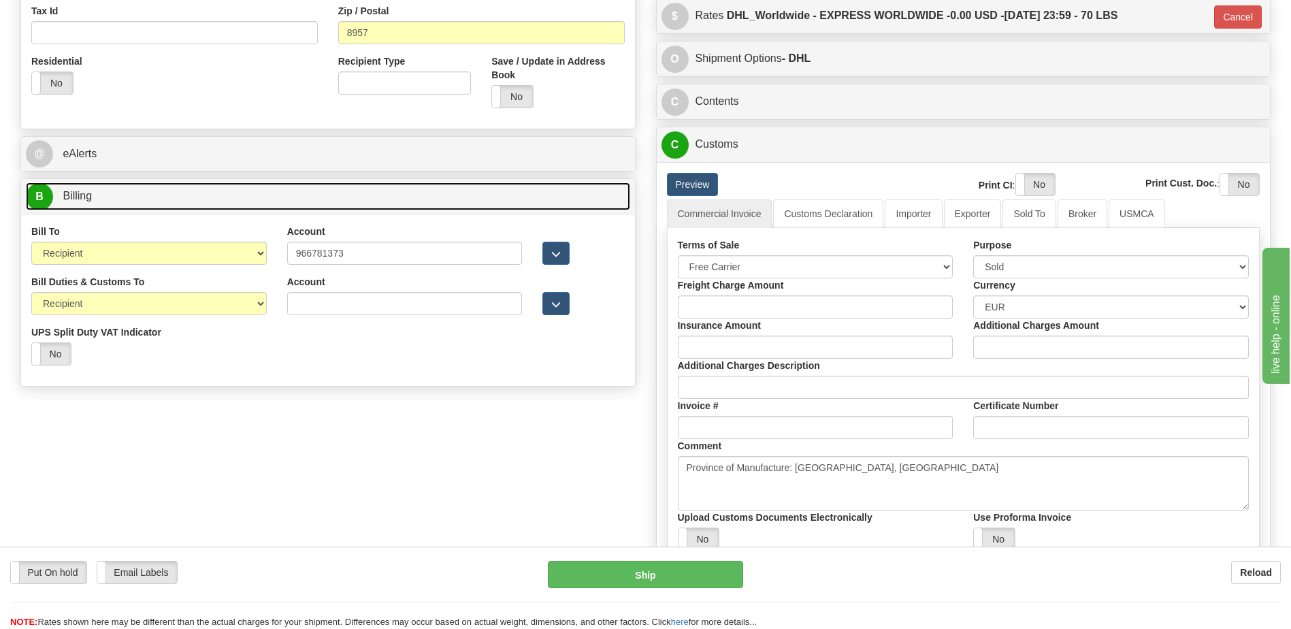
click at [139, 191] on link "B Billing" at bounding box center [328, 196] width 604 height 28
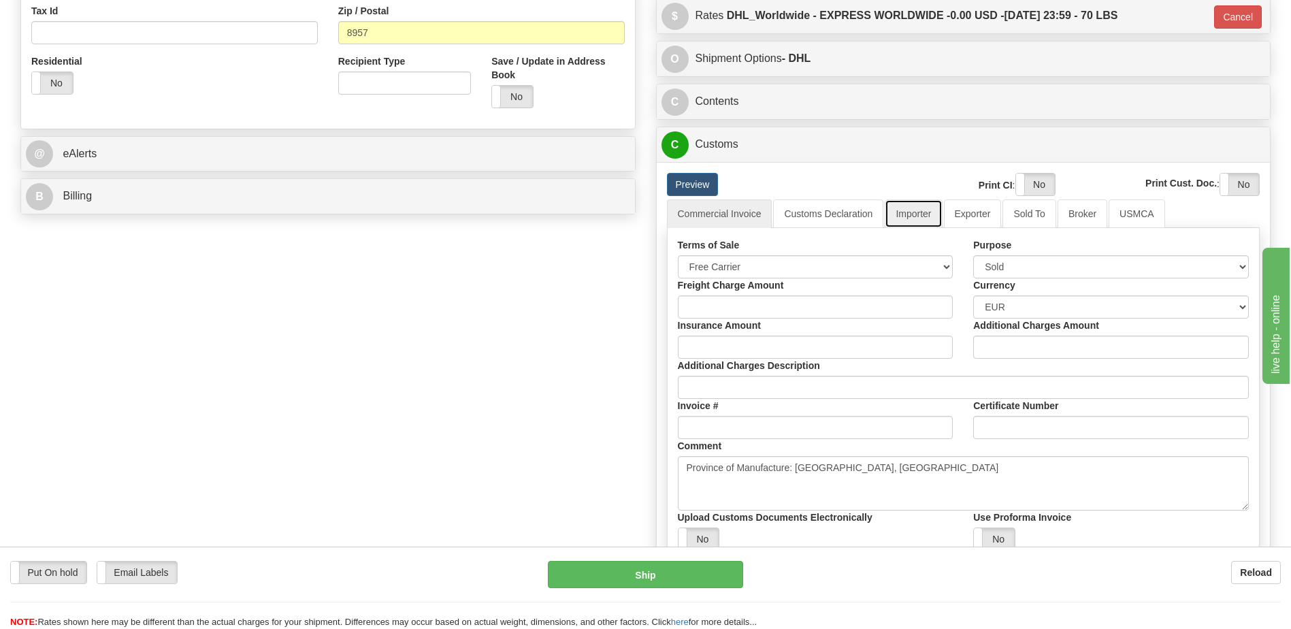
click at [930, 211] on link "Importer" at bounding box center [912, 213] width 57 height 29
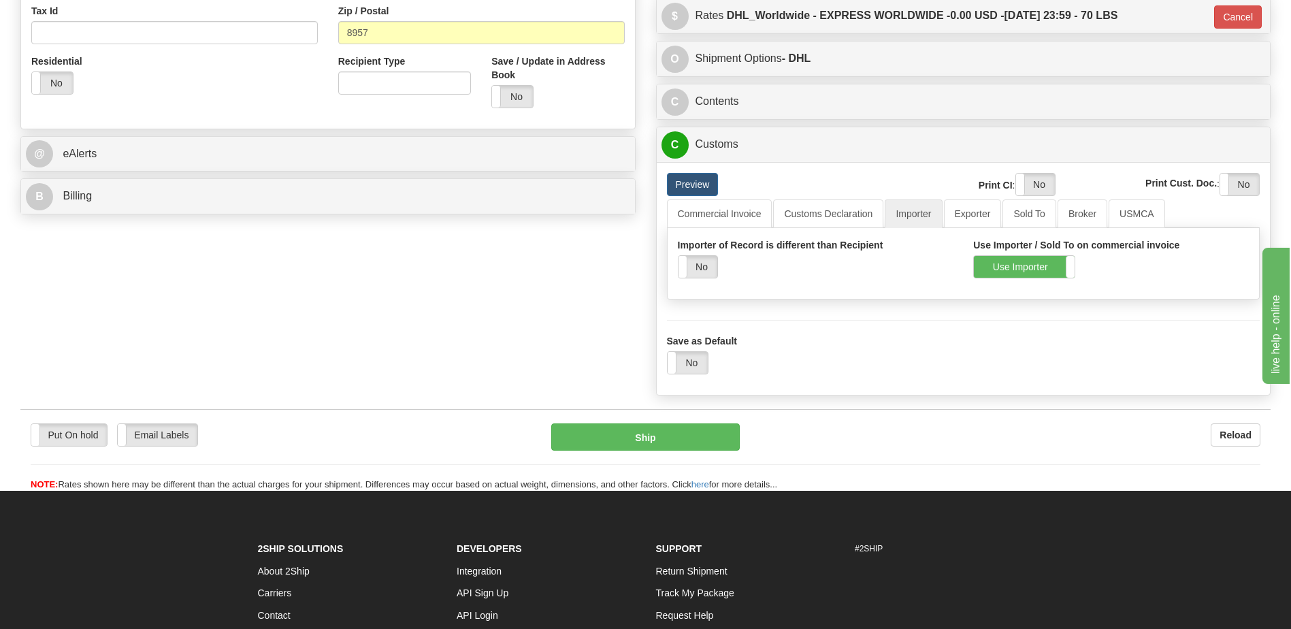
click at [825, 183] on div "Preview" at bounding box center [785, 184] width 256 height 23
click at [826, 208] on link "Customs Declaration" at bounding box center [828, 213] width 110 height 29
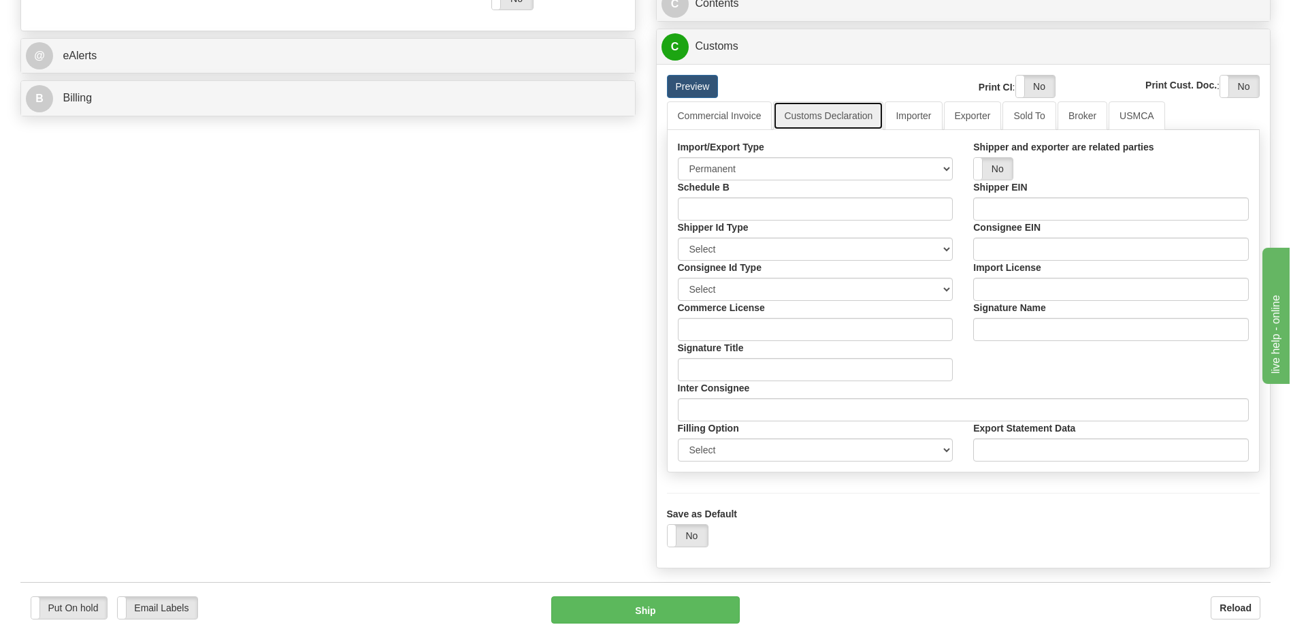
scroll to position [612, 0]
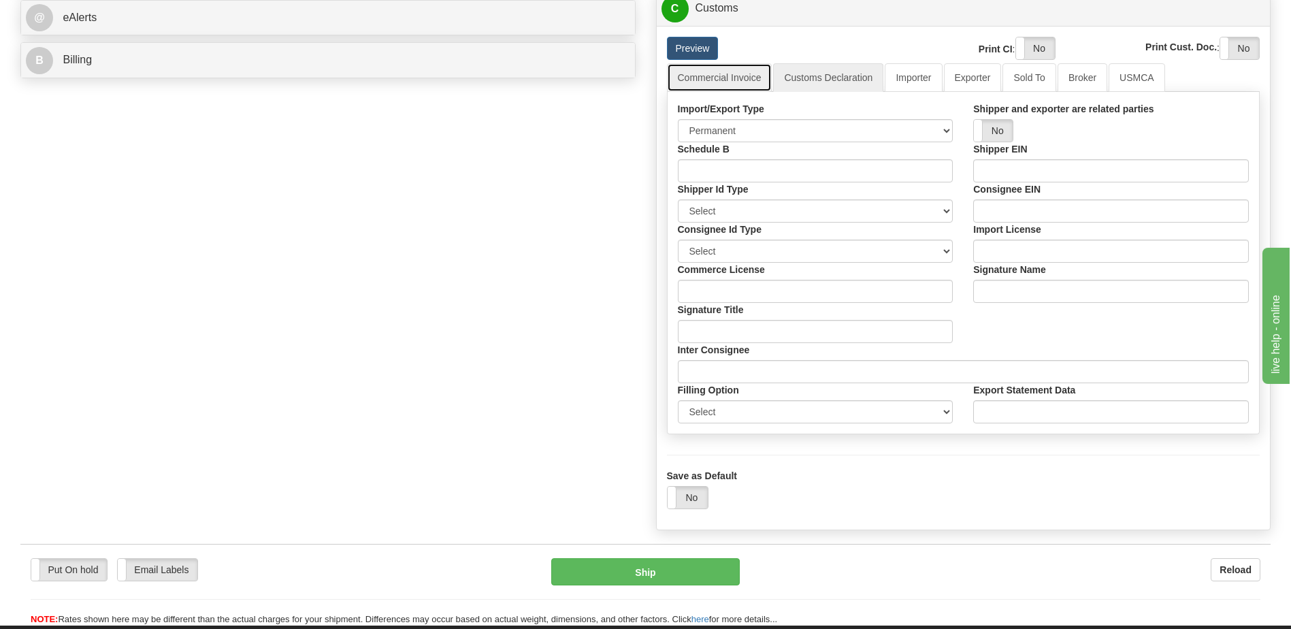
click at [735, 83] on link "Commercial Invoice" at bounding box center [719, 77] width 105 height 29
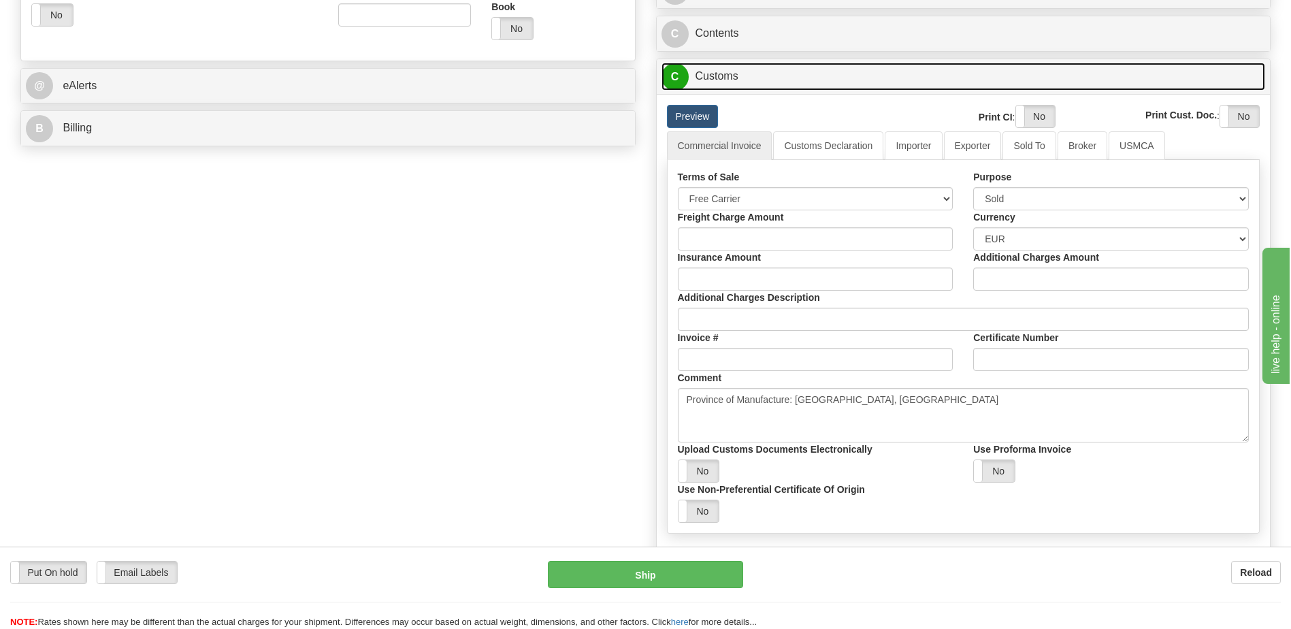
click at [728, 74] on link "C Customs" at bounding box center [963, 77] width 604 height 28
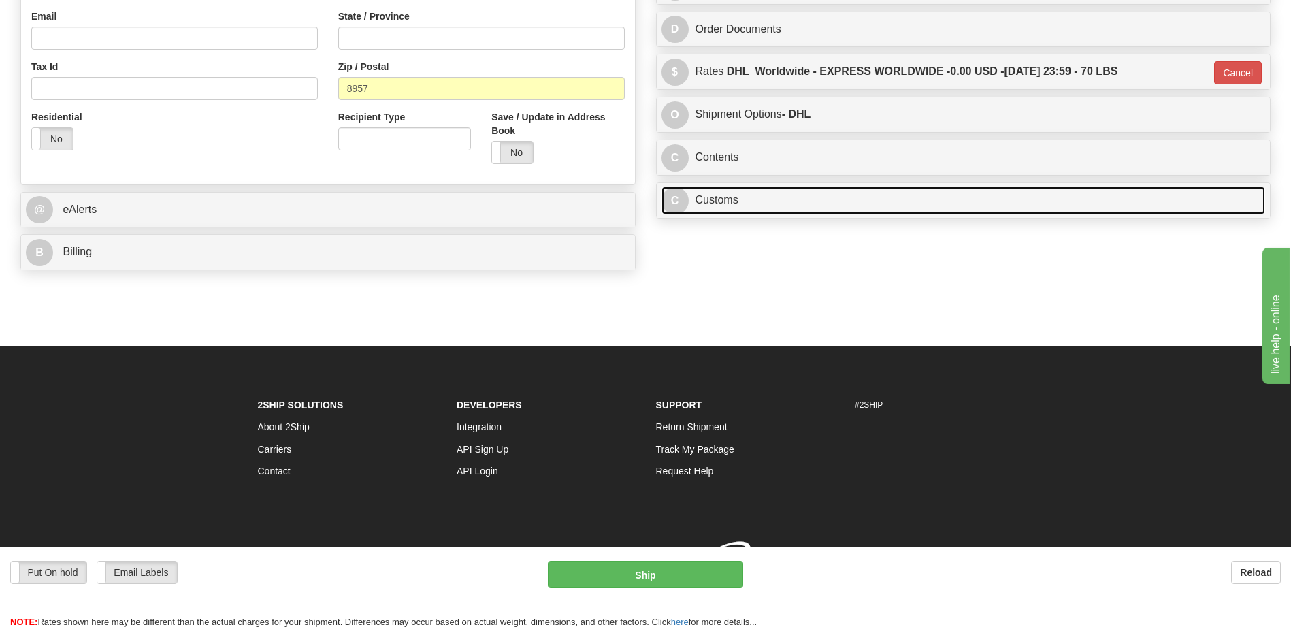
scroll to position [440, 0]
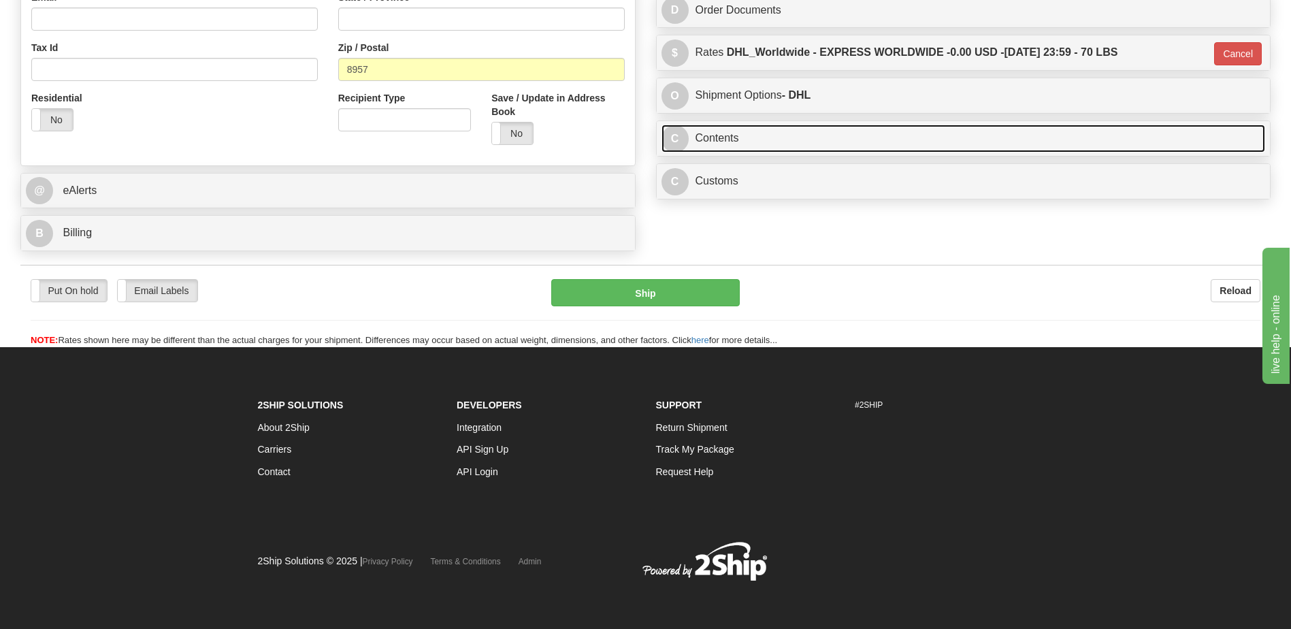
click at [733, 137] on link "C Contents" at bounding box center [963, 139] width 604 height 28
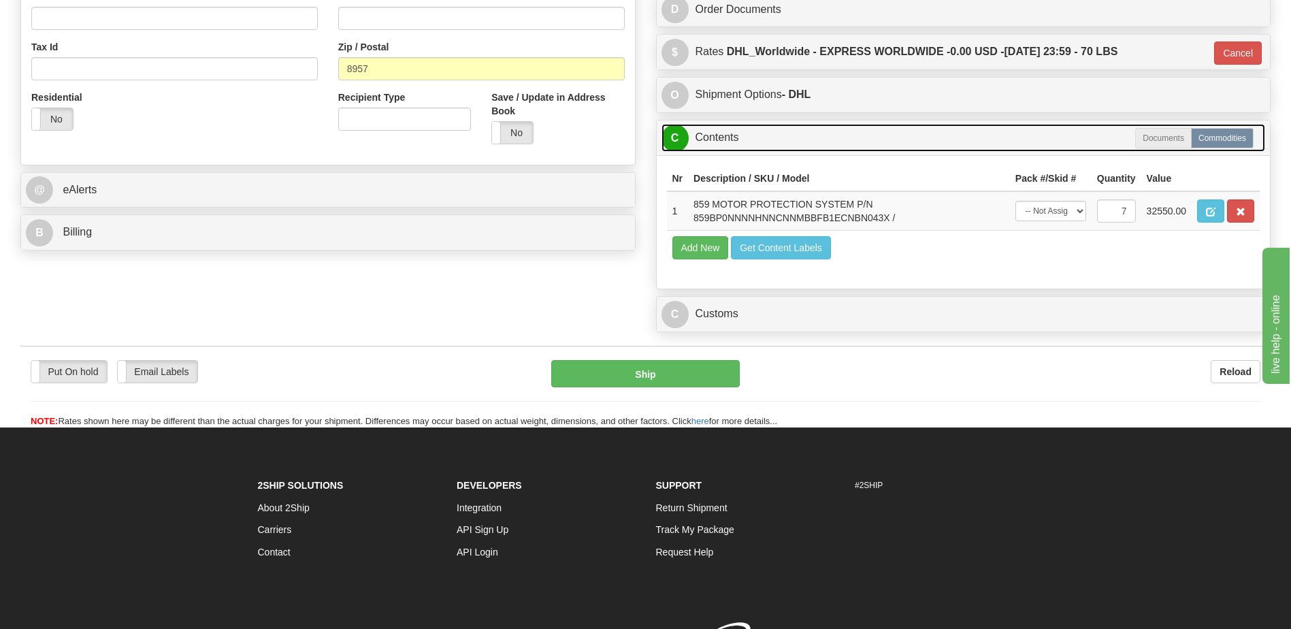
click at [733, 137] on link "C Contents" at bounding box center [963, 138] width 604 height 28
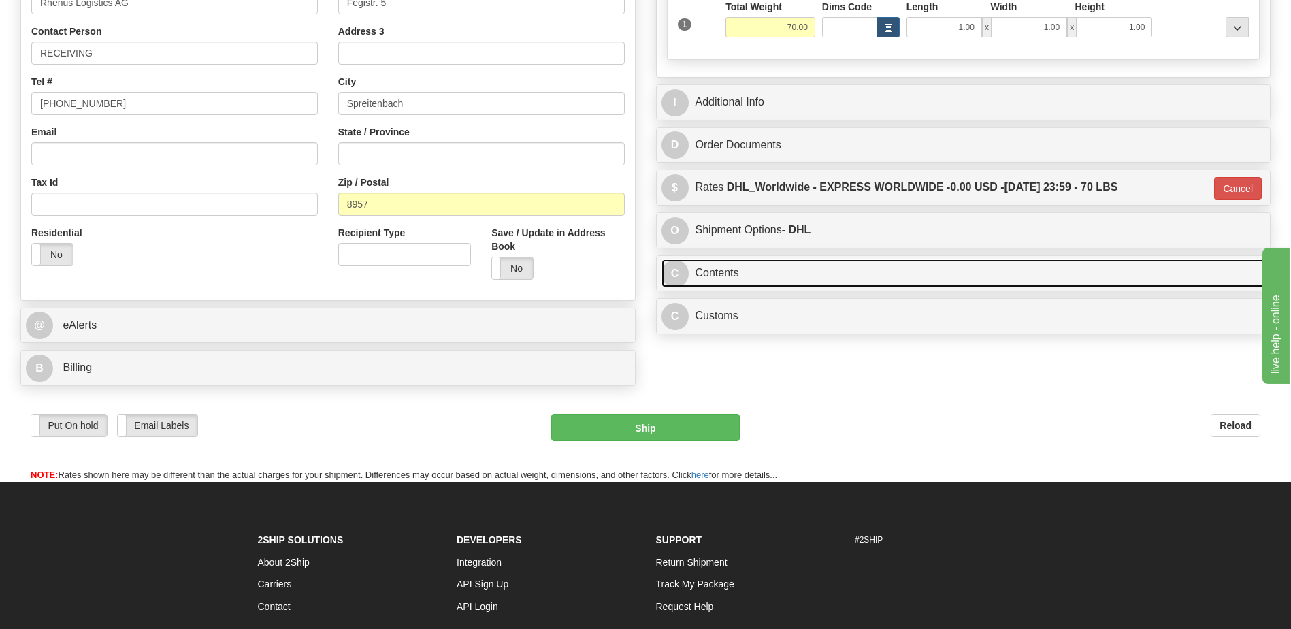
scroll to position [304, 0]
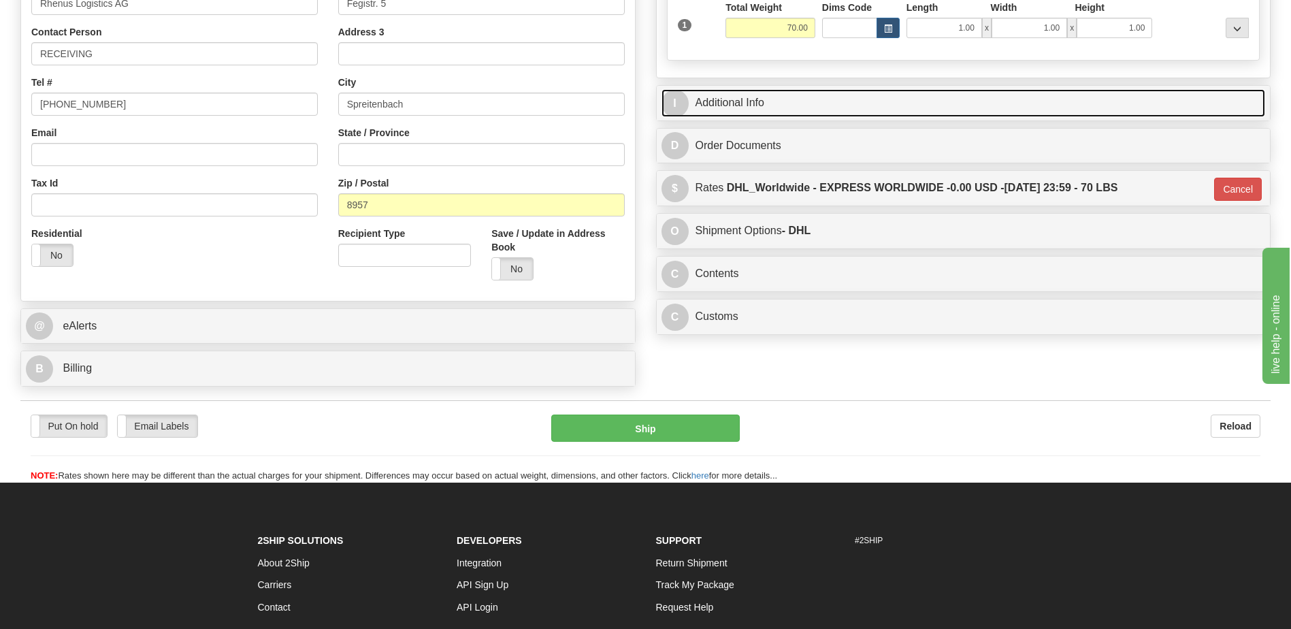
click at [742, 110] on link "I Additional Info" at bounding box center [963, 103] width 604 height 28
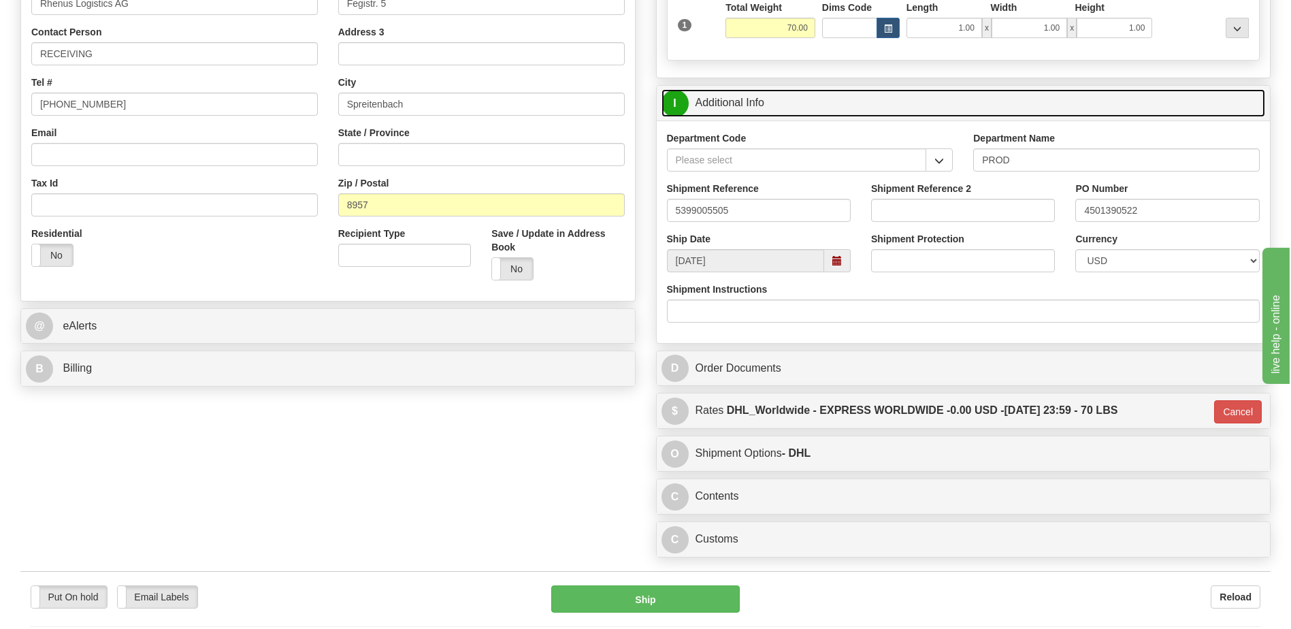
click at [742, 110] on link "I Additional Info" at bounding box center [963, 103] width 604 height 28
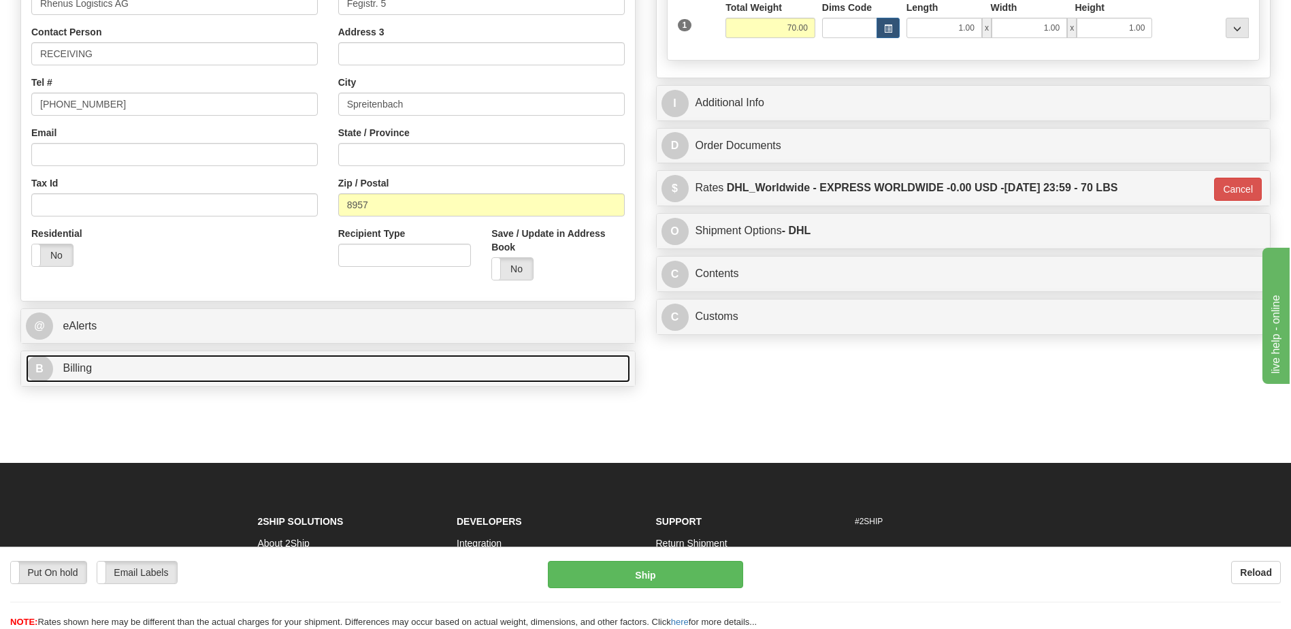
click at [212, 367] on link "B Billing" at bounding box center [328, 368] width 604 height 28
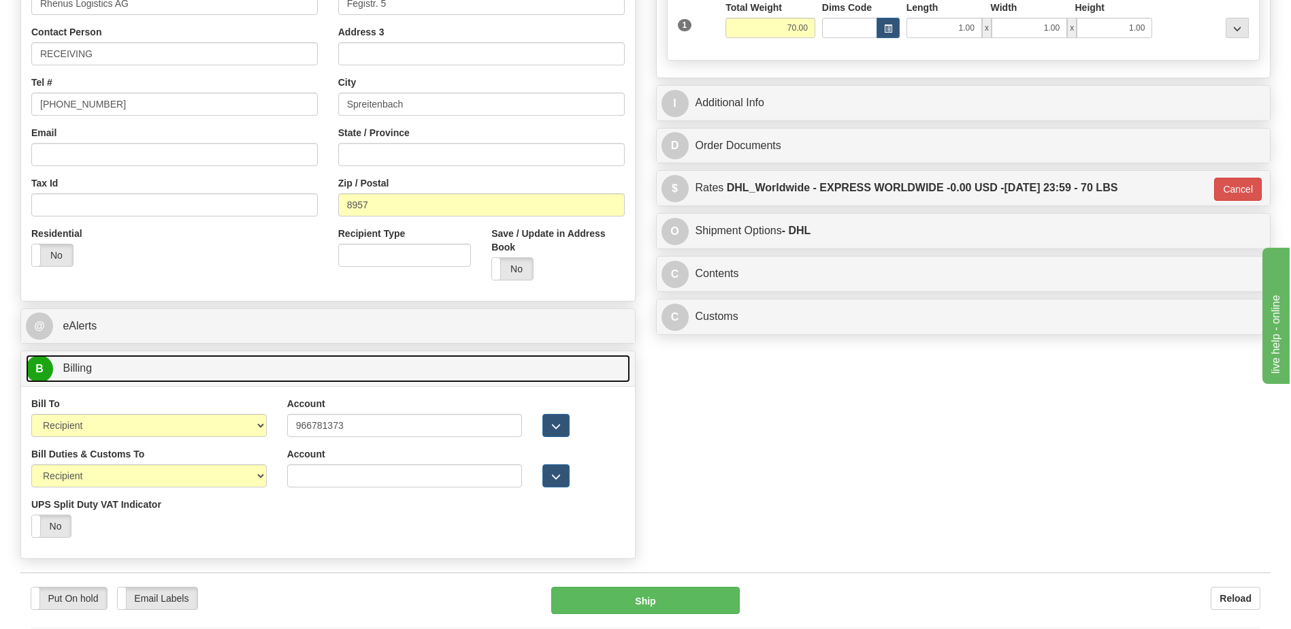
click at [212, 367] on link "B Billing" at bounding box center [328, 368] width 604 height 28
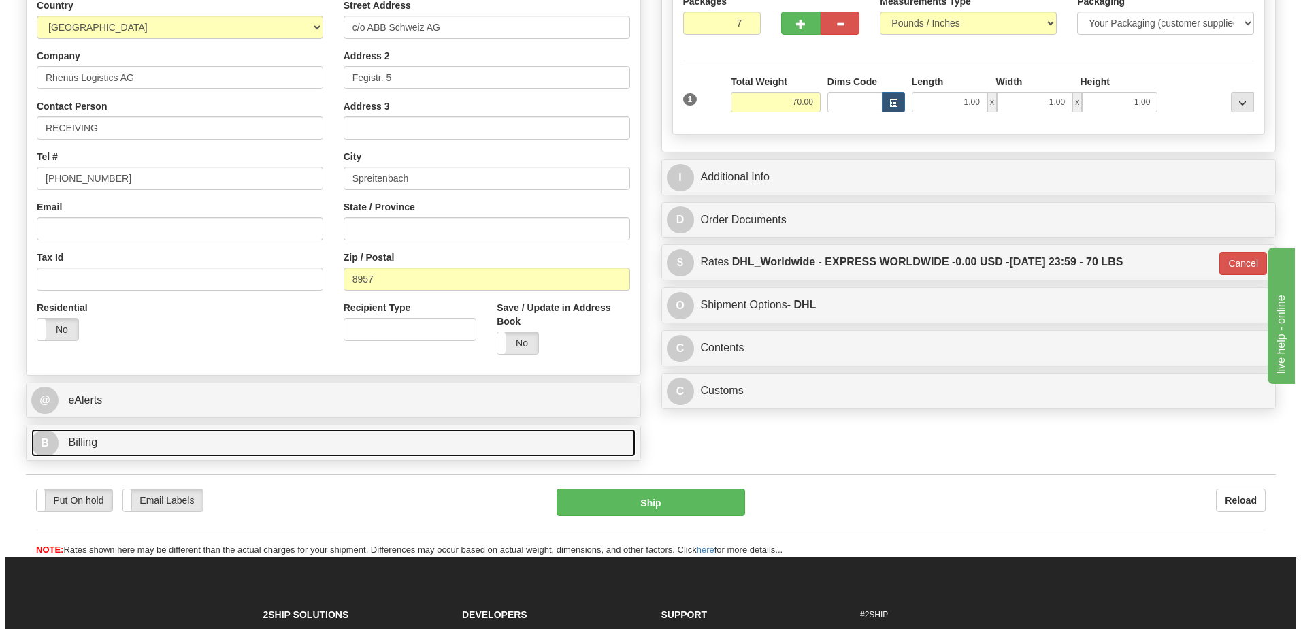
scroll to position [100, 0]
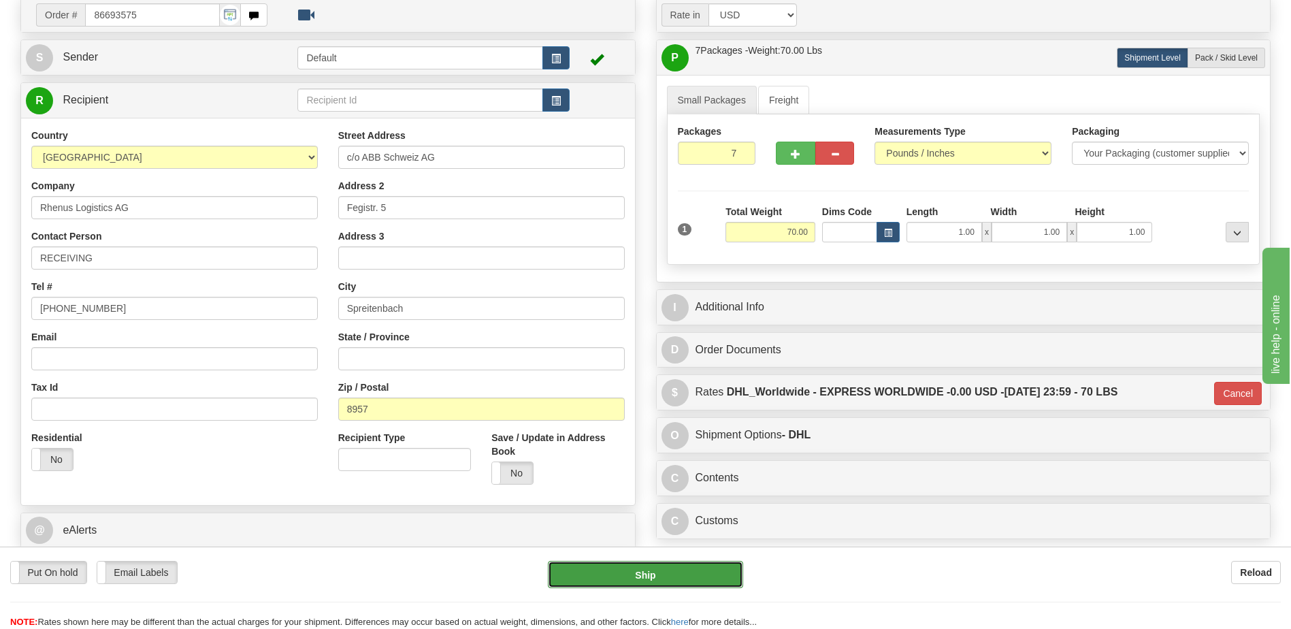
click at [625, 575] on button "Ship" at bounding box center [645, 574] width 195 height 27
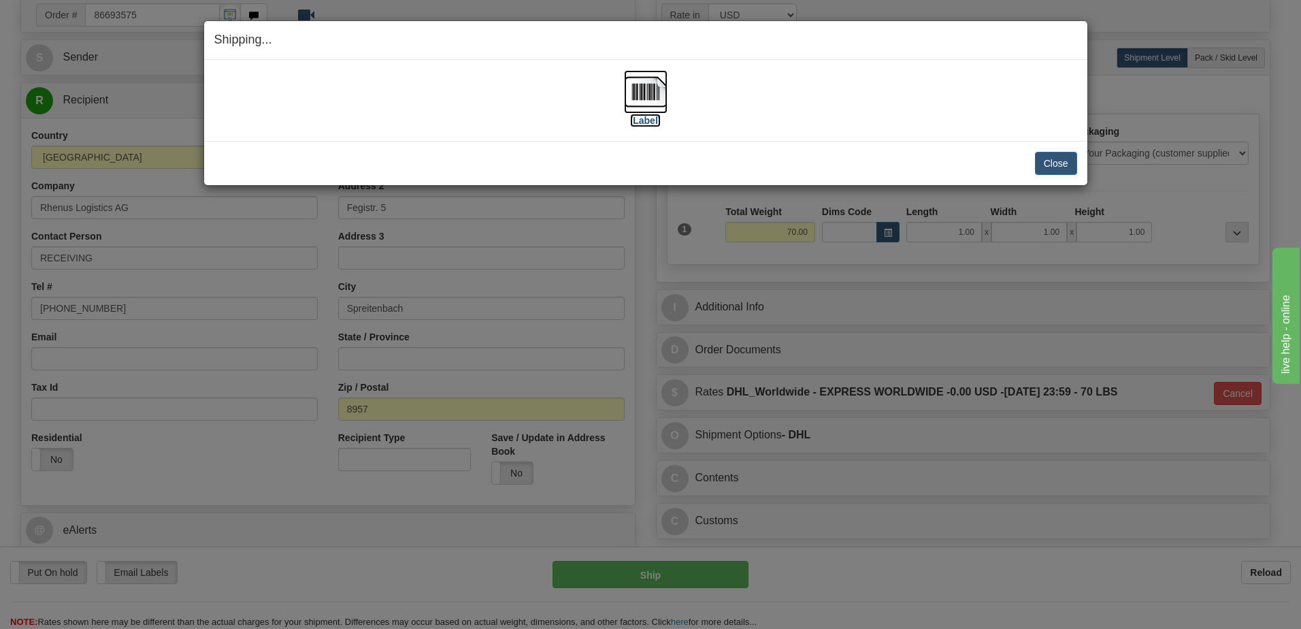
click at [653, 99] on img at bounding box center [646, 92] width 44 height 44
